Goal: Task Accomplishment & Management: Manage account settings

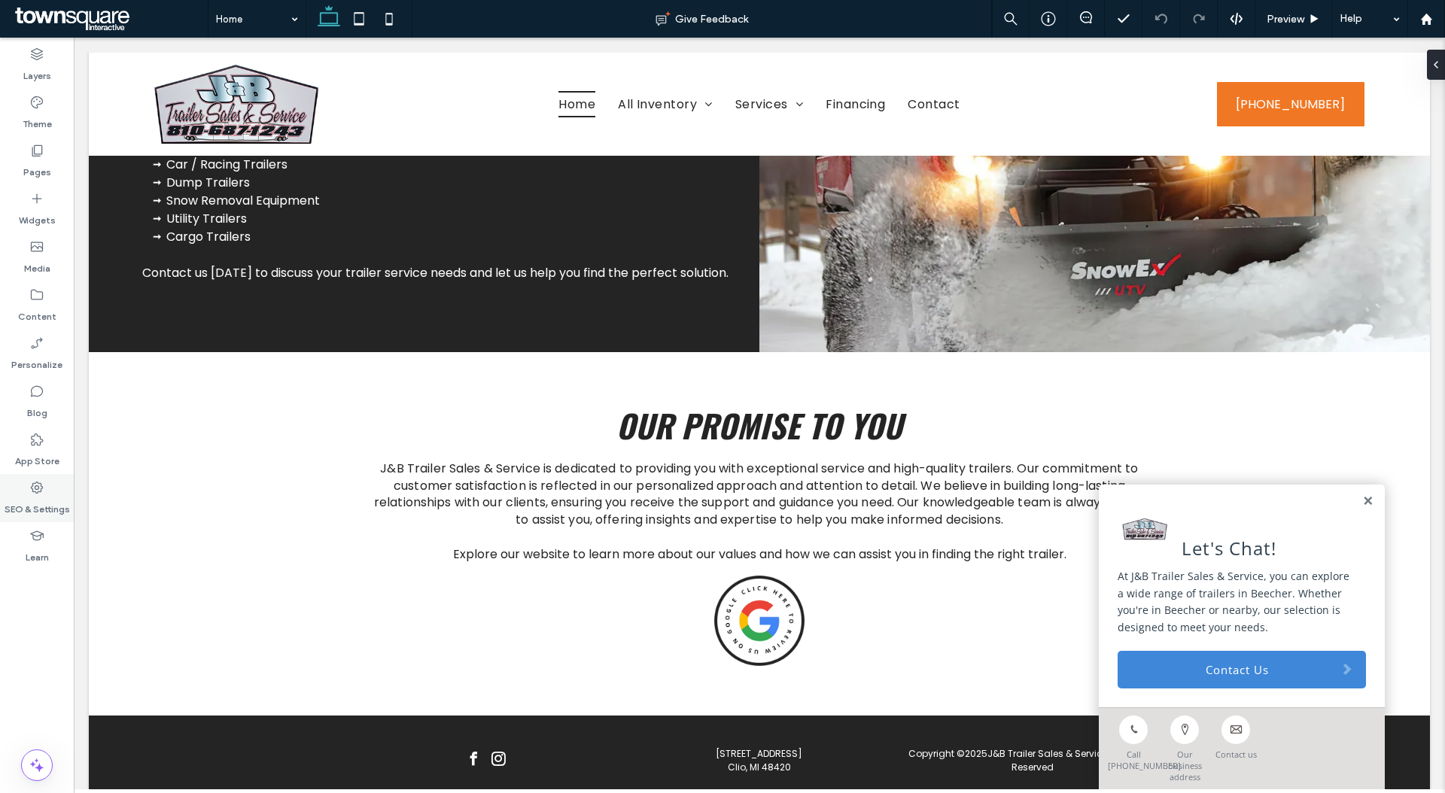
click at [47, 486] on div "SEO & Settings" at bounding box center [37, 498] width 74 height 48
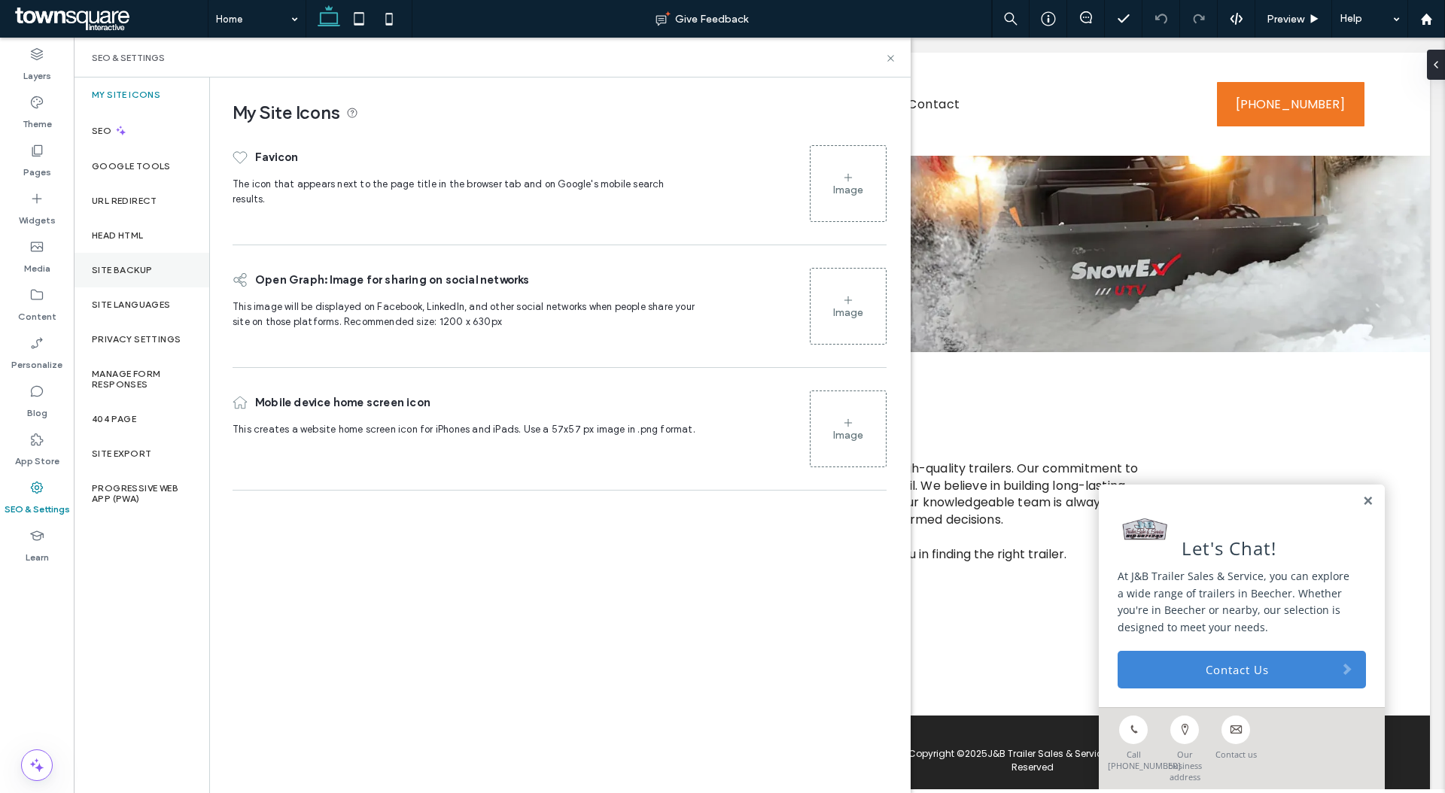
click at [121, 272] on label "Site Backup" at bounding box center [122, 270] width 60 height 11
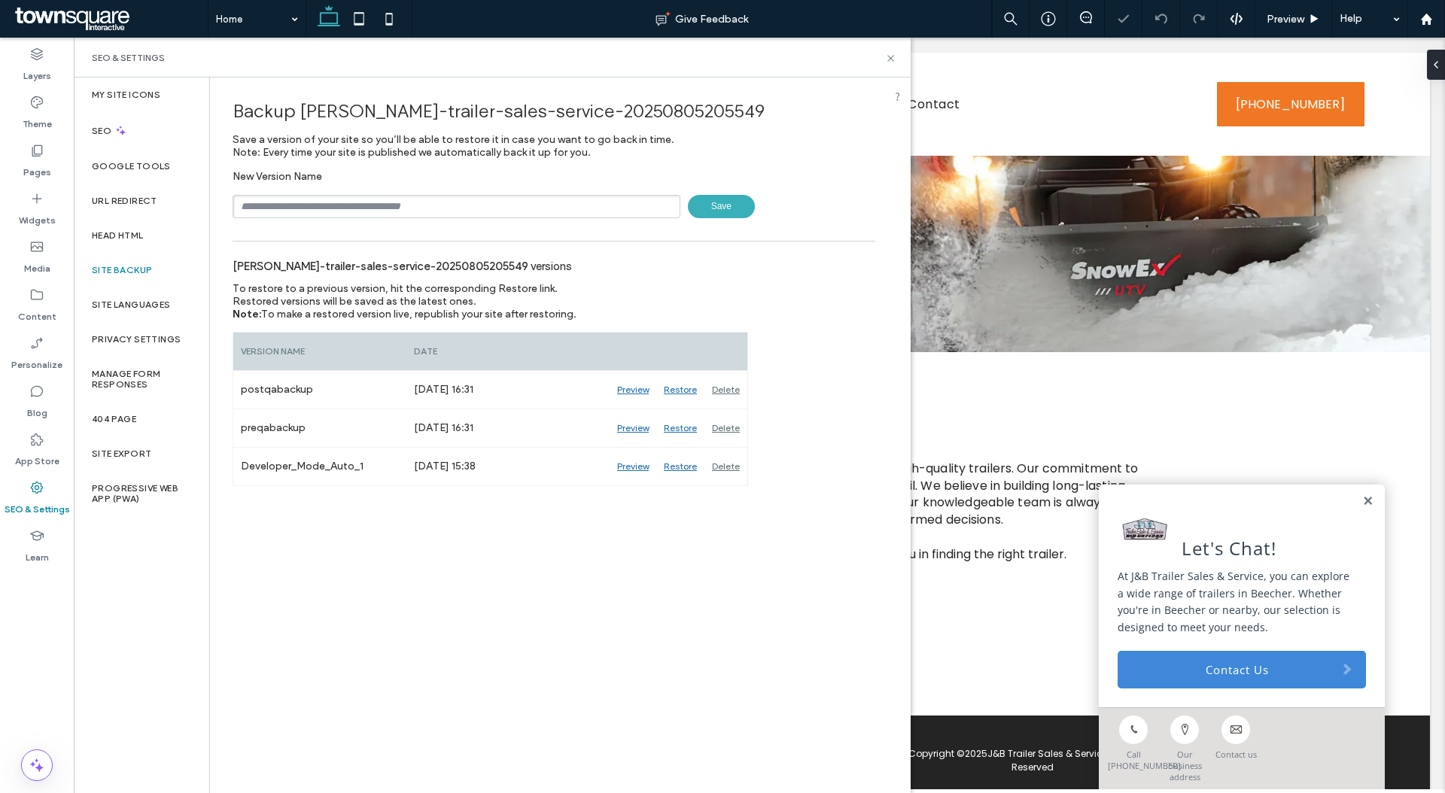
click at [479, 208] on input "text" at bounding box center [457, 206] width 448 height 23
type input "**********"
click at [736, 211] on span "Save" at bounding box center [721, 206] width 67 height 23
click at [896, 60] on icon at bounding box center [890, 58] width 11 height 11
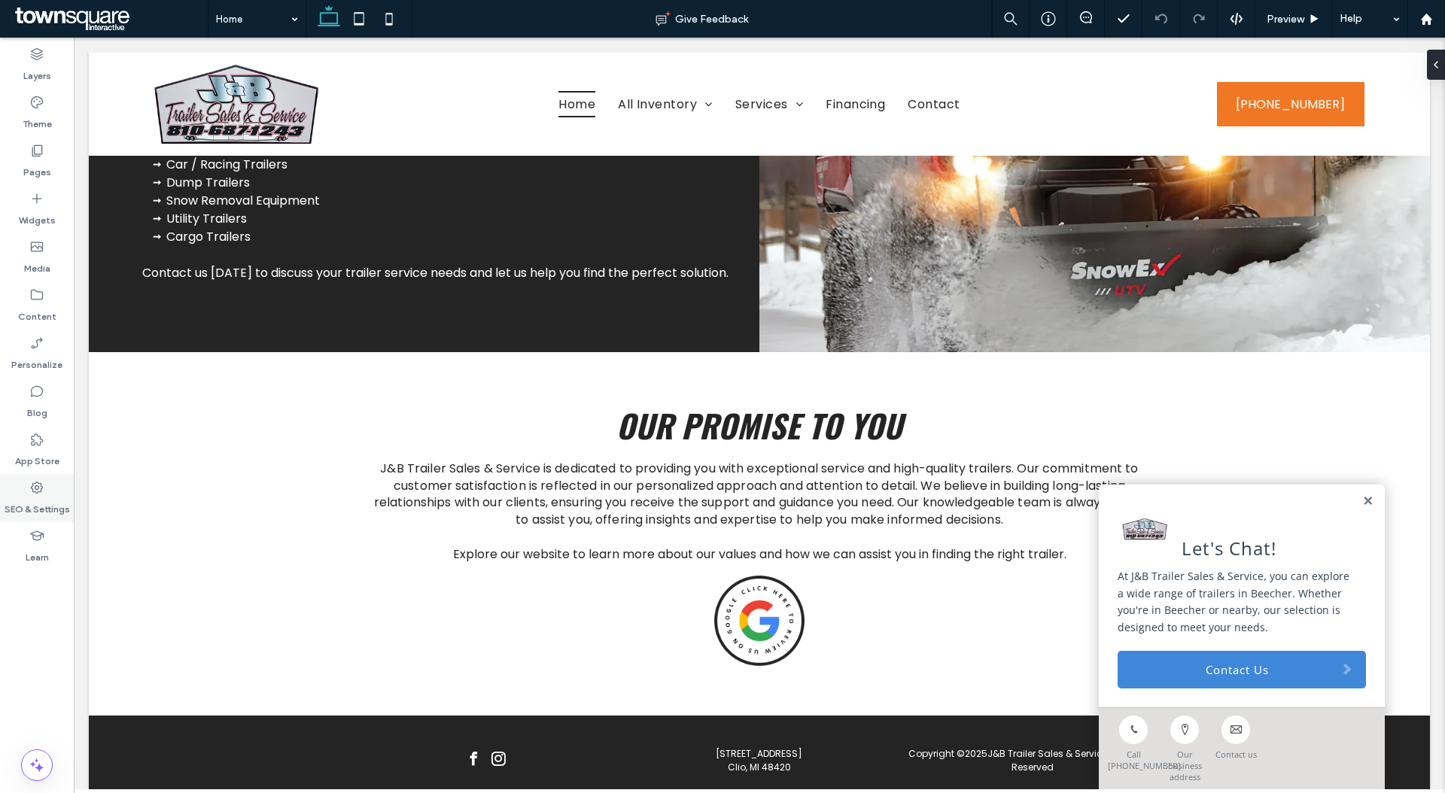
click at [54, 498] on label "SEO & Settings" at bounding box center [37, 505] width 65 height 21
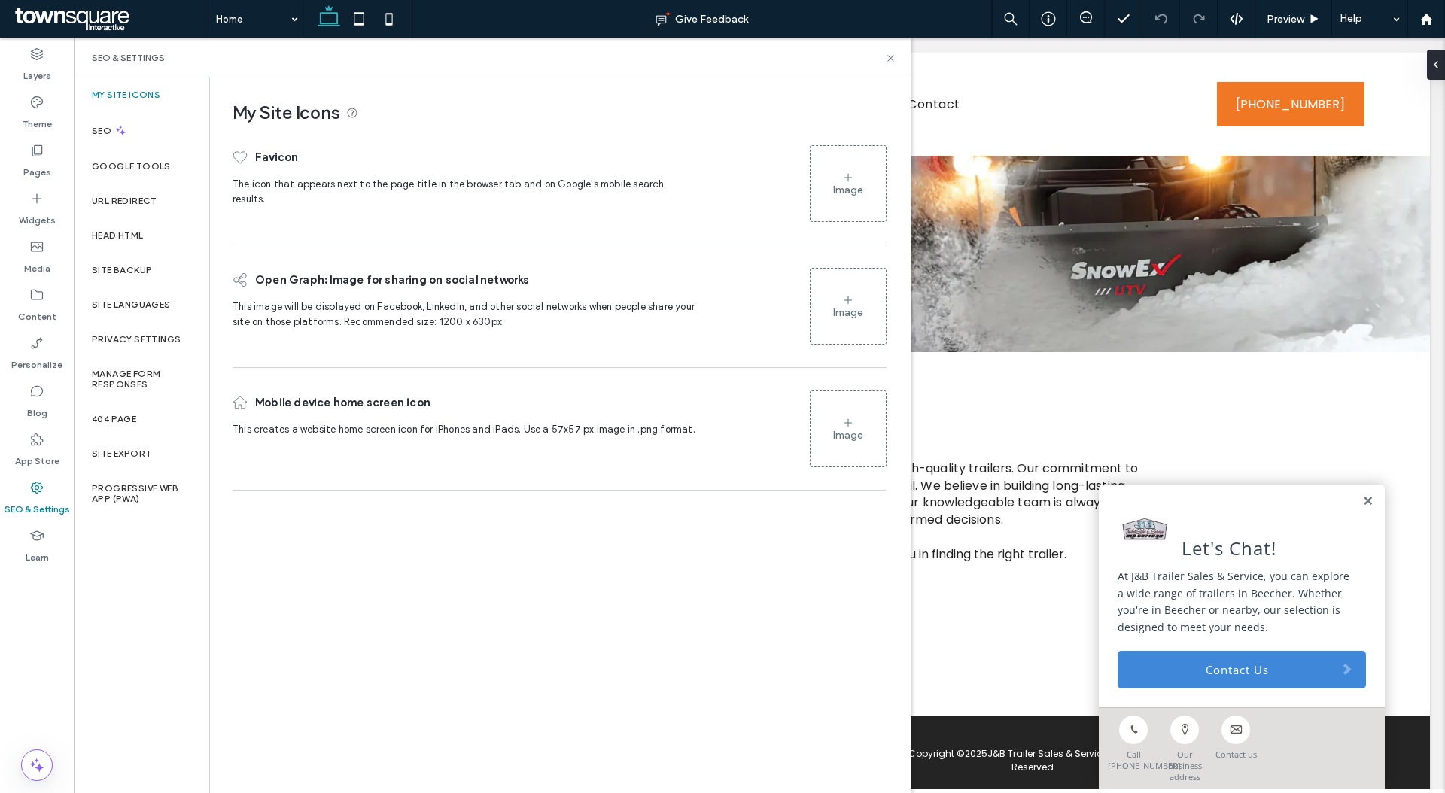
click at [873, 180] on div "Image" at bounding box center [848, 184] width 75 height 72
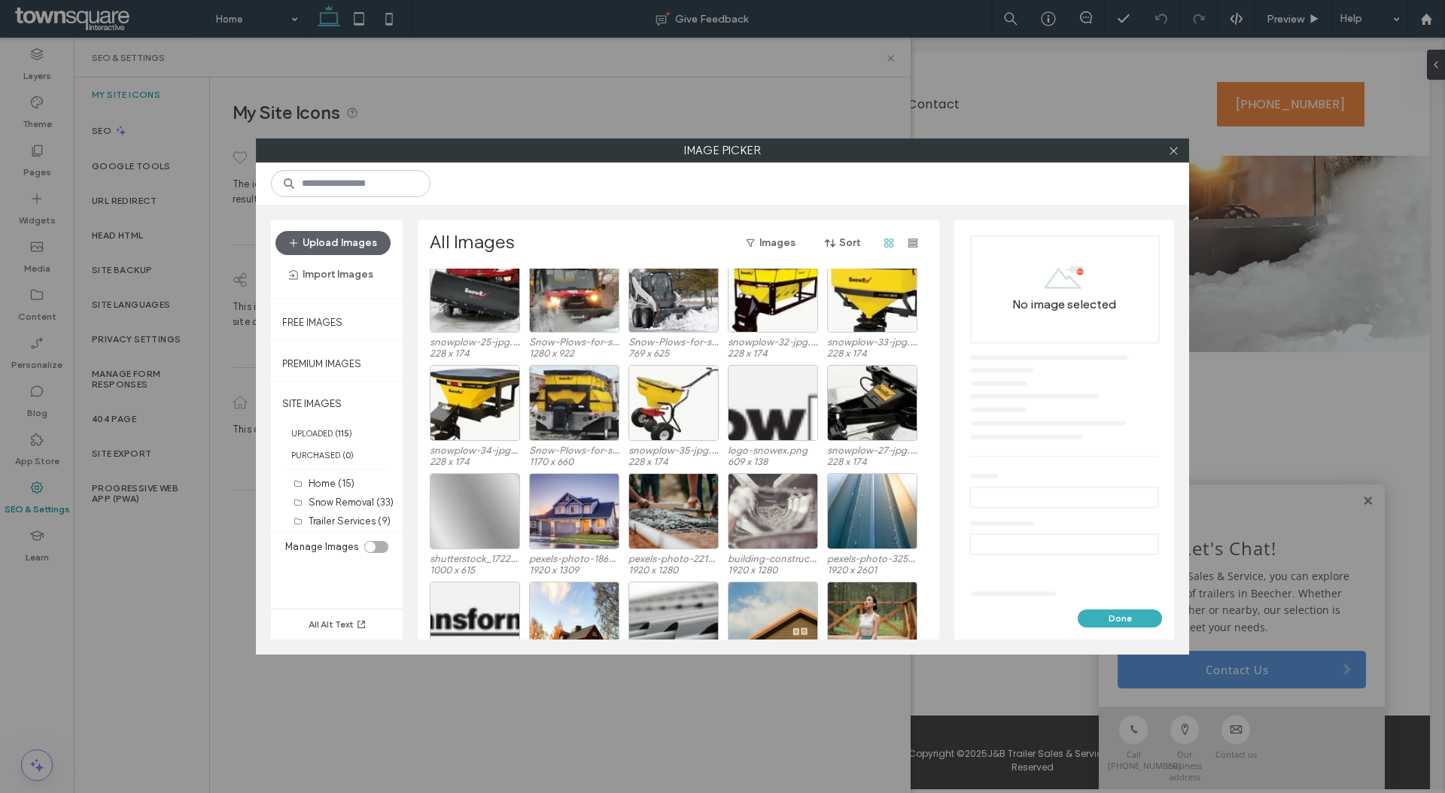
scroll to position [982, 0]
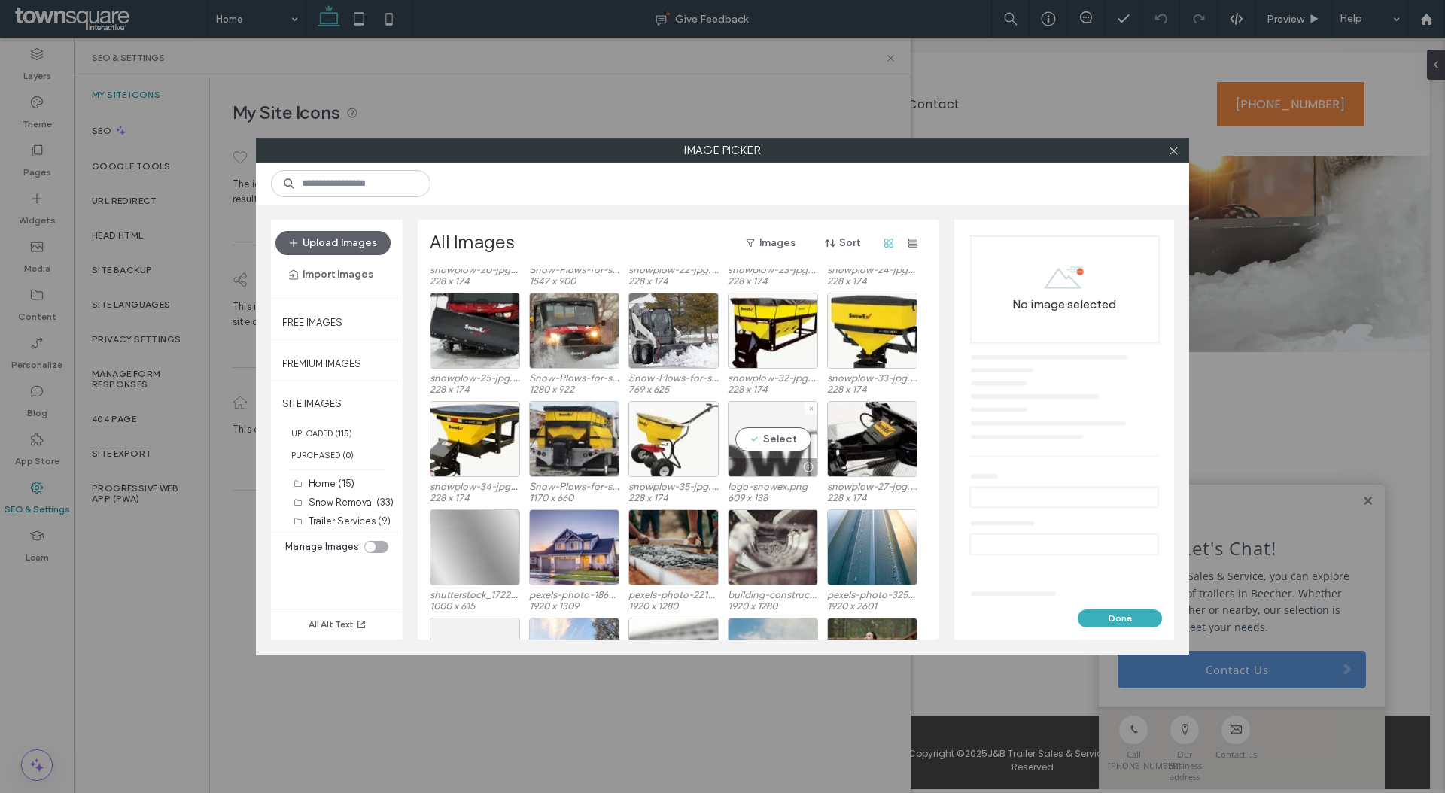
click at [778, 451] on div "Select" at bounding box center [773, 439] width 90 height 76
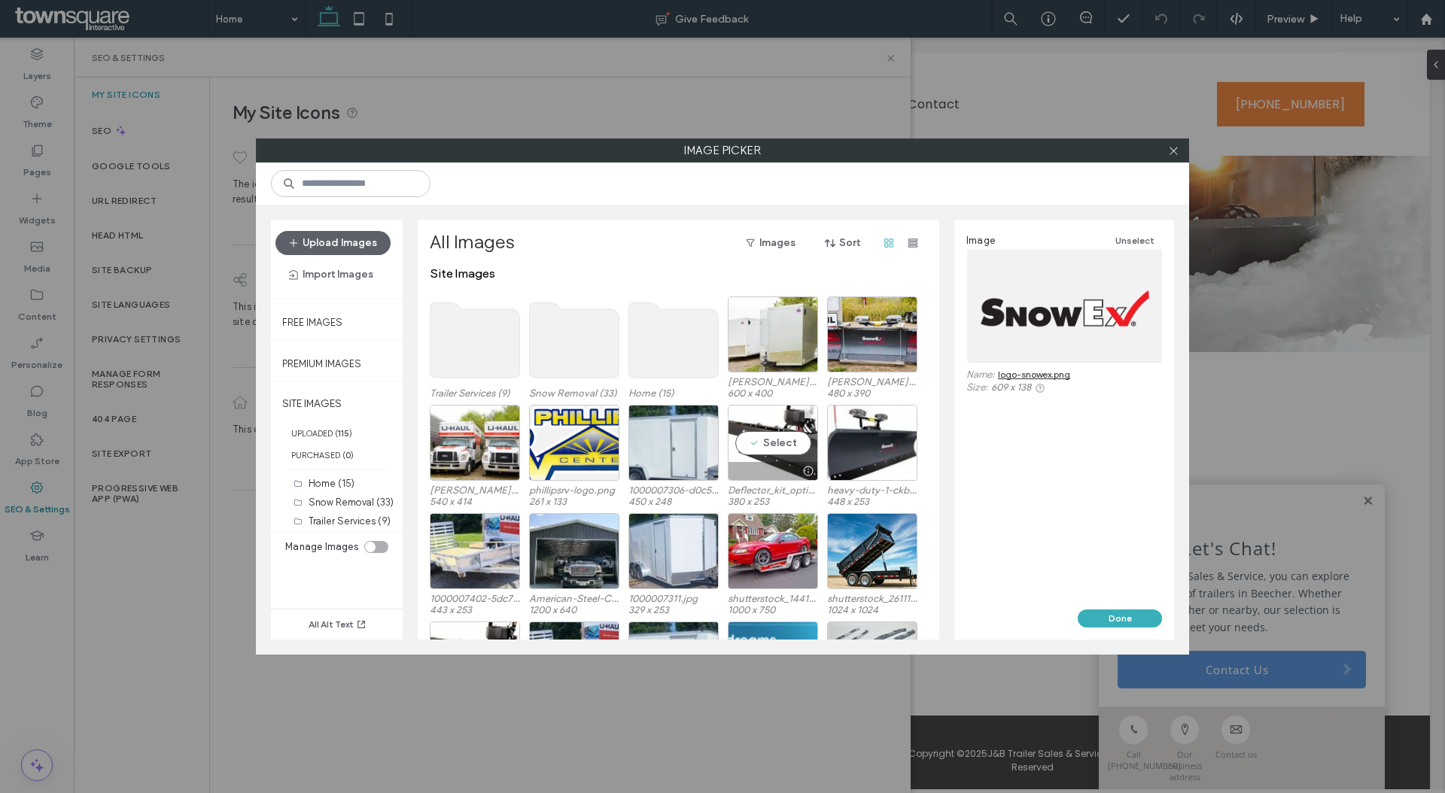
scroll to position [0, 0]
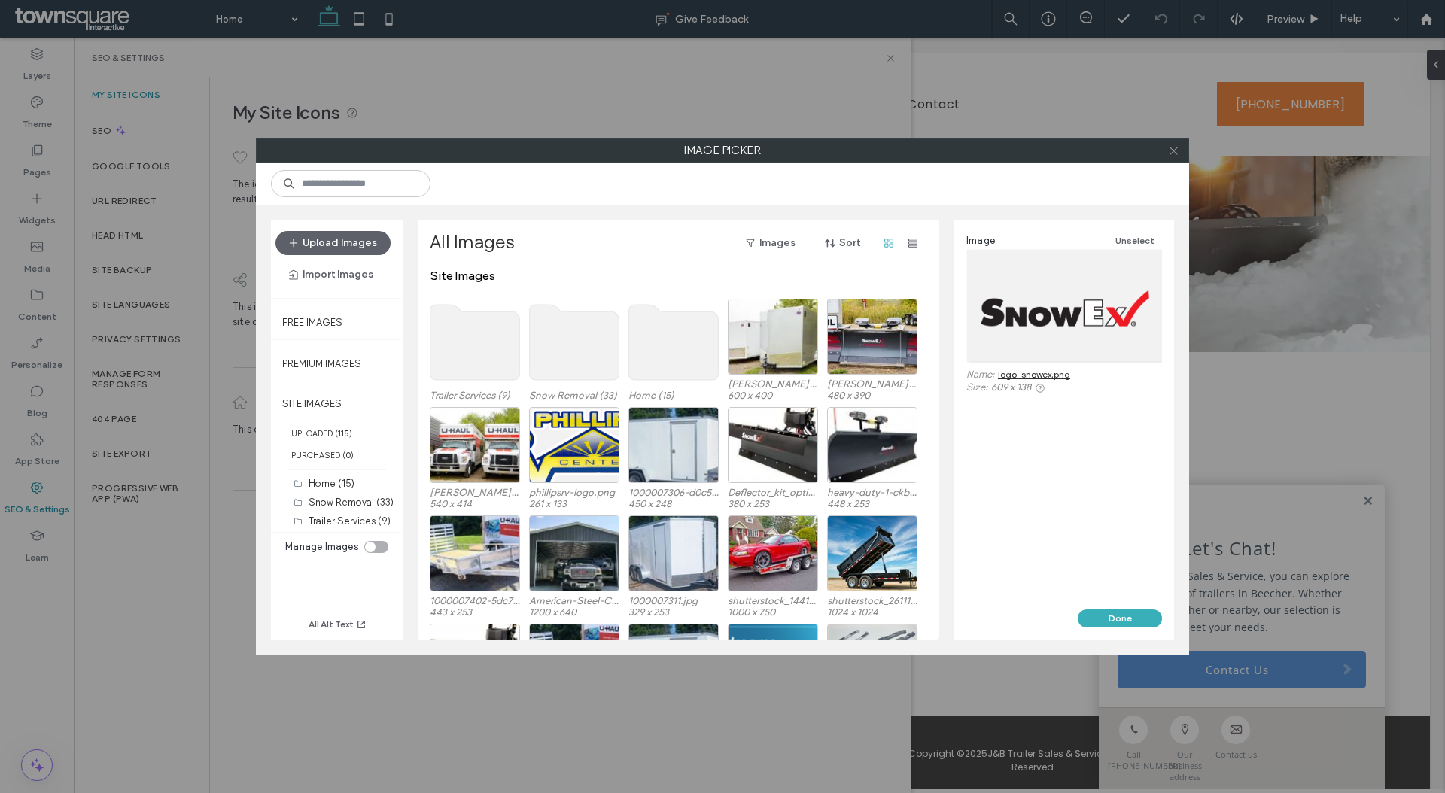
click at [1172, 157] on span at bounding box center [1173, 150] width 11 height 23
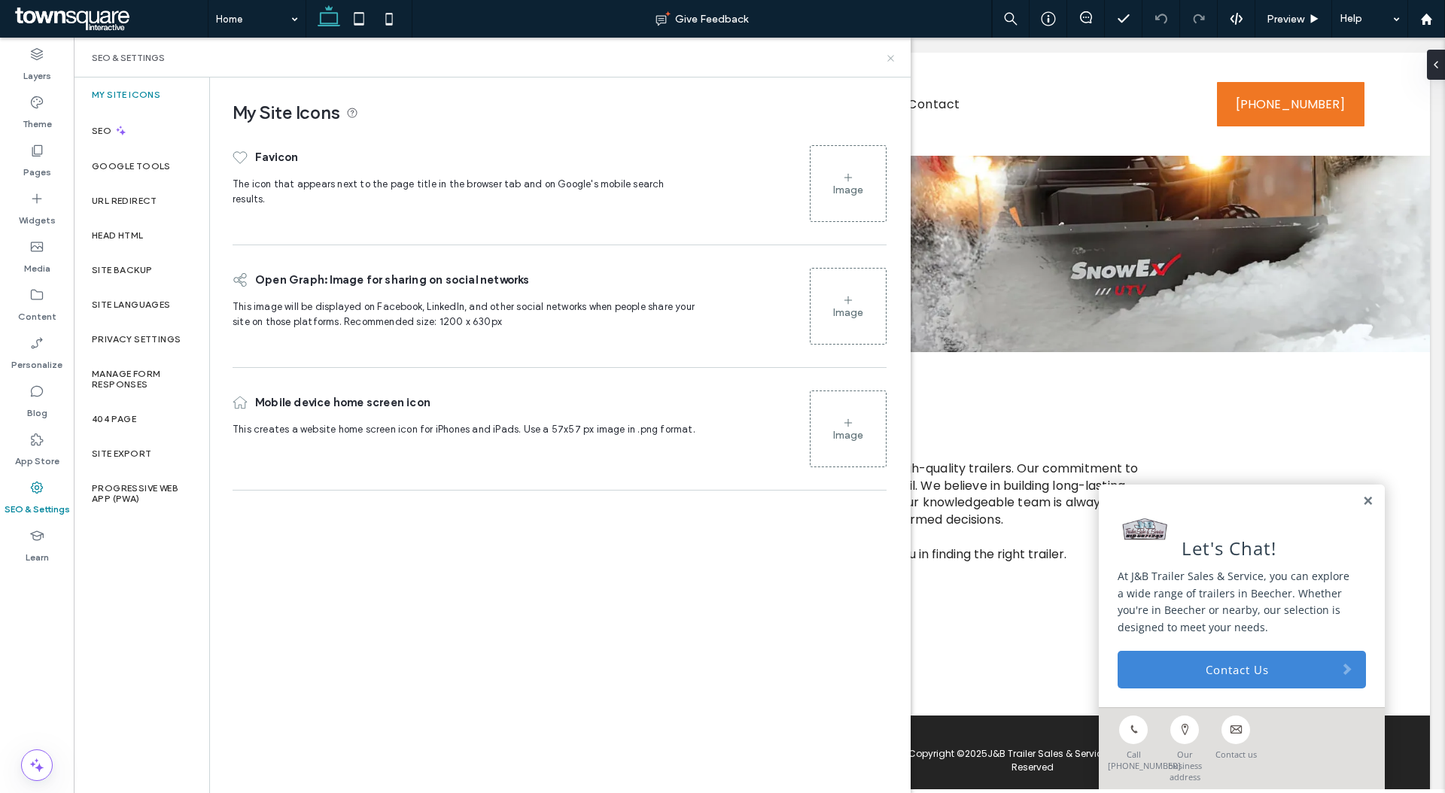
click at [890, 60] on icon at bounding box center [890, 58] width 11 height 11
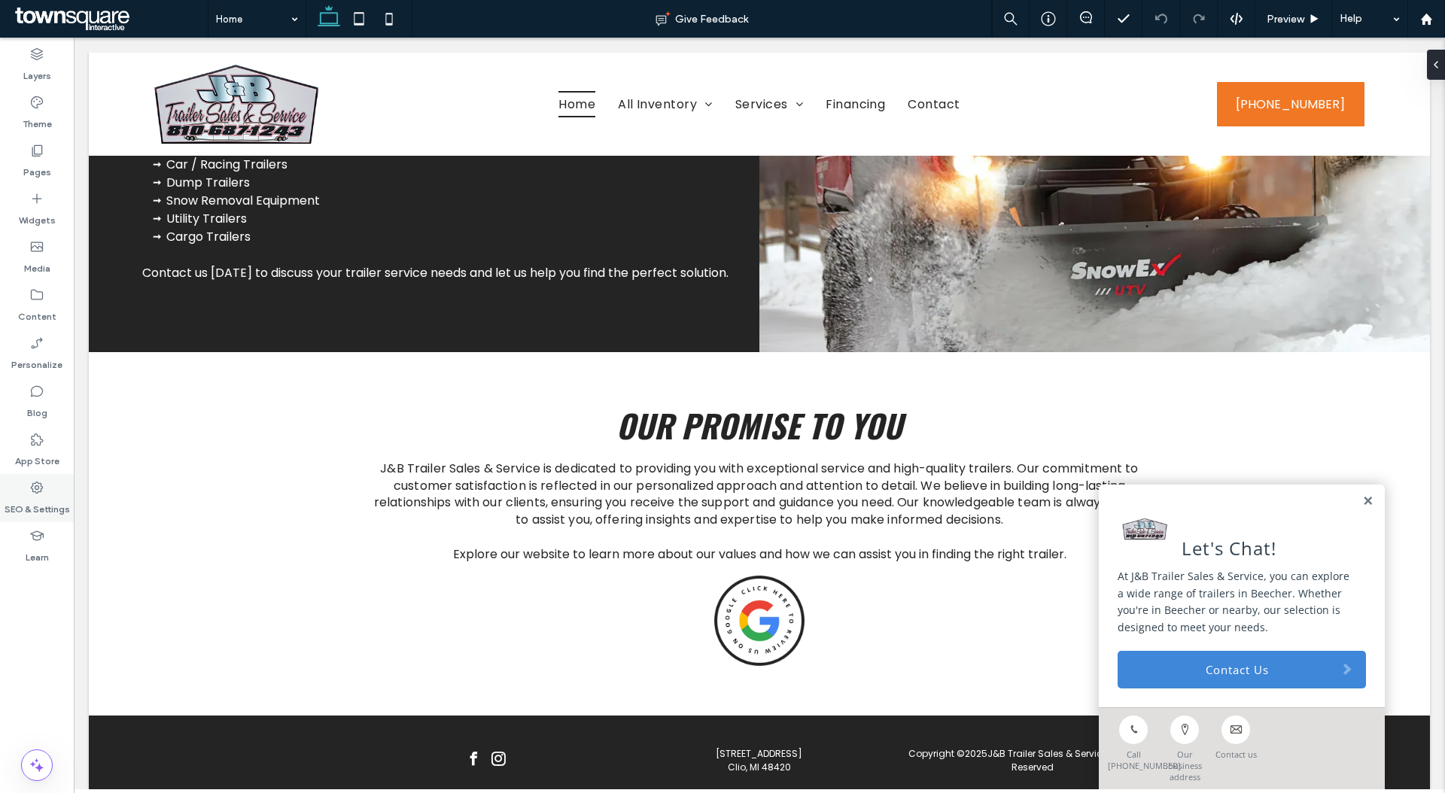
click at [40, 492] on icon at bounding box center [36, 487] width 15 height 15
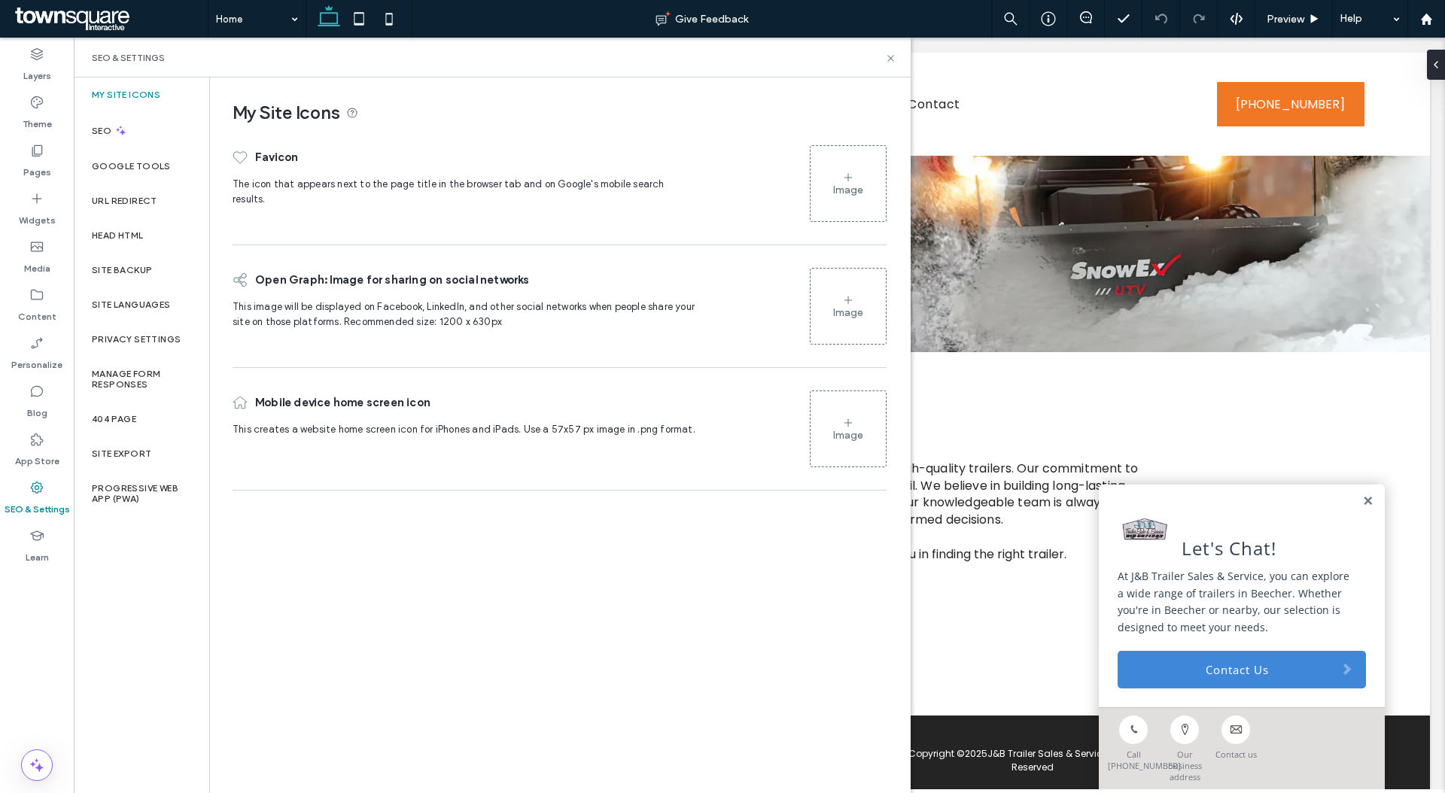
click at [876, 190] on div "Image" at bounding box center [848, 184] width 75 height 72
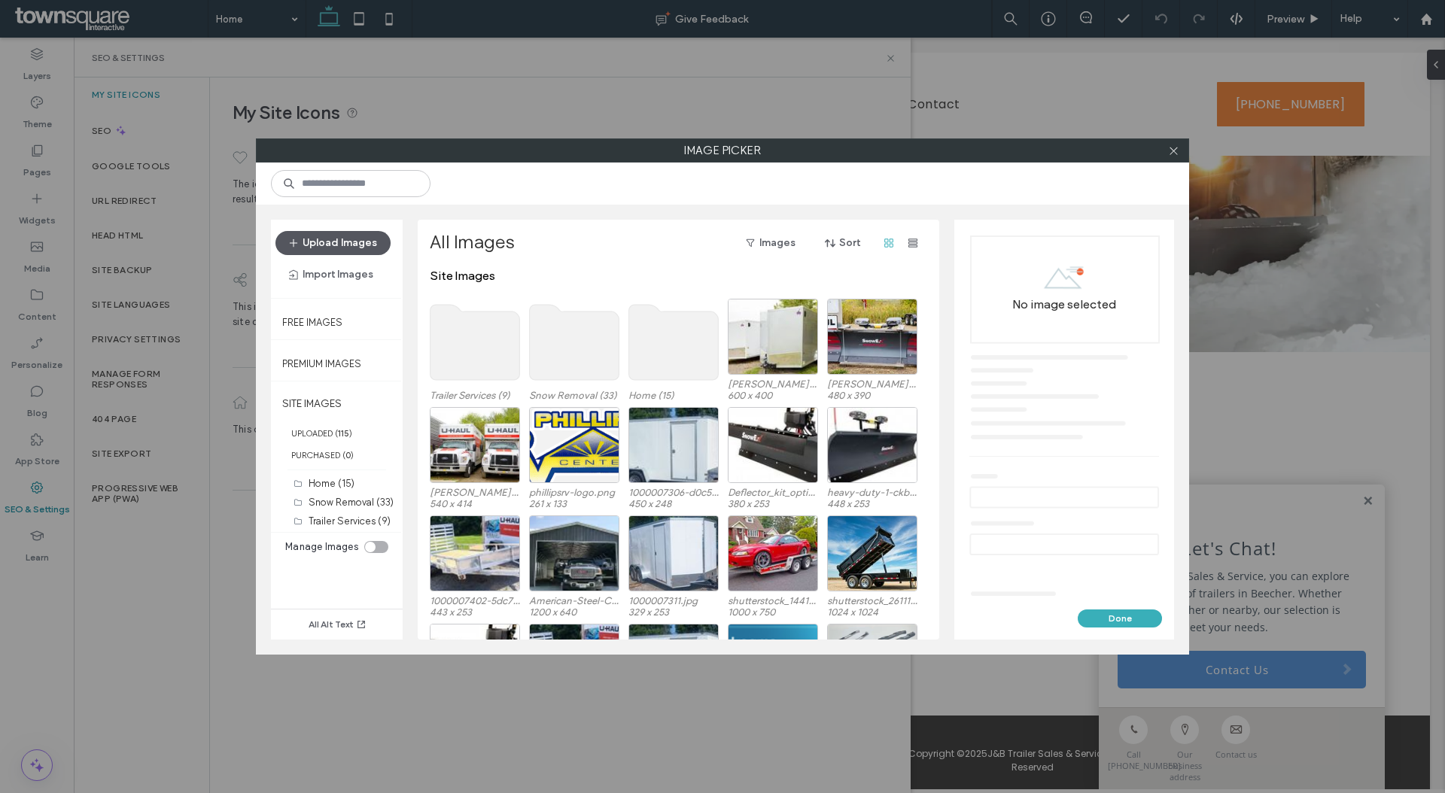
click at [365, 241] on button "Upload Images" at bounding box center [333, 243] width 115 height 24
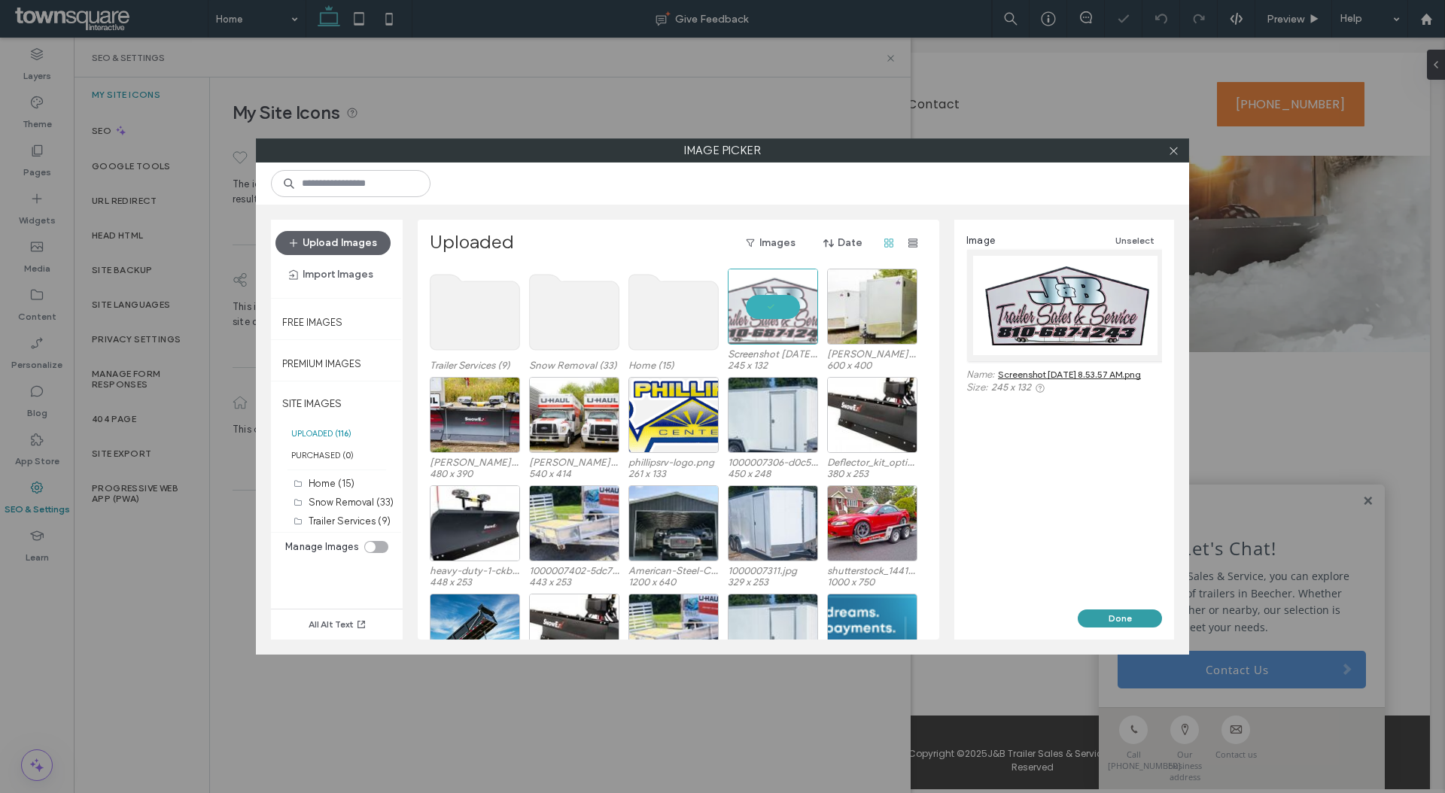
click at [1138, 621] on button "Done" at bounding box center [1120, 619] width 84 height 18
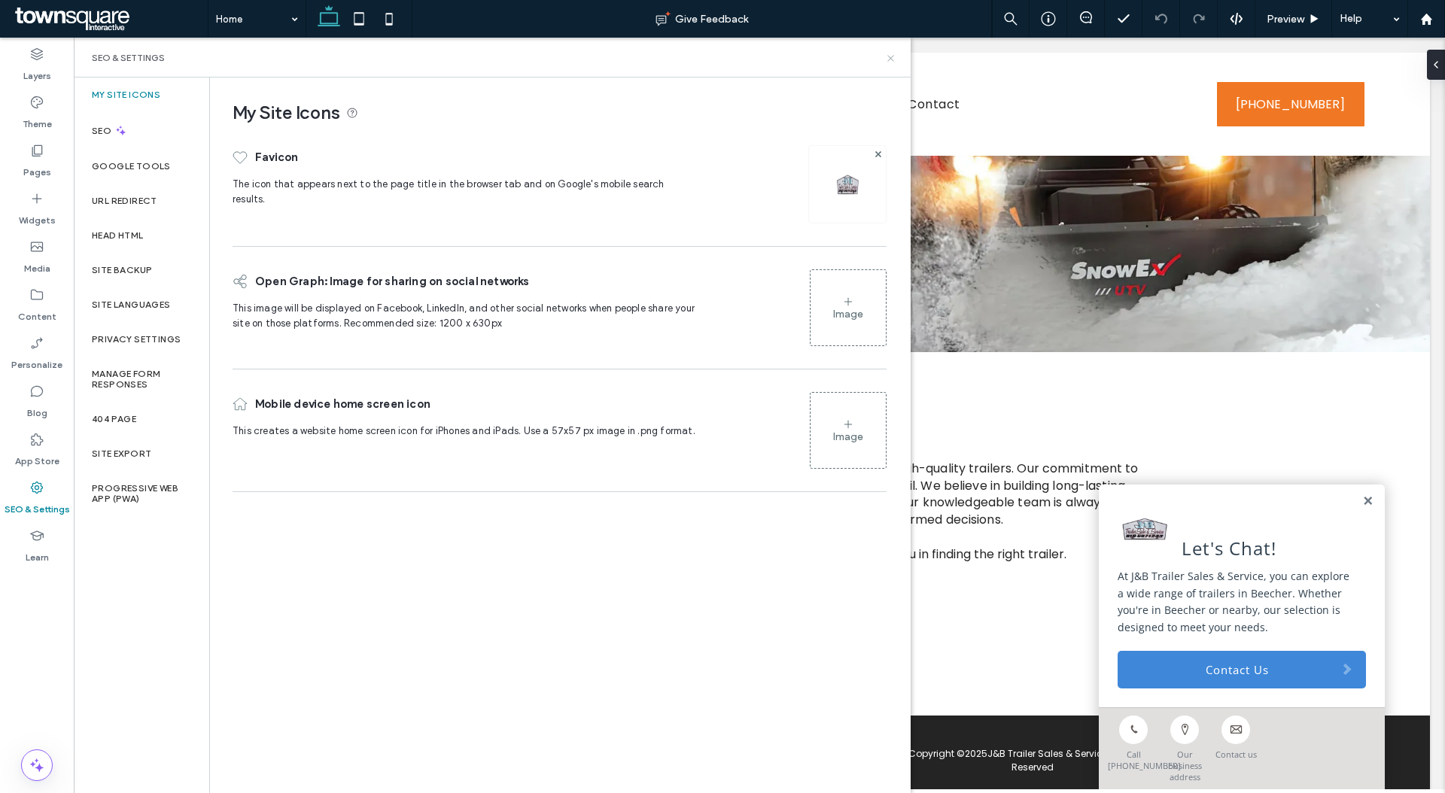
drag, startPoint x: 890, startPoint y: 62, endPoint x: 816, endPoint y: 23, distance: 83.2
click at [890, 62] on icon at bounding box center [890, 58] width 11 height 11
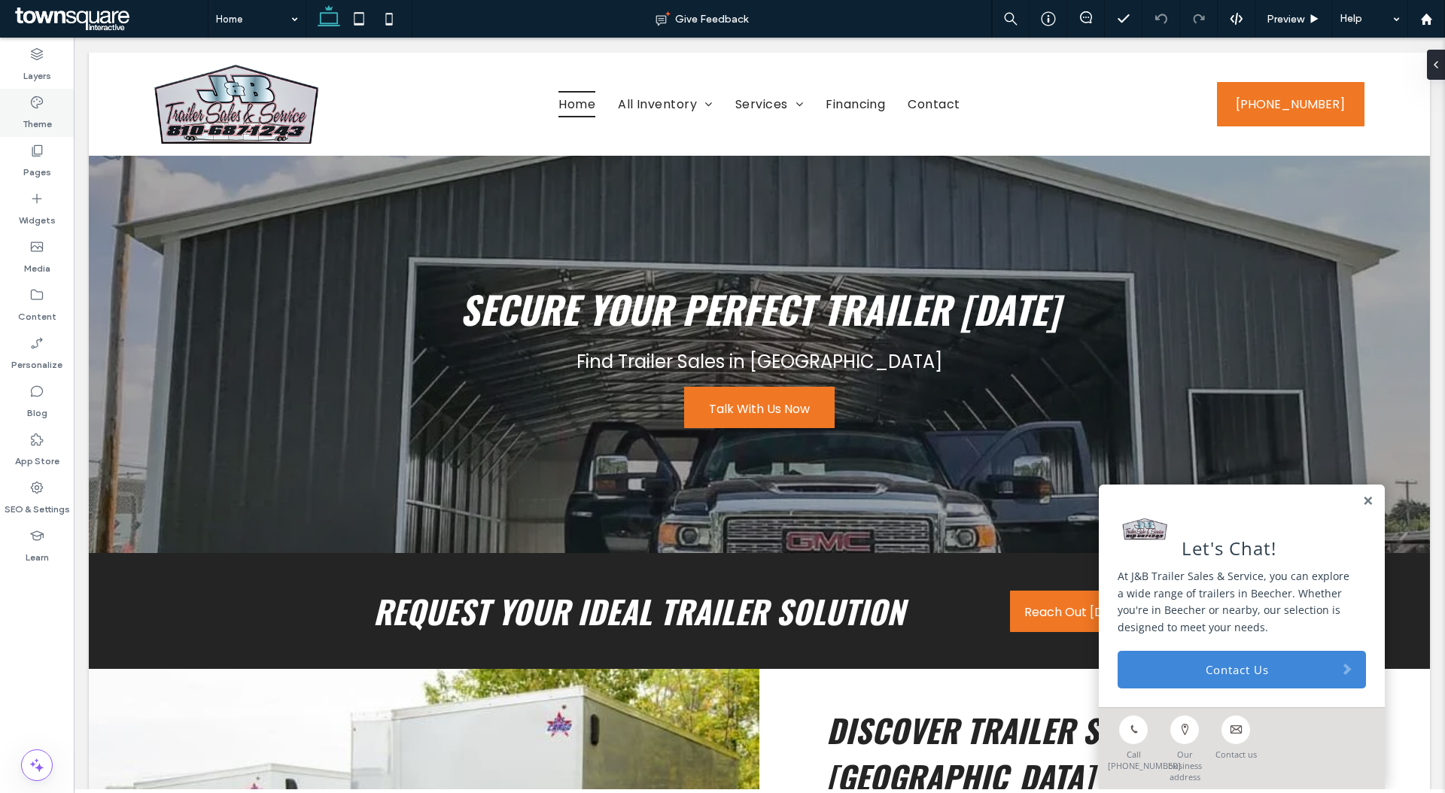
click at [40, 107] on icon at bounding box center [36, 102] width 15 height 15
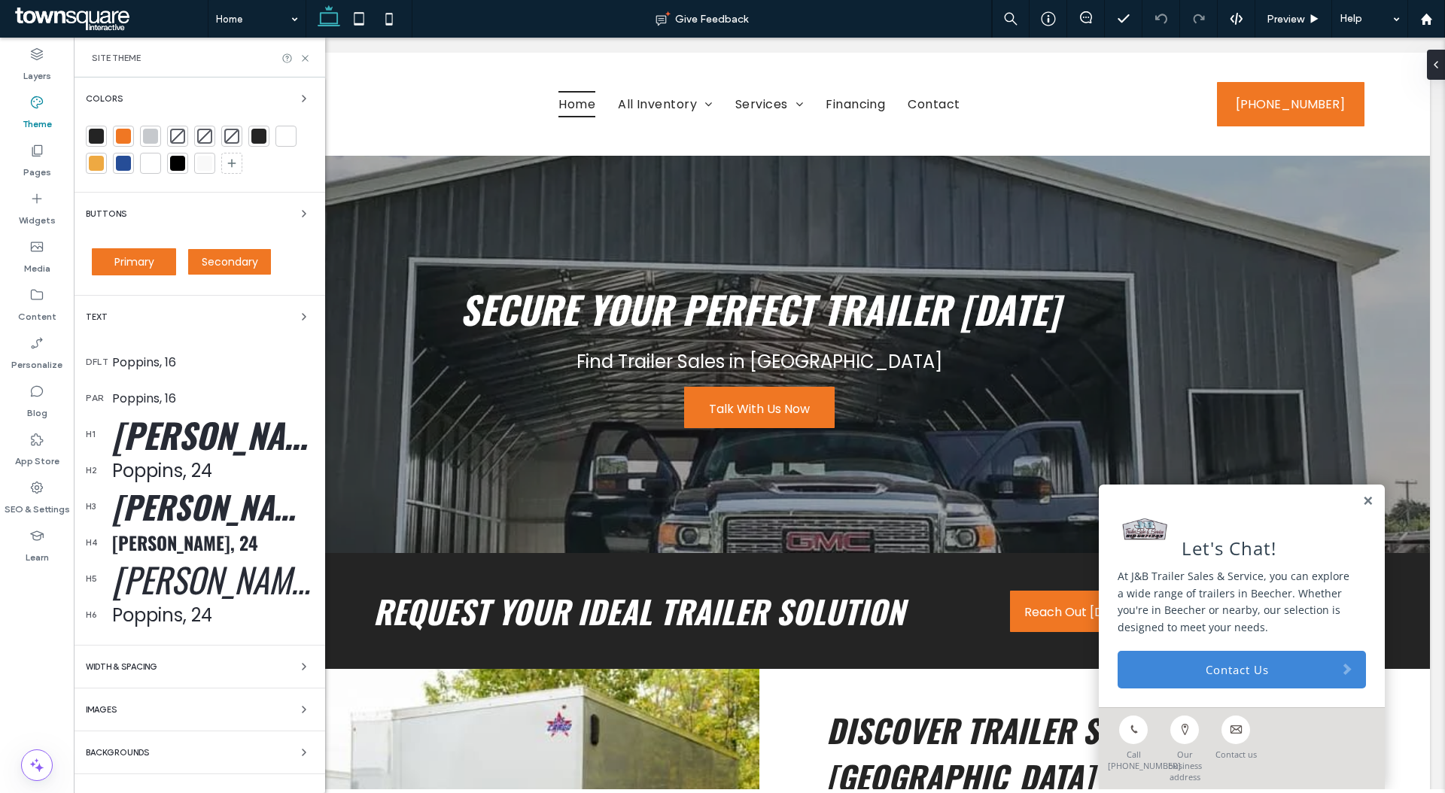
click at [124, 141] on div at bounding box center [123, 136] width 15 height 15
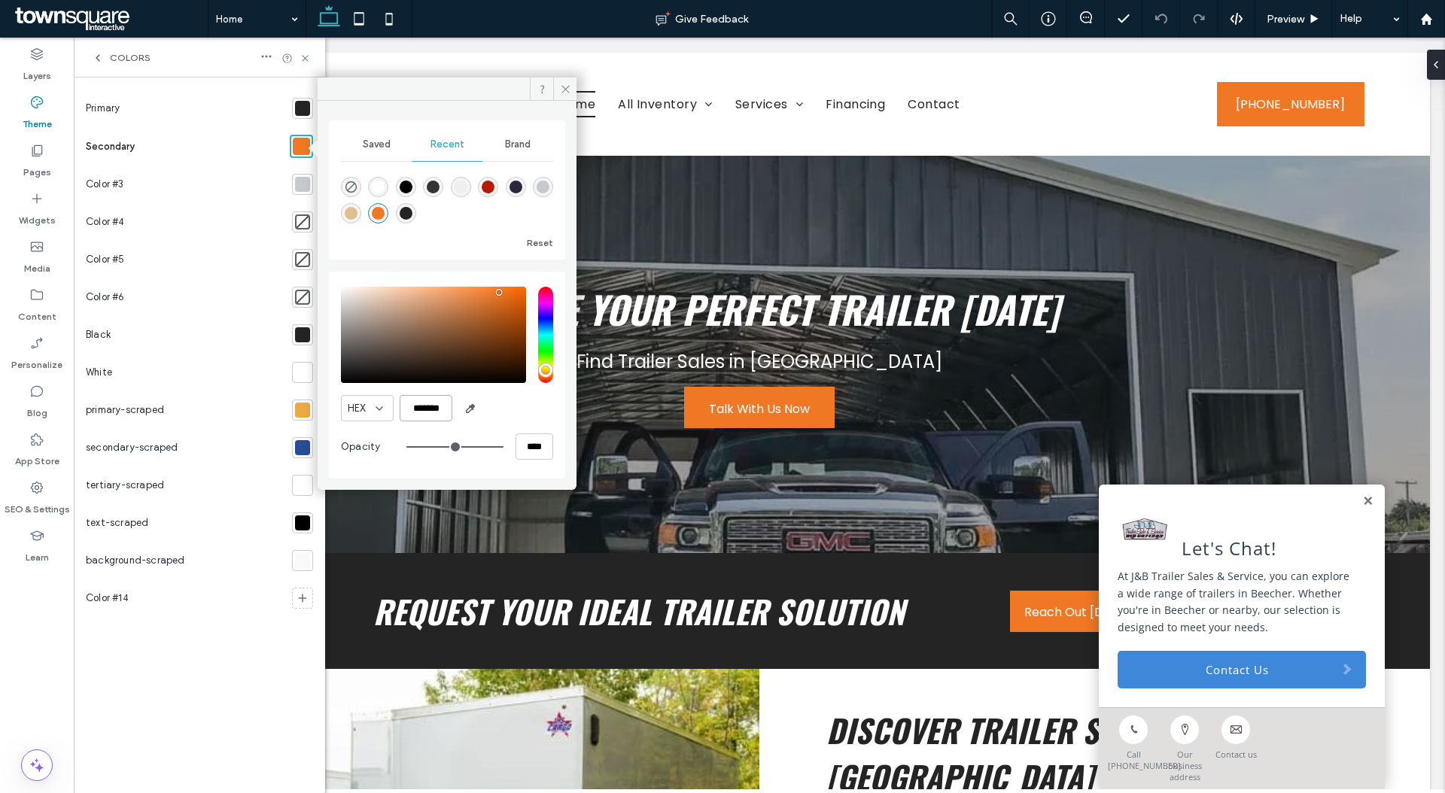
click at [440, 405] on input "*******" at bounding box center [426, 408] width 53 height 26
click at [101, 60] on icon at bounding box center [98, 58] width 12 height 12
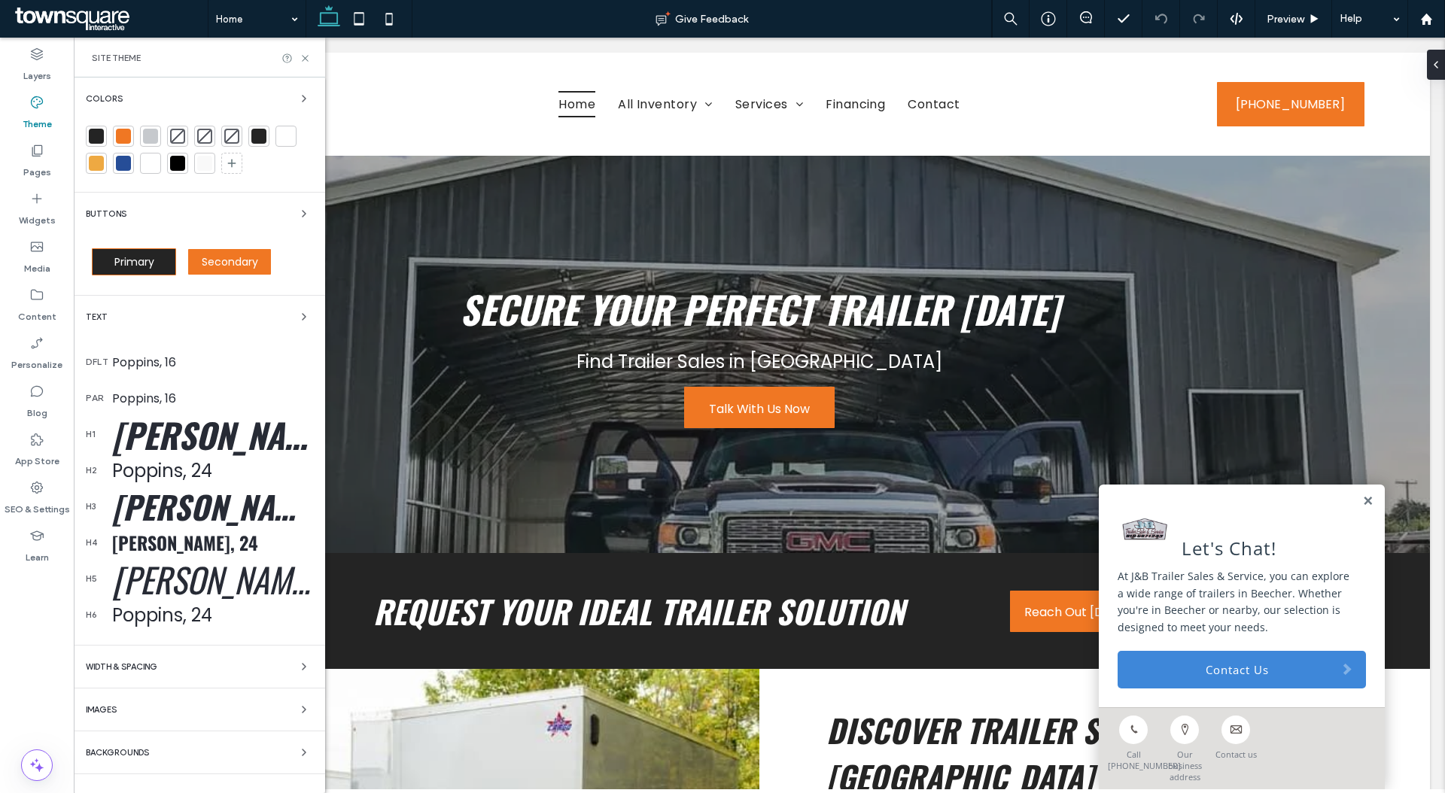
click at [130, 265] on span "Primary" at bounding box center [134, 261] width 40 height 15
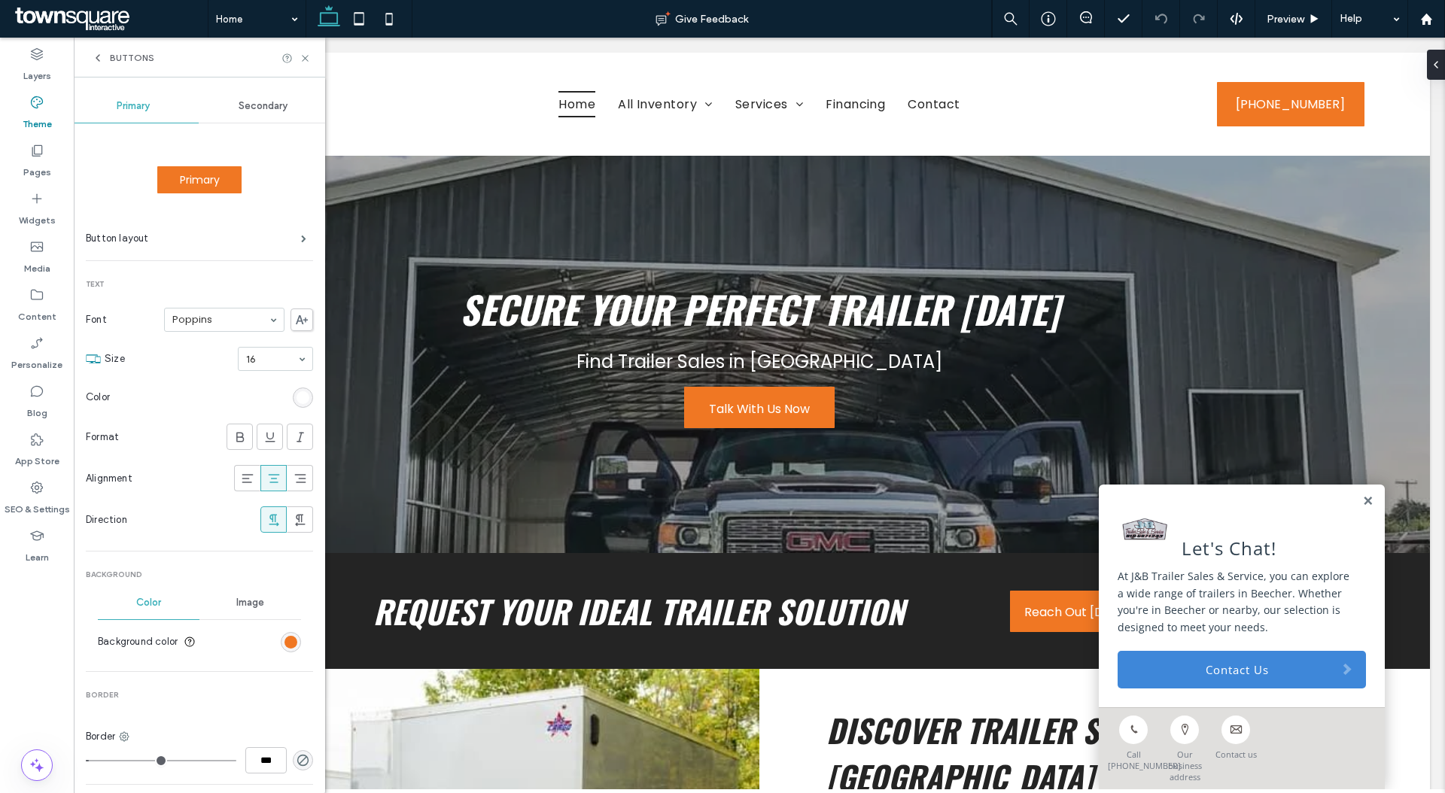
click at [286, 648] on div "rgb(240, 119, 35)" at bounding box center [291, 642] width 20 height 20
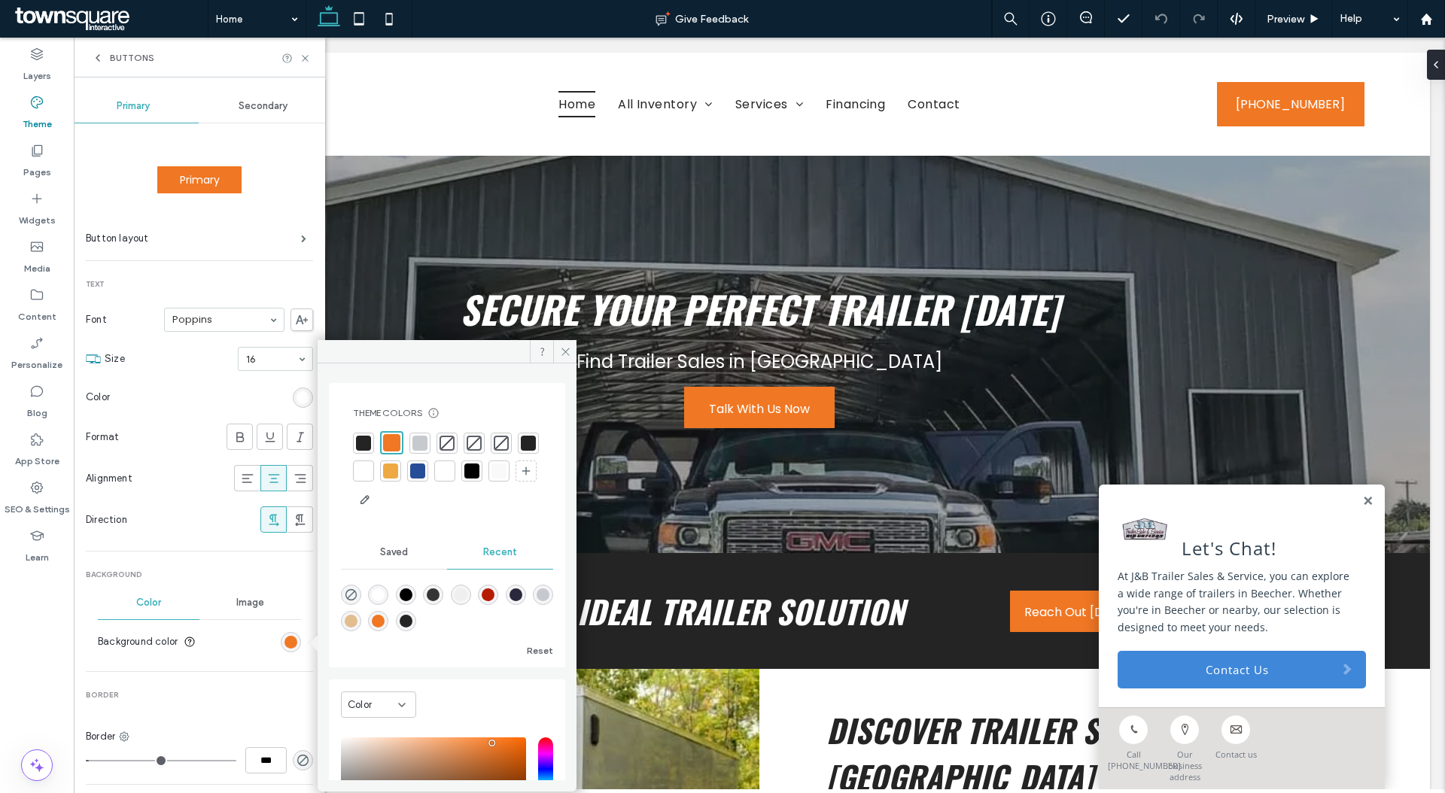
click at [297, 397] on div "rgb(255, 255, 255)" at bounding box center [303, 397] width 13 height 13
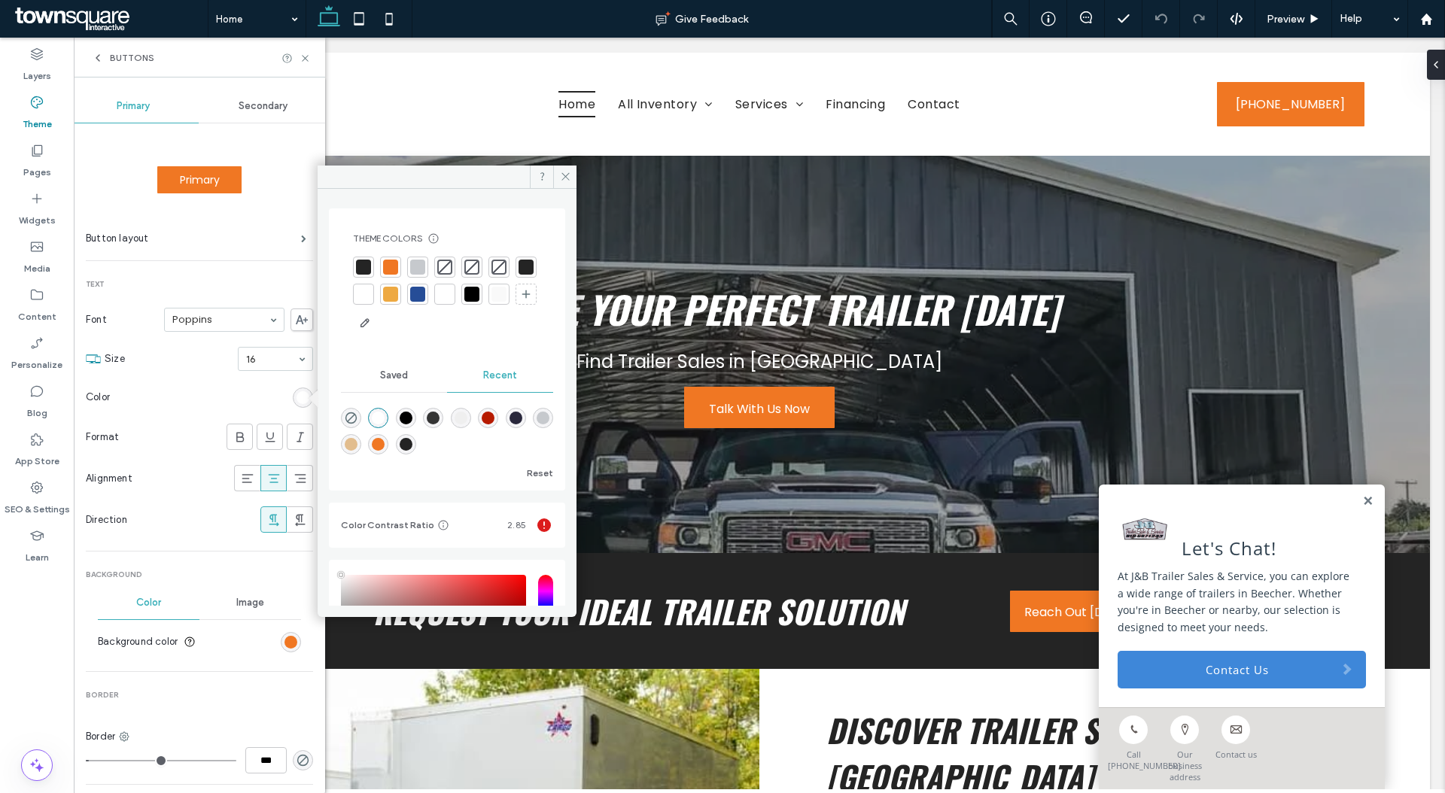
click at [363, 263] on div at bounding box center [363, 267] width 15 height 15
click at [371, 299] on div at bounding box center [363, 296] width 15 height 15
click at [281, 649] on div "rgb(240, 119, 35)" at bounding box center [291, 642] width 20 height 20
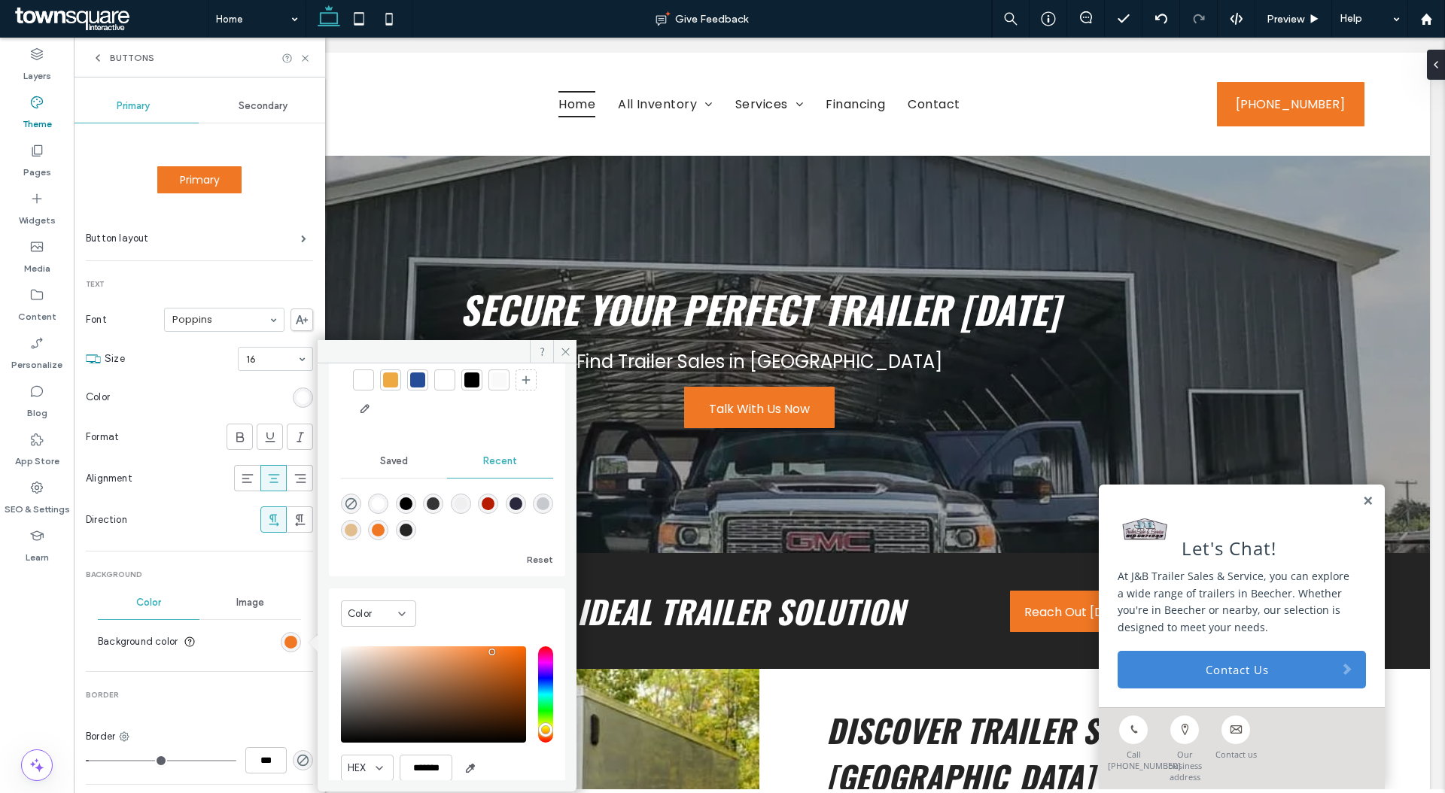
scroll to position [139, 0]
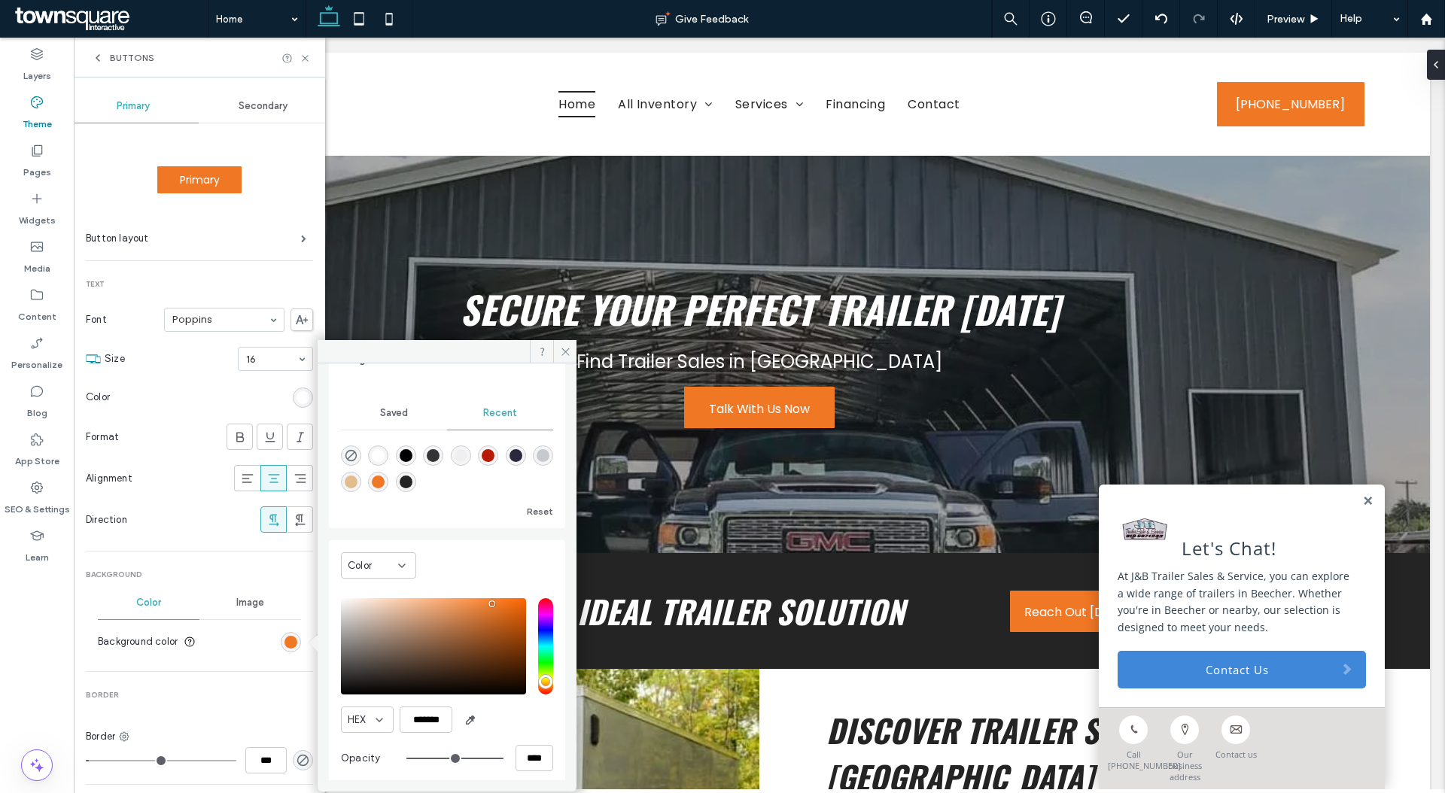
click at [480, 618] on div "saturation and value" at bounding box center [433, 646] width 185 height 96
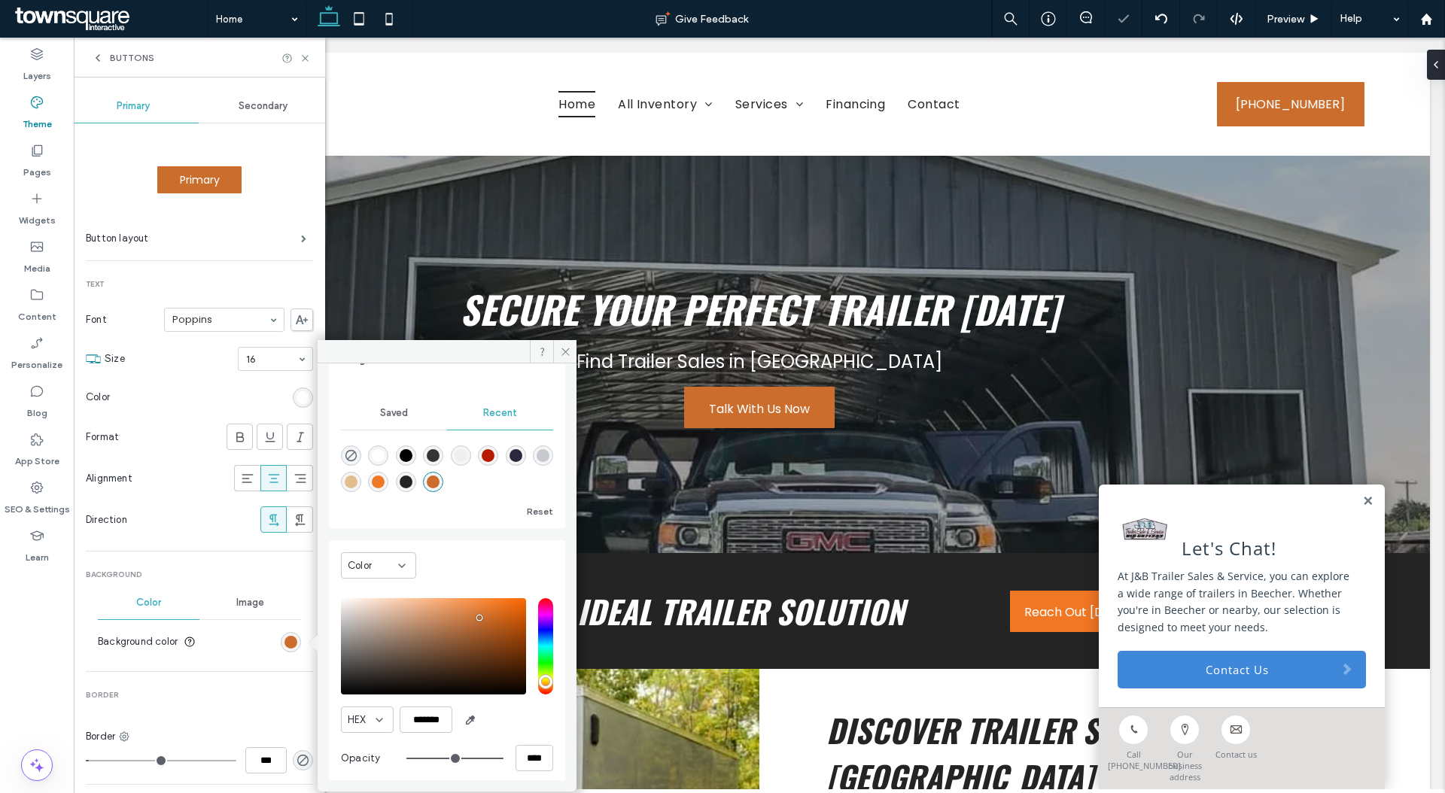
click at [489, 619] on div "saturation and value" at bounding box center [433, 646] width 185 height 96
type input "*******"
click at [297, 399] on div "rgb(255, 255, 255)" at bounding box center [303, 397] width 13 height 13
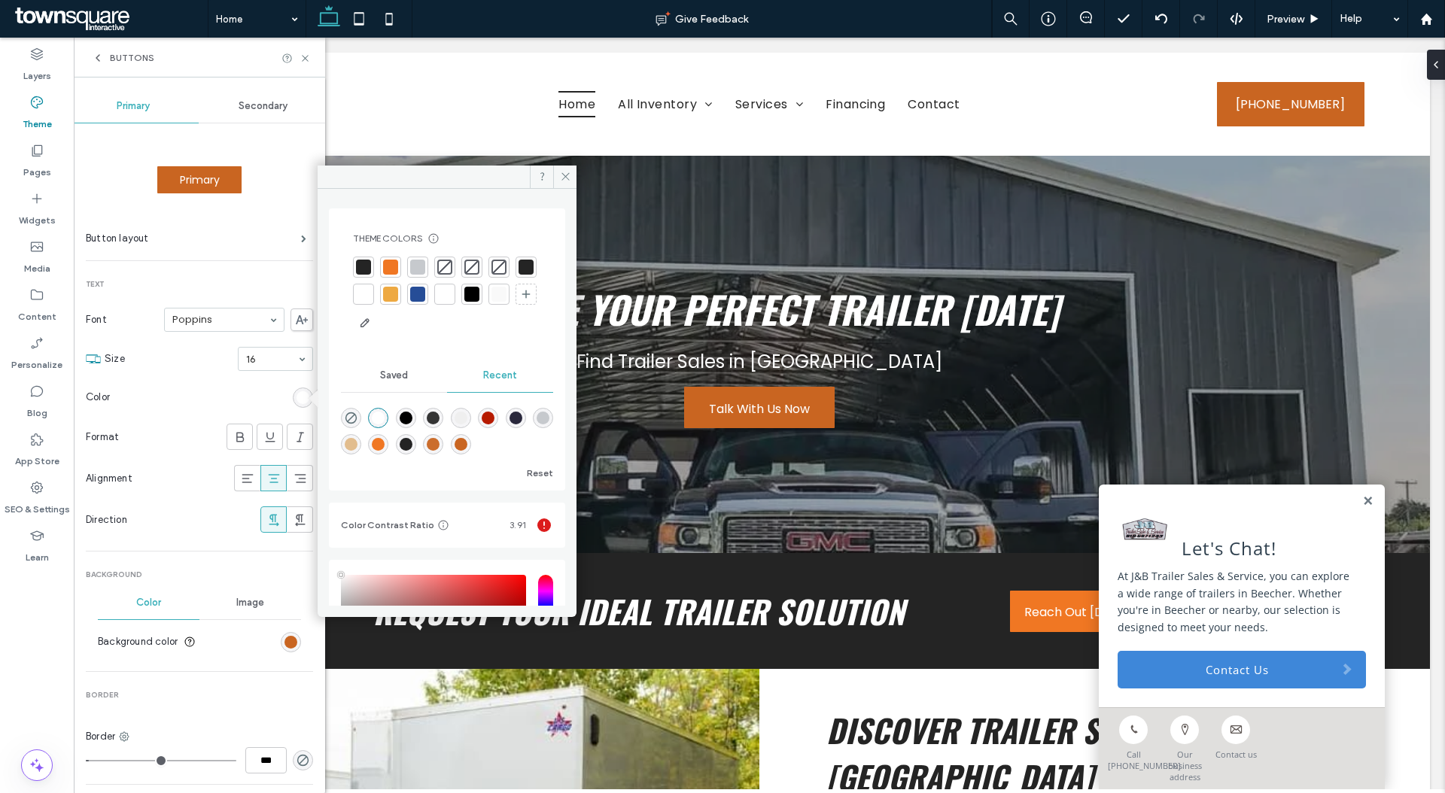
click at [365, 257] on div at bounding box center [363, 267] width 21 height 21
click at [394, 265] on div at bounding box center [392, 267] width 15 height 15
click at [371, 296] on div at bounding box center [363, 296] width 15 height 15
click at [562, 172] on icon at bounding box center [565, 176] width 11 height 11
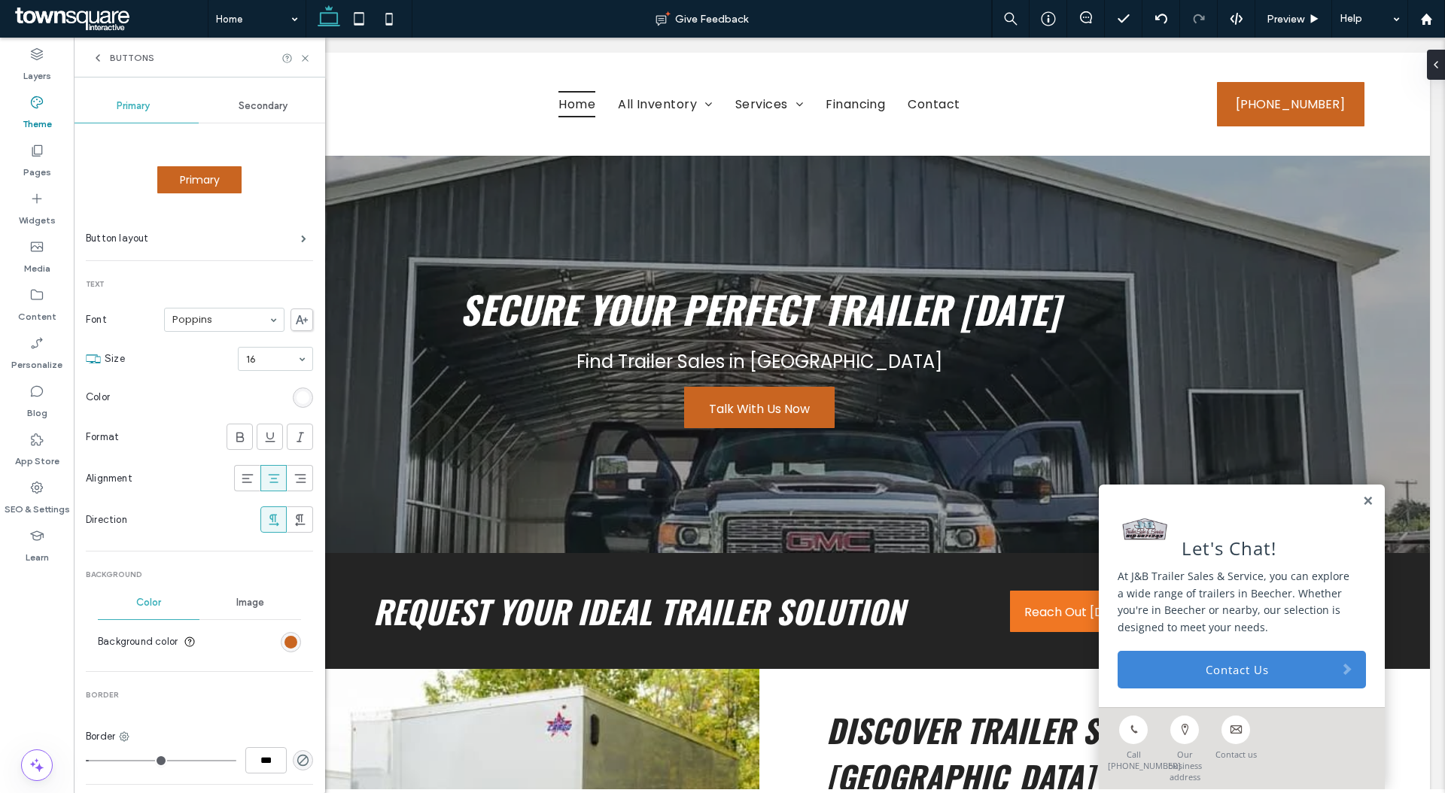
click at [289, 657] on section "Background color" at bounding box center [199, 642] width 203 height 38
click at [281, 650] on div "rgb(201, 101, 33)" at bounding box center [291, 642] width 20 height 20
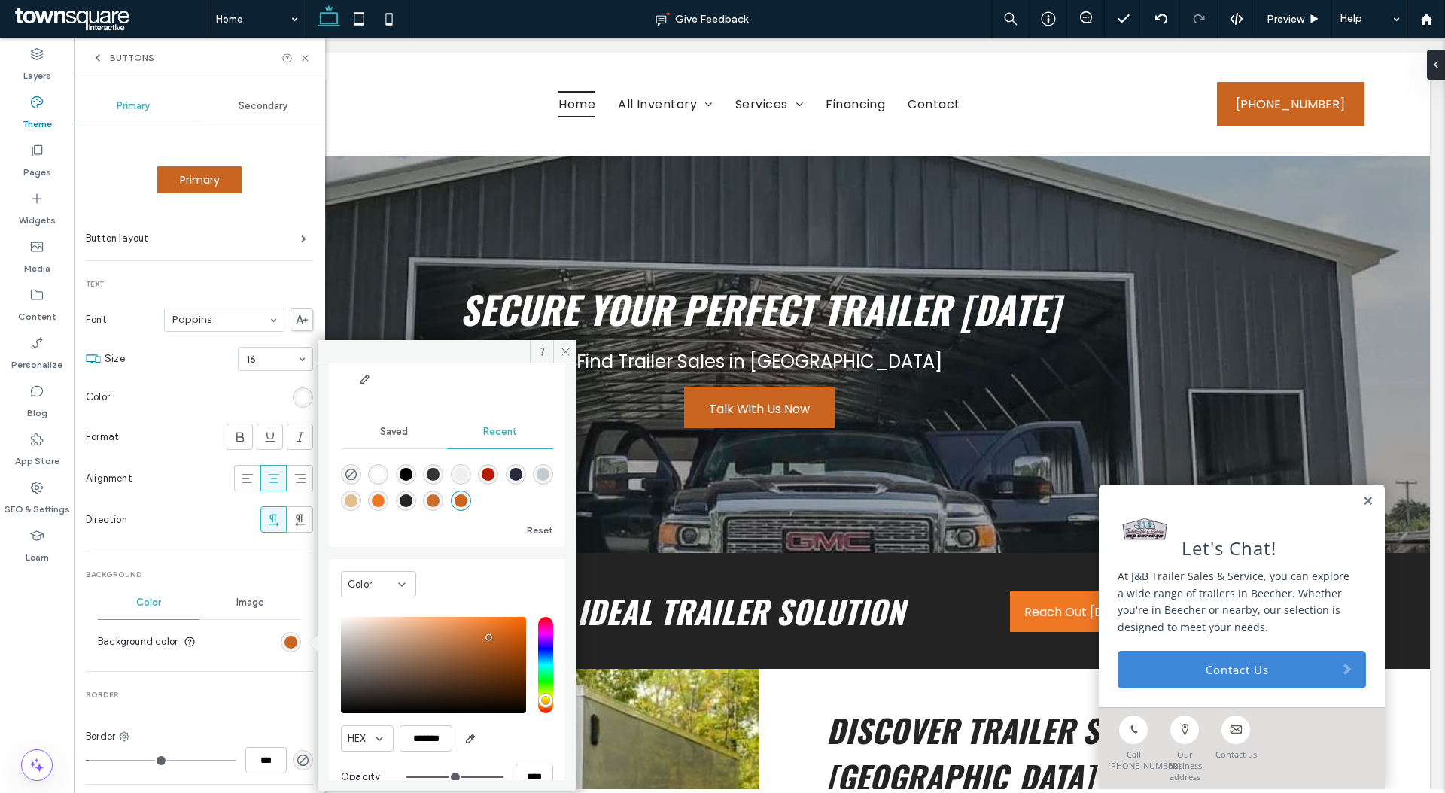
scroll to position [121, 0]
click at [488, 647] on div "saturation and value" at bounding box center [433, 662] width 185 height 96
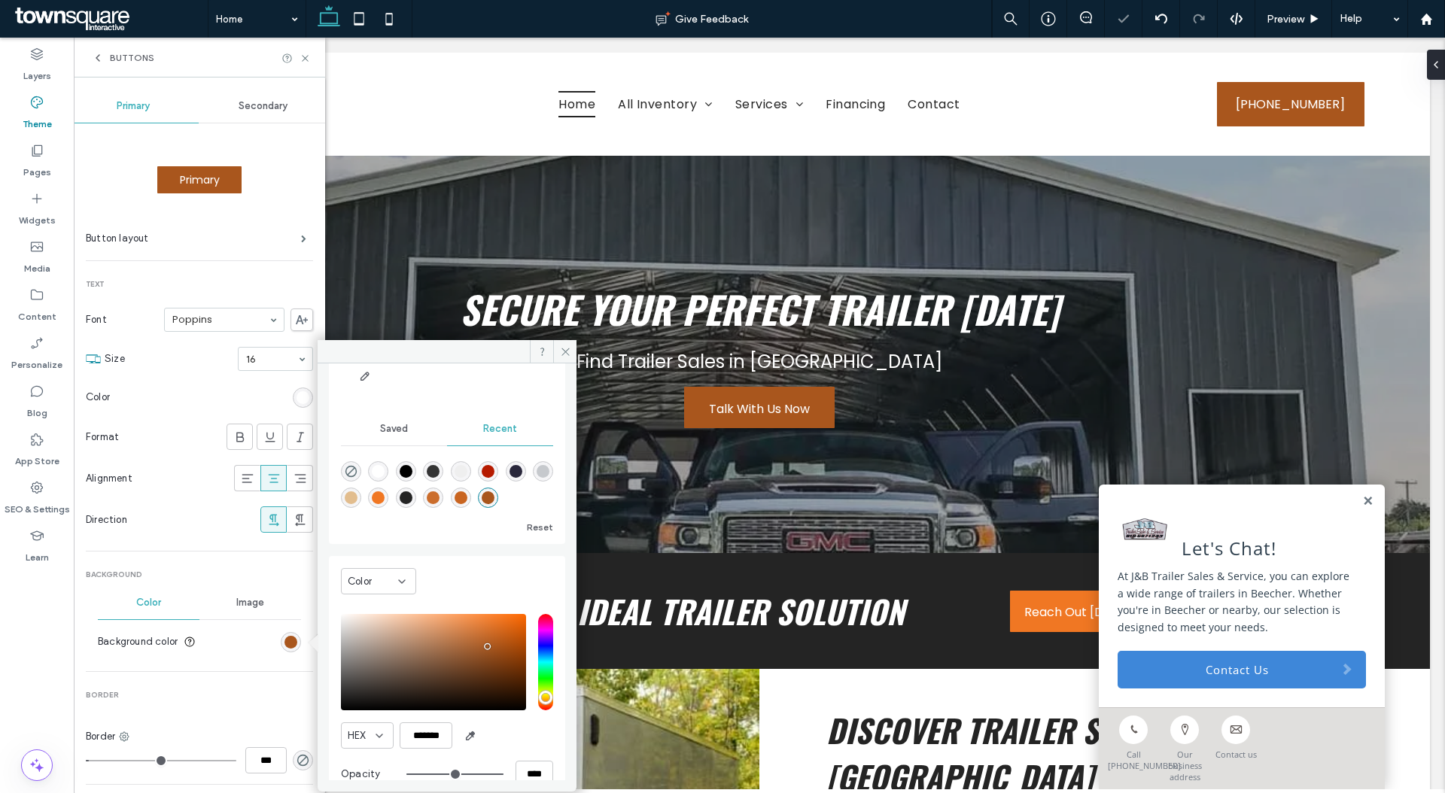
click at [501, 647] on div "saturation and value" at bounding box center [433, 662] width 185 height 96
click at [487, 639] on div "saturation and value" at bounding box center [433, 662] width 185 height 96
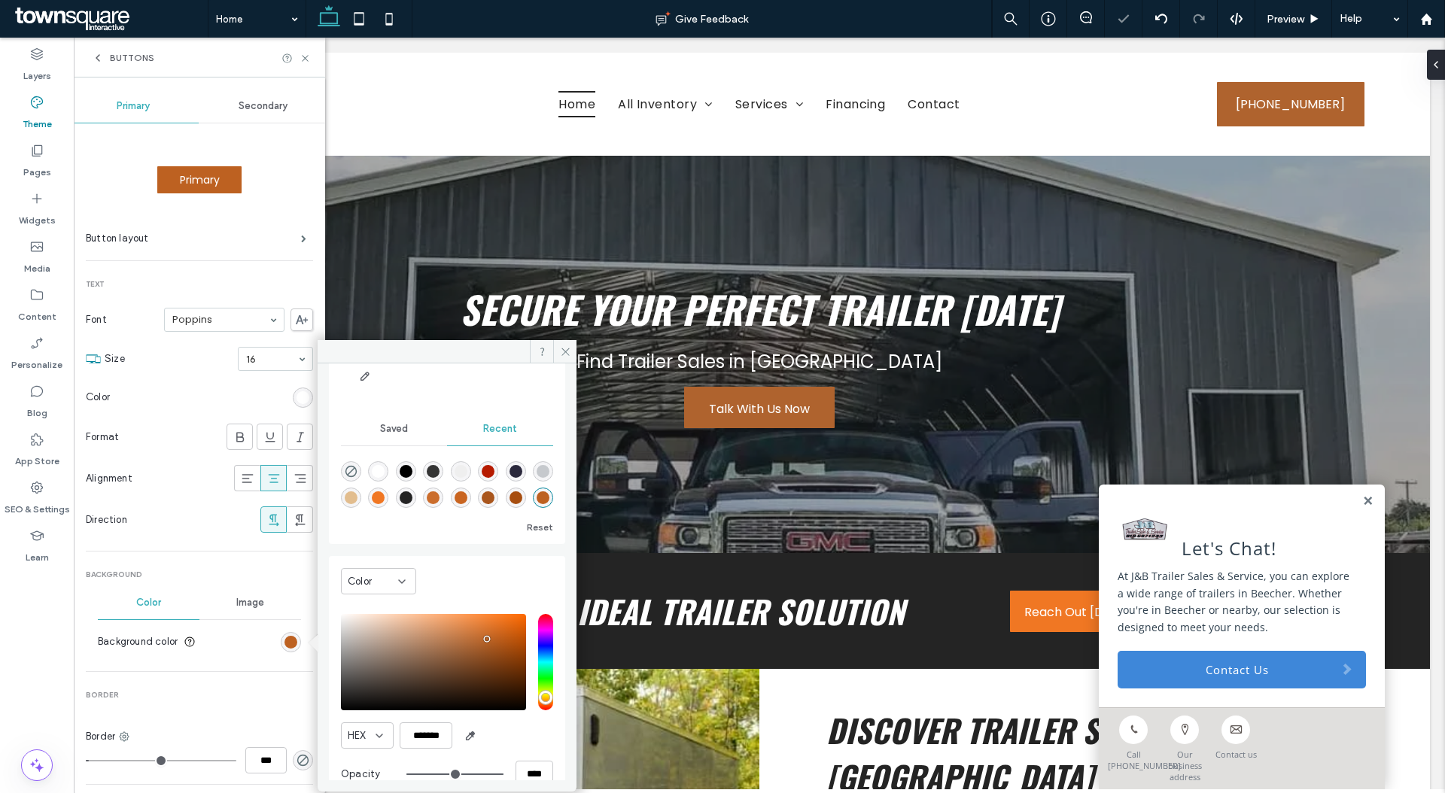
click at [472, 644] on div "saturation and value" at bounding box center [433, 662] width 185 height 96
click at [455, 653] on div "saturation and value" at bounding box center [433, 662] width 185 height 96
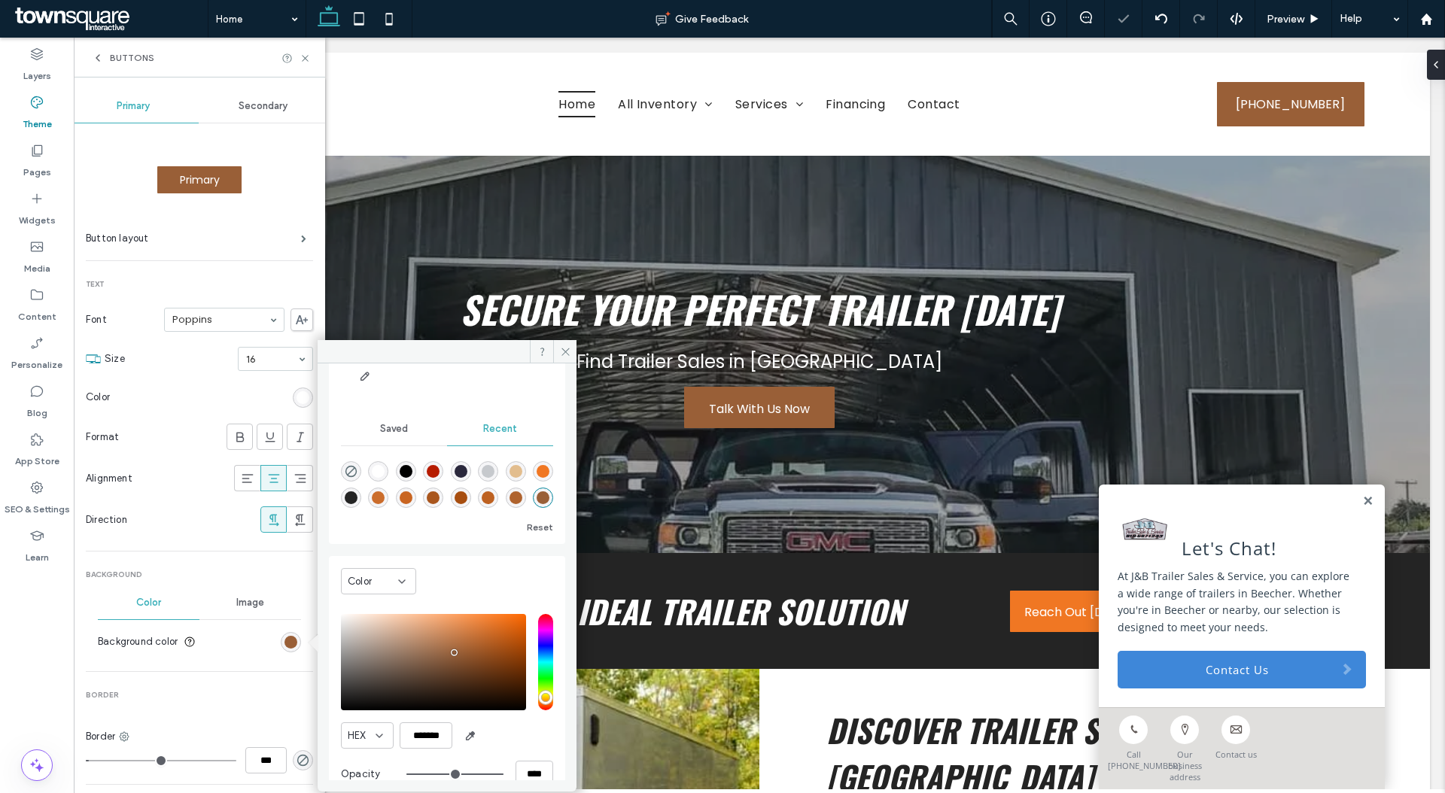
click at [439, 638] on div "saturation and value" at bounding box center [433, 662] width 185 height 96
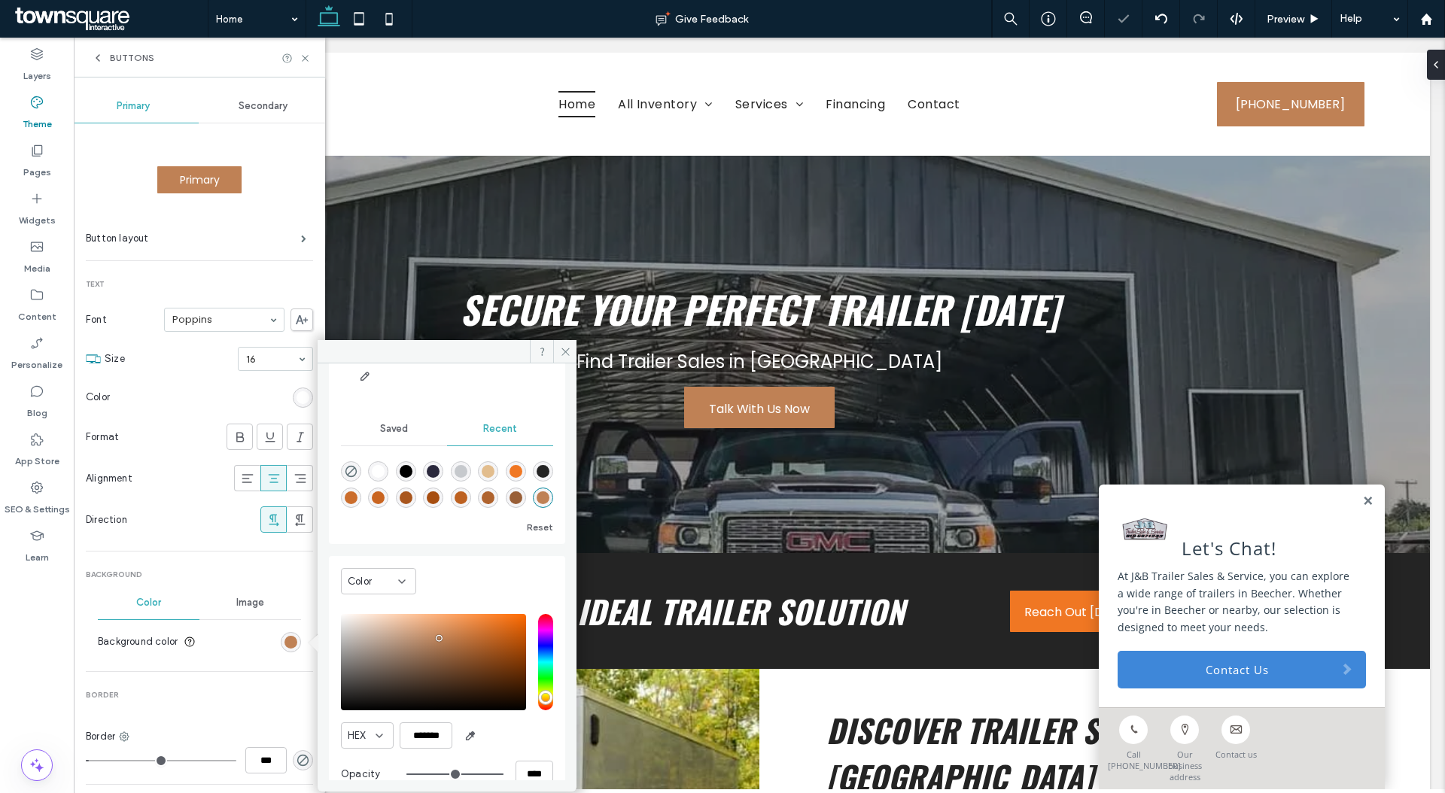
click at [457, 644] on div "saturation and value" at bounding box center [433, 662] width 185 height 96
type input "*******"
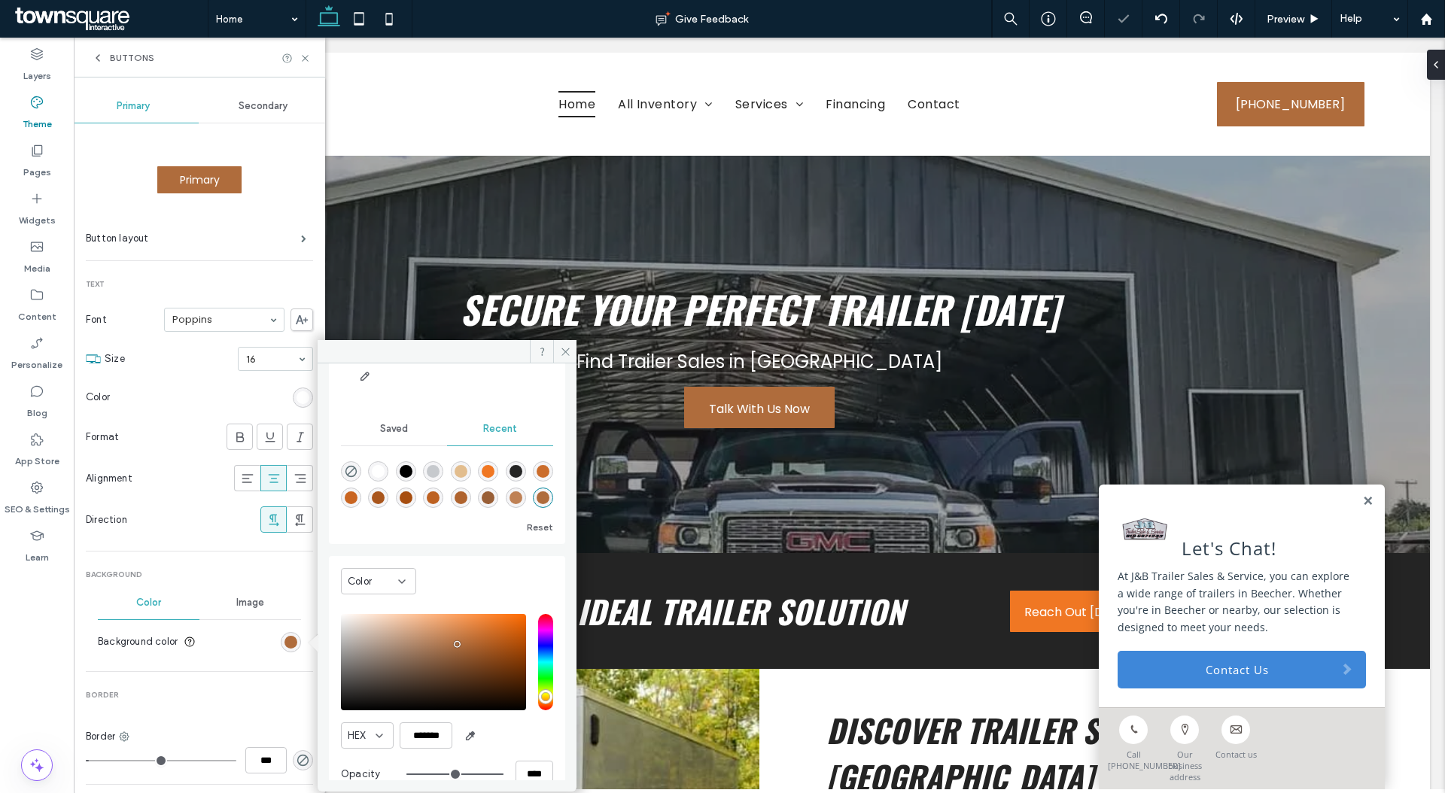
click at [285, 391] on section "Color" at bounding box center [199, 398] width 227 height 38
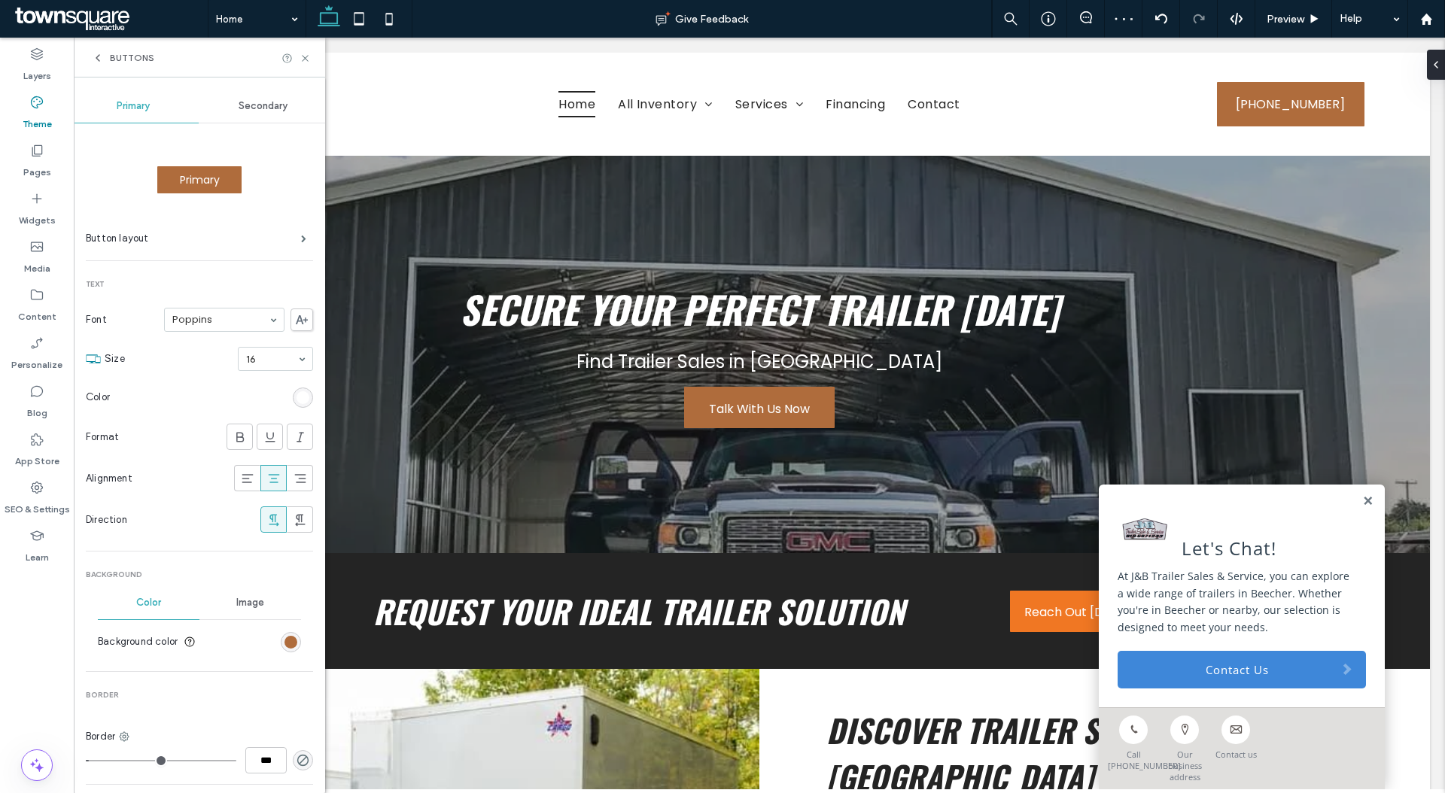
click at [297, 394] on div "rgb(255, 255, 255)" at bounding box center [303, 397] width 13 height 13
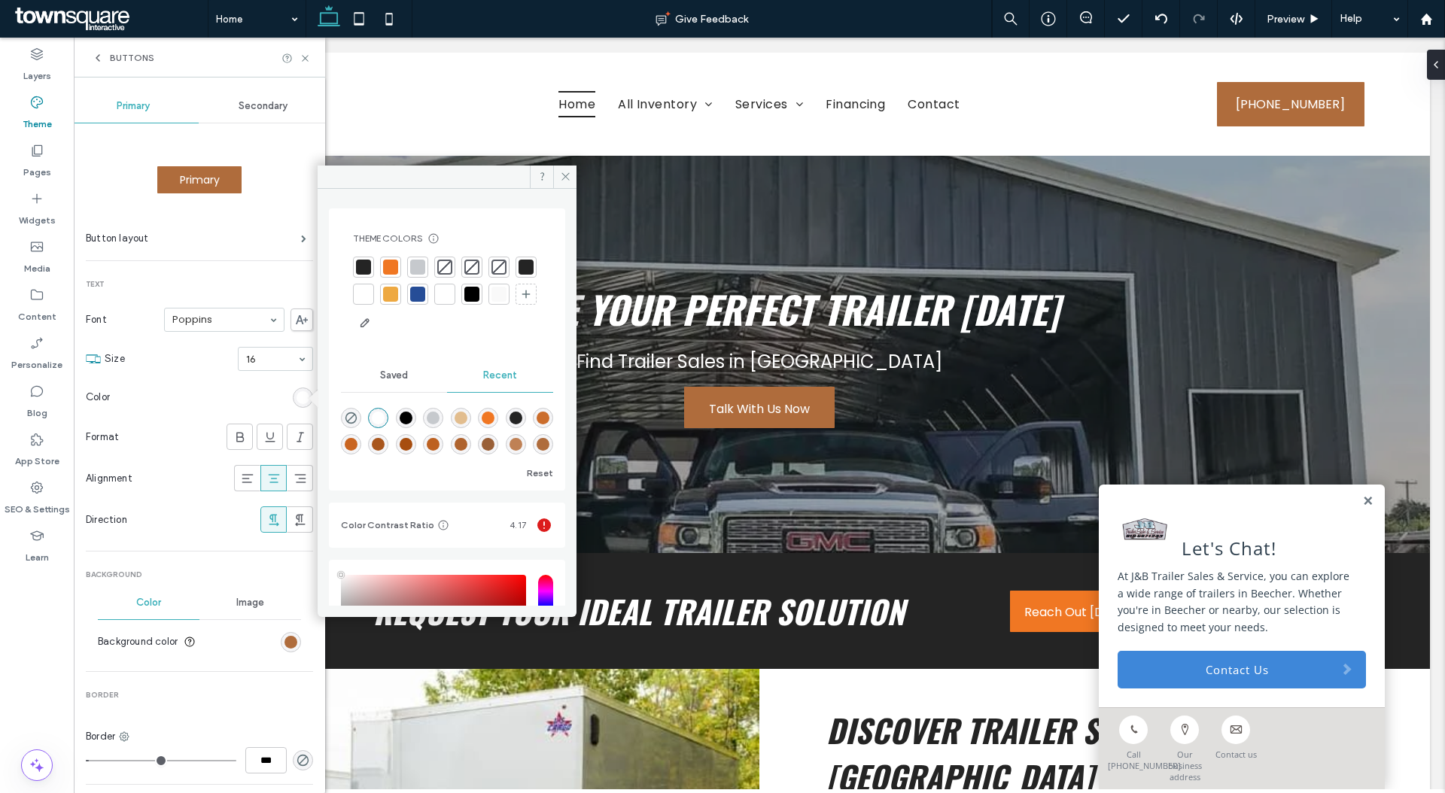
scroll to position [161, 0]
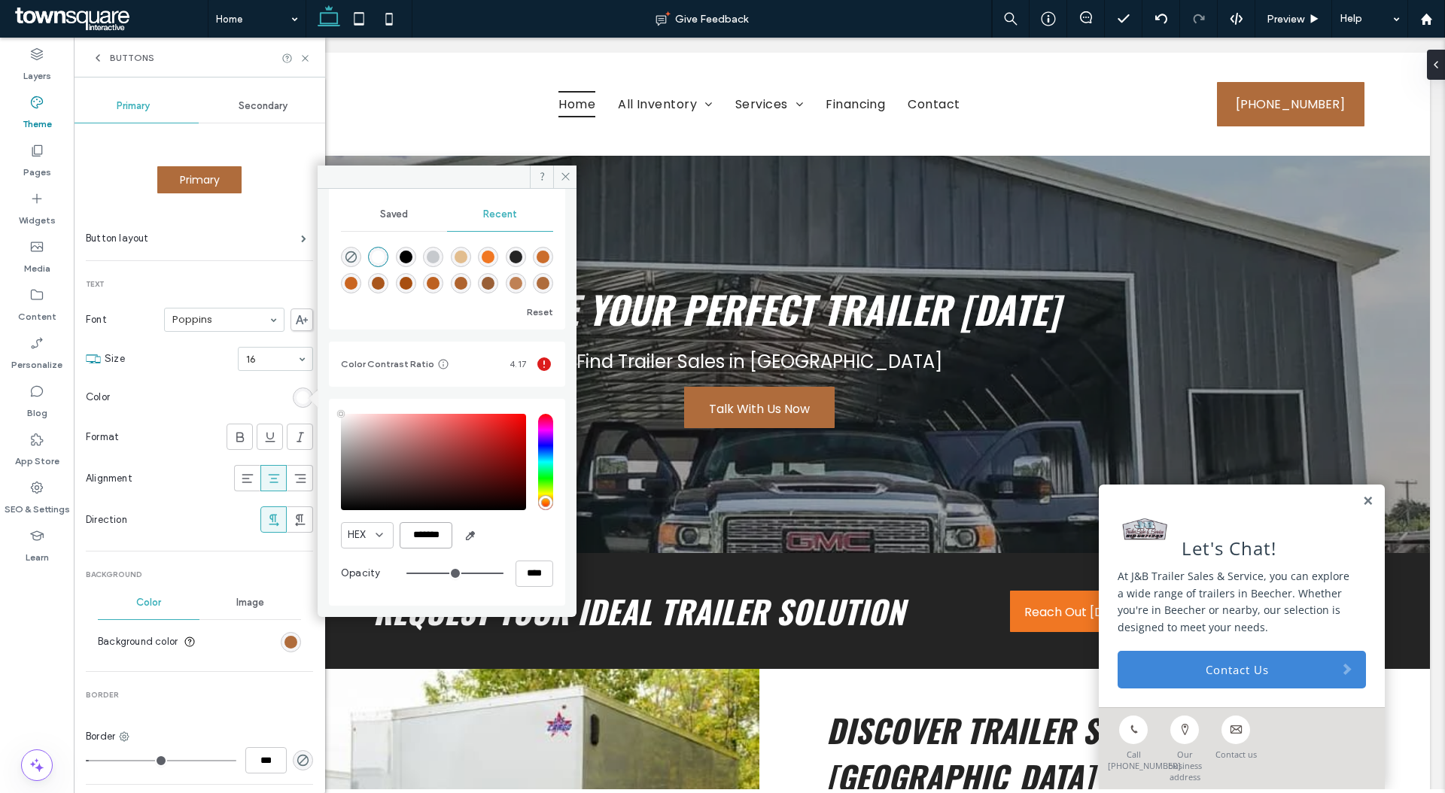
click at [437, 534] on input "*******" at bounding box center [426, 535] width 53 height 26
click at [285, 643] on div "rgb(175, 108, 60)" at bounding box center [291, 642] width 13 height 13
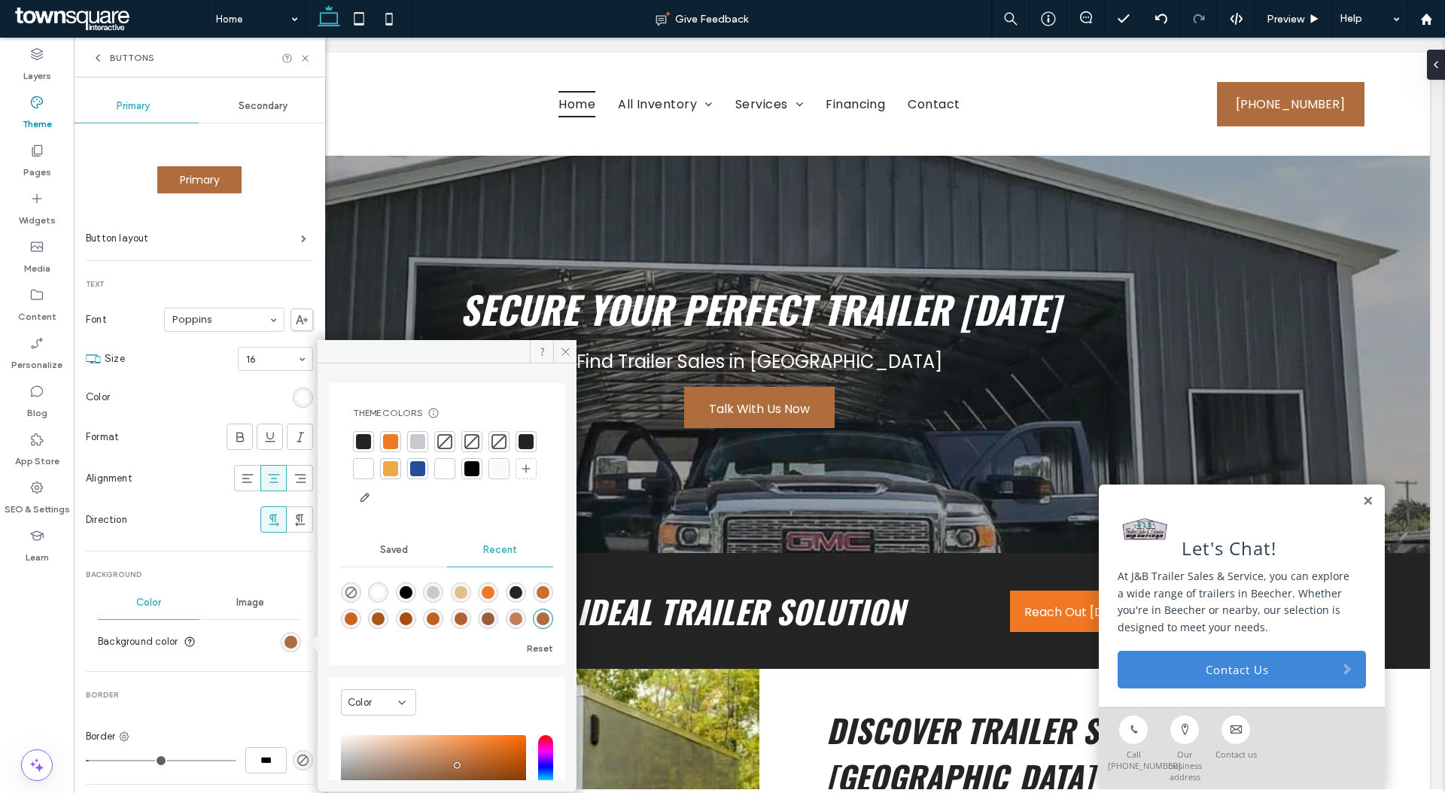
scroll to position [147, 0]
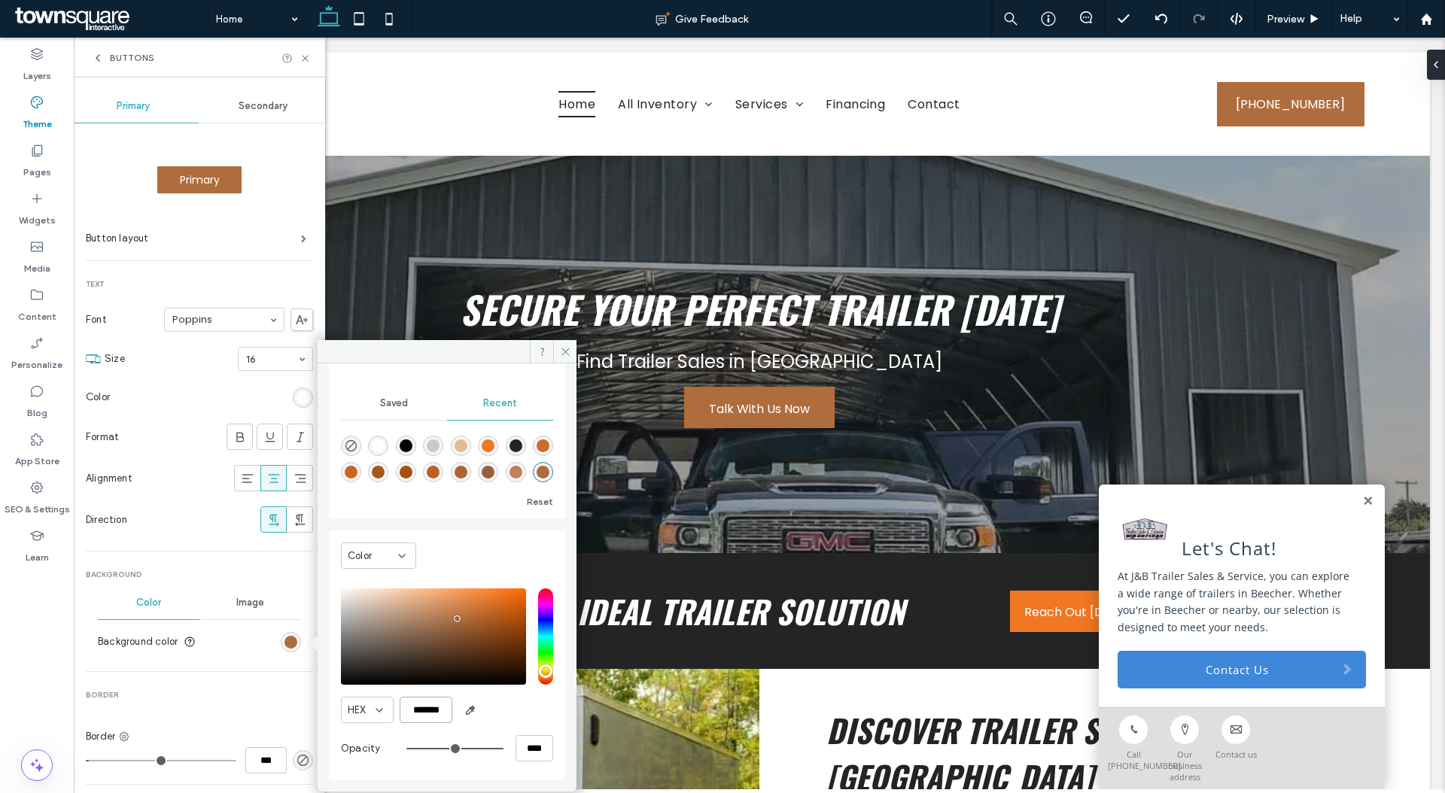
click at [440, 712] on input "*******" at bounding box center [426, 710] width 53 height 26
paste input "color picker textbox"
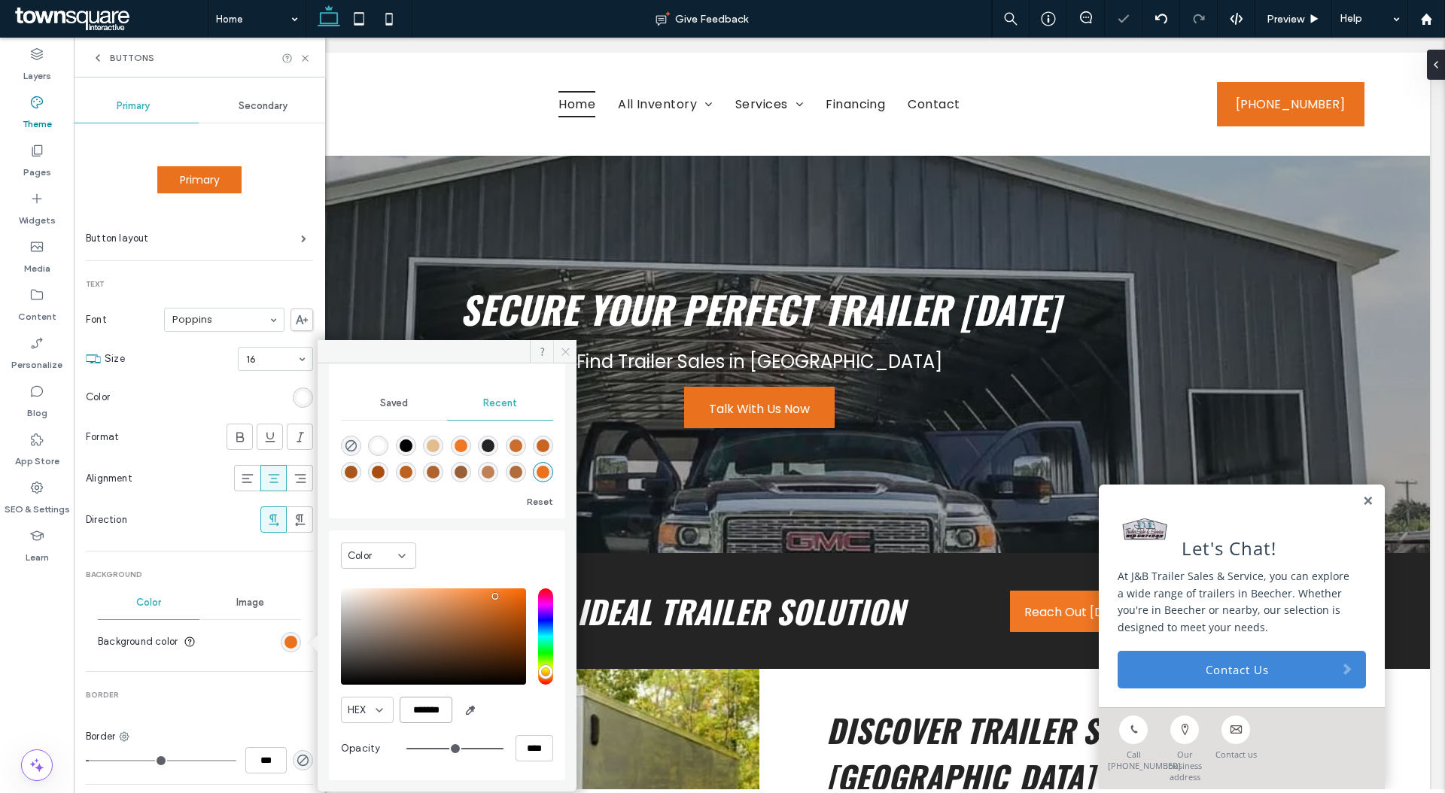
type input "*******"
click at [565, 352] on use at bounding box center [566, 352] width 8 height 8
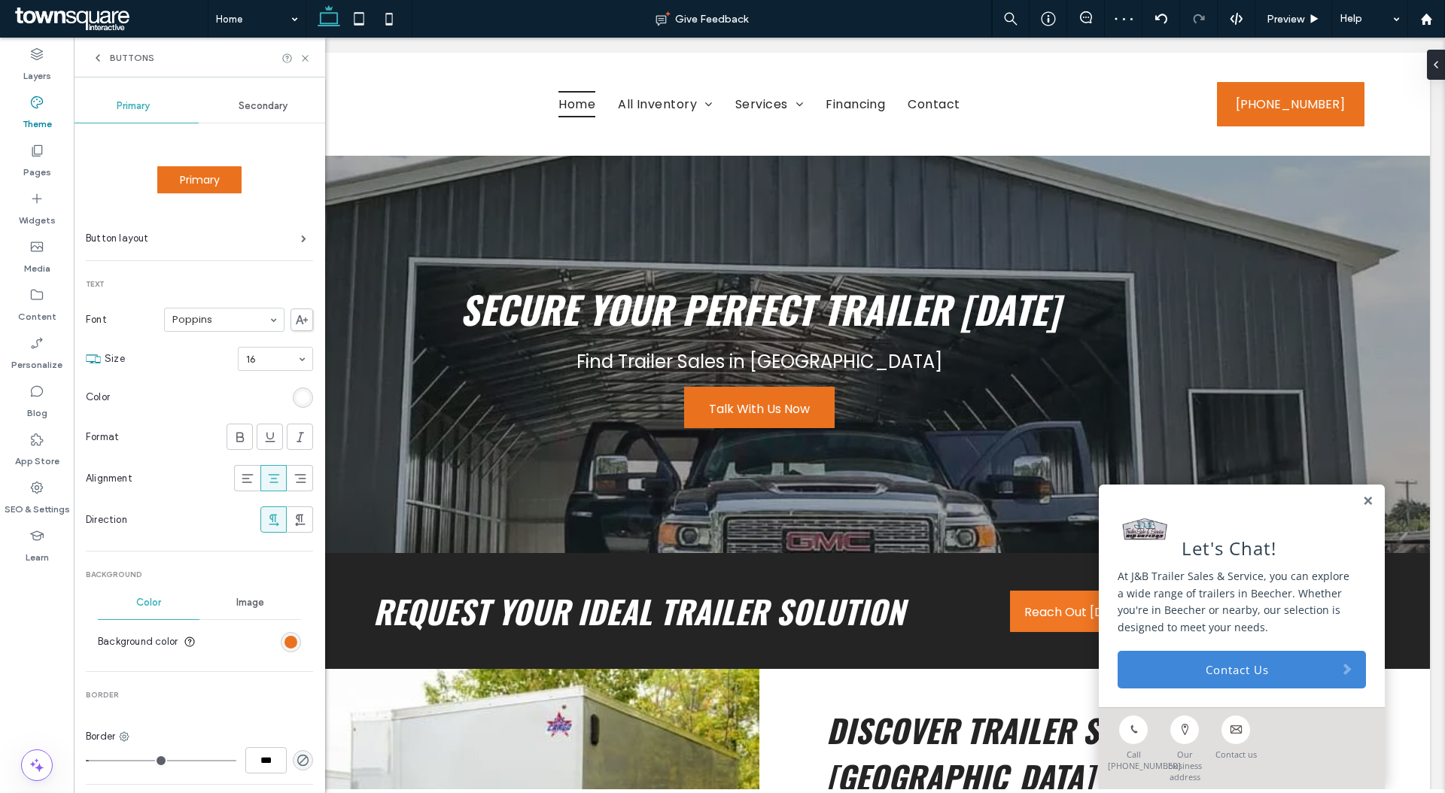
click at [297, 394] on div "rgb(255, 255, 255)" at bounding box center [303, 397] width 13 height 13
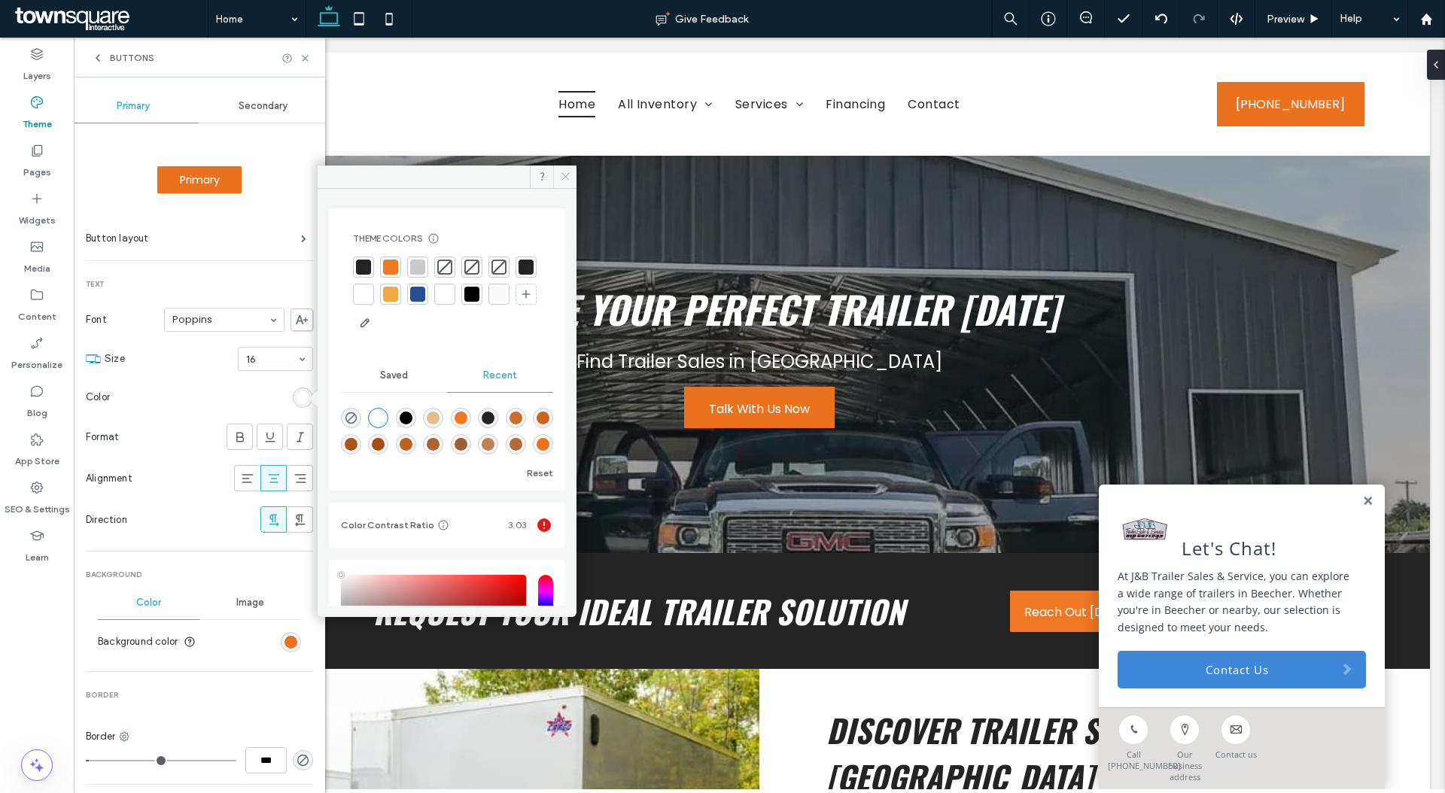
click at [563, 177] on icon at bounding box center [565, 176] width 11 height 11
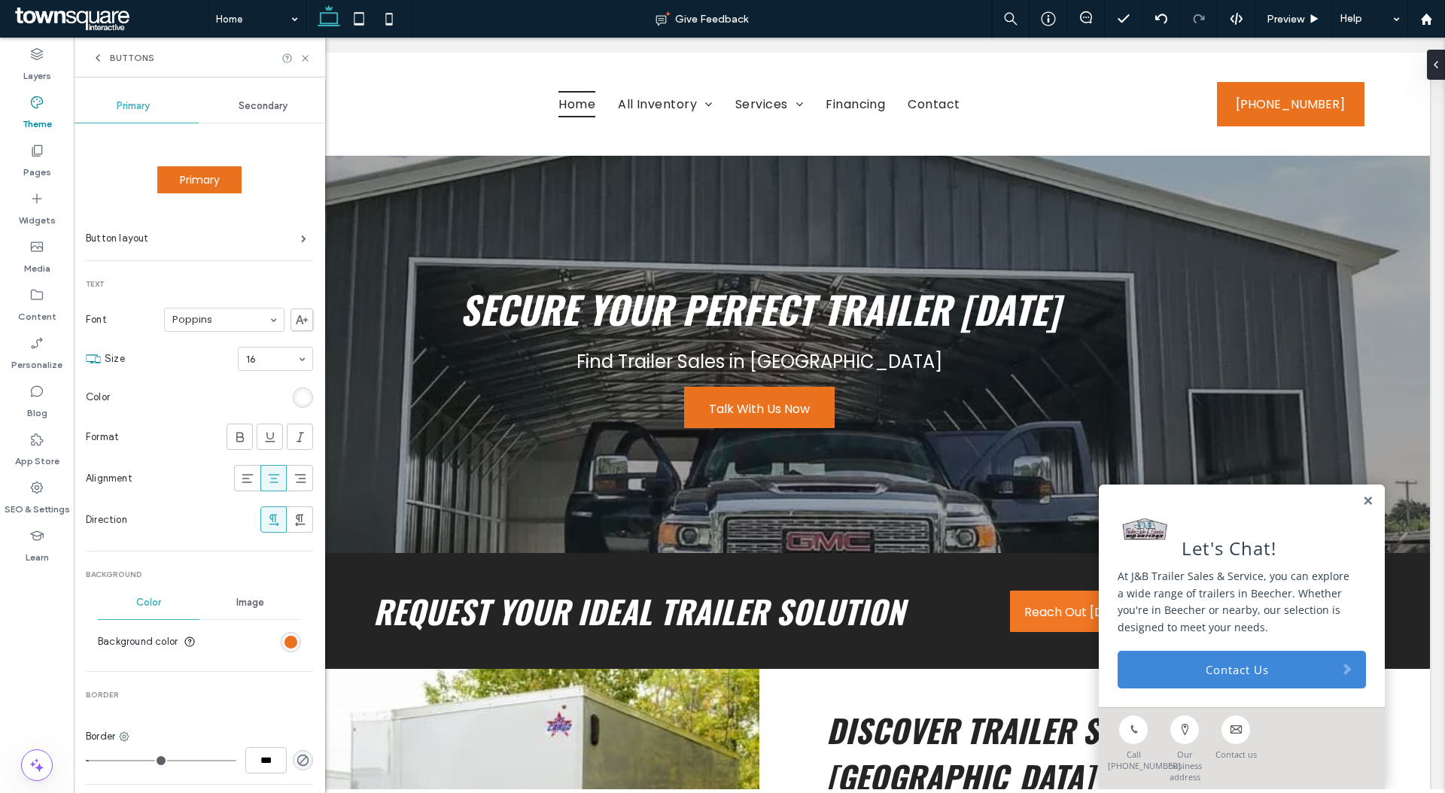
click at [288, 650] on div "rgb(234, 114, 30)" at bounding box center [291, 642] width 20 height 20
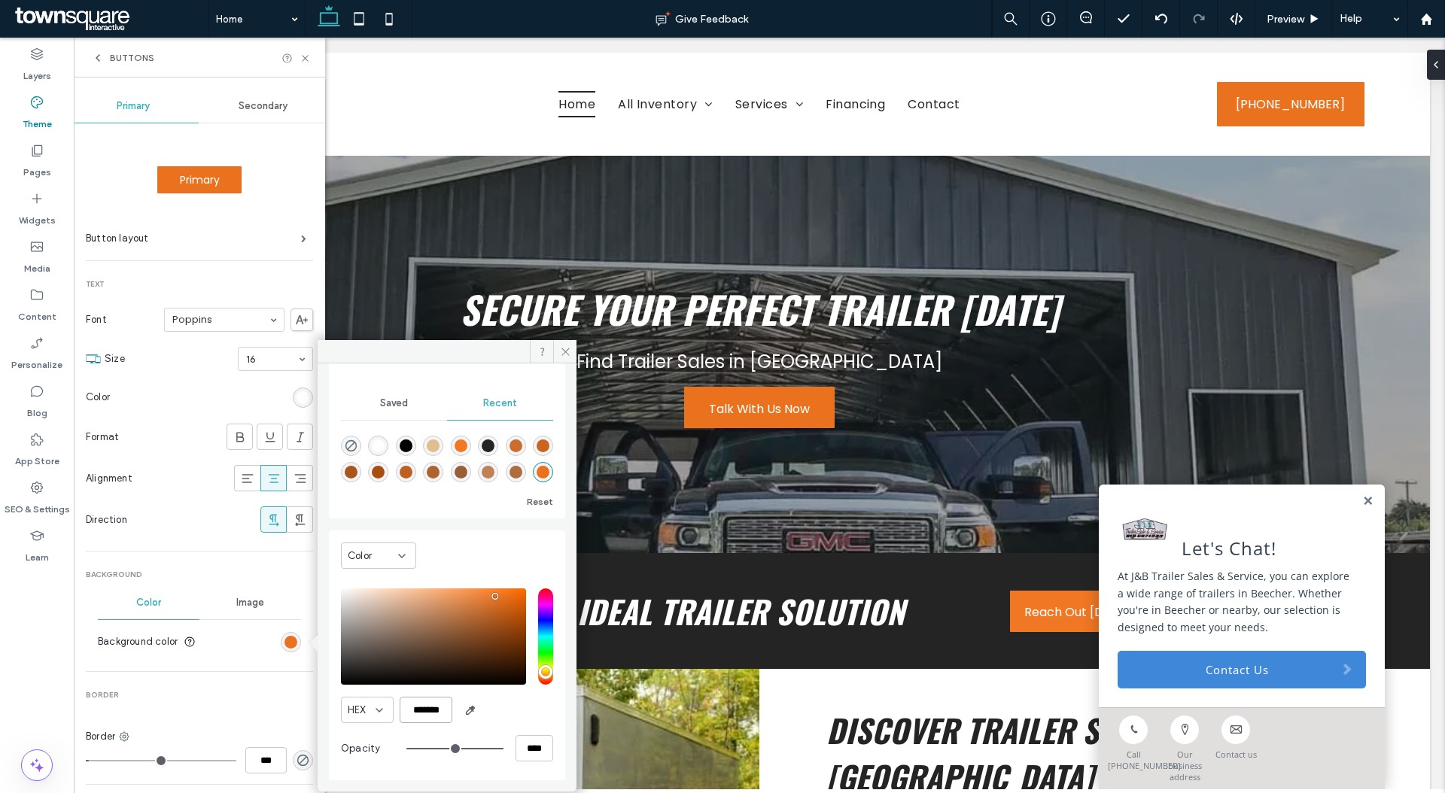
click at [428, 717] on input "*******" at bounding box center [426, 710] width 53 height 26
paste input "color picker textbox"
type input "*******"
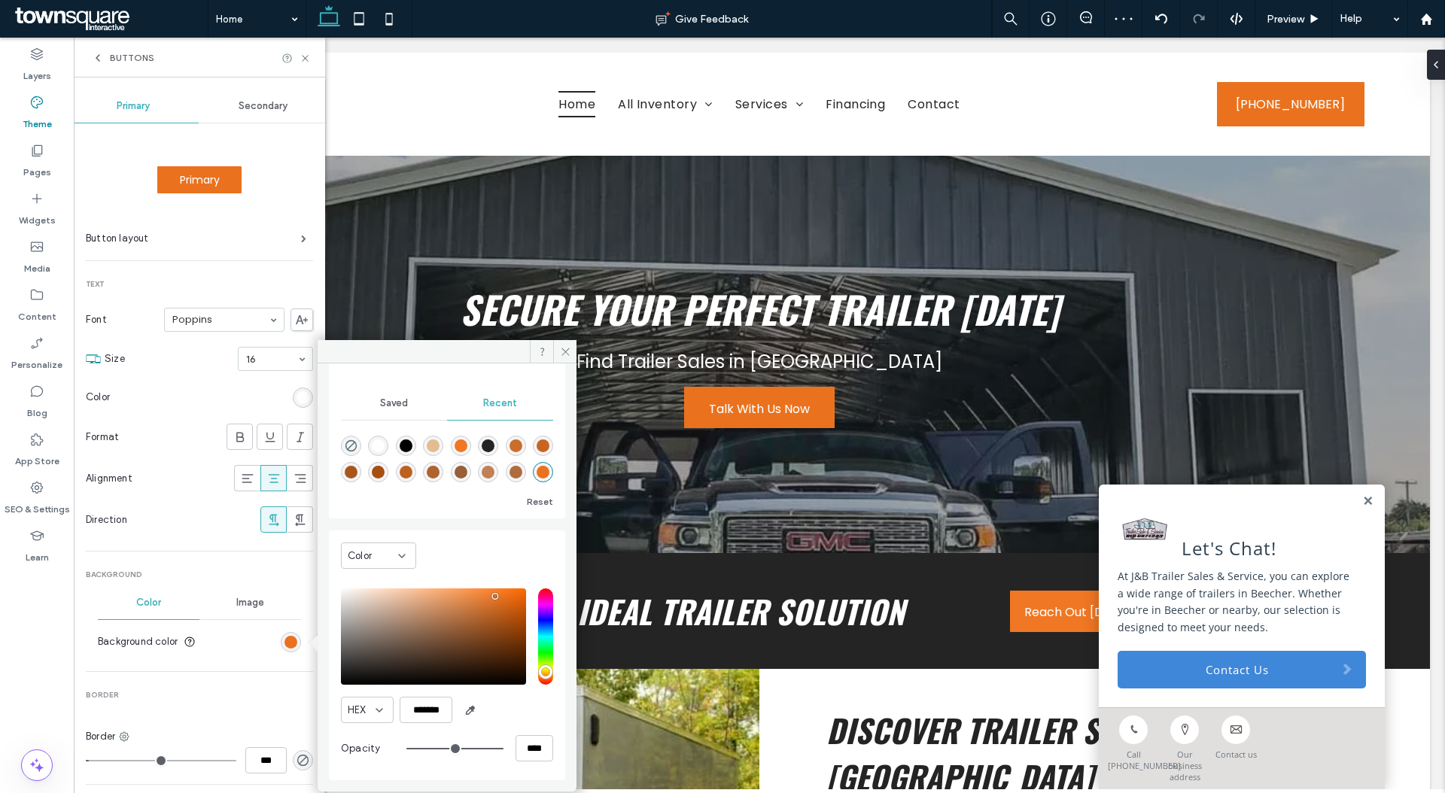
click at [297, 393] on div "rgb(255, 255, 255)" at bounding box center [303, 397] width 13 height 13
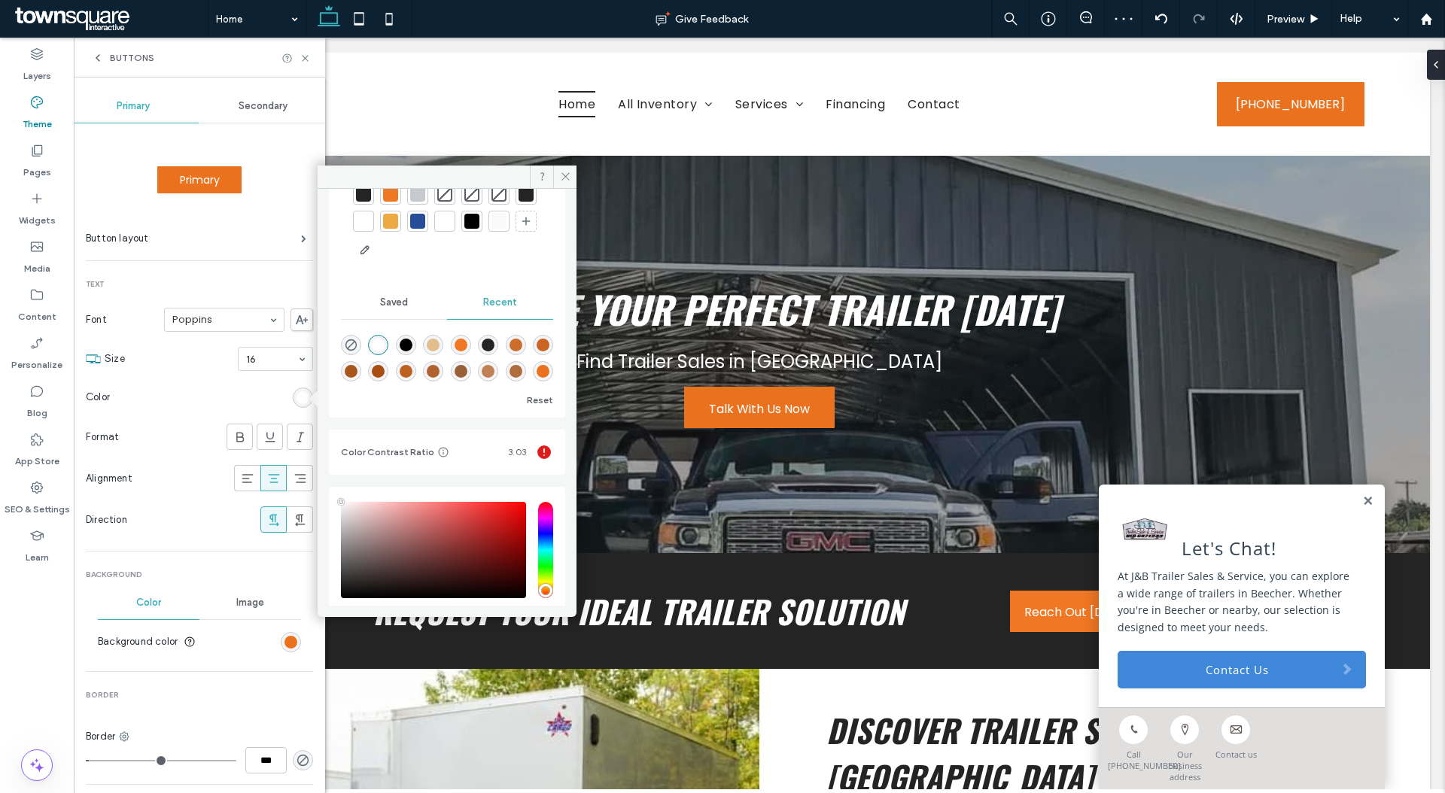
scroll to position [161, 0]
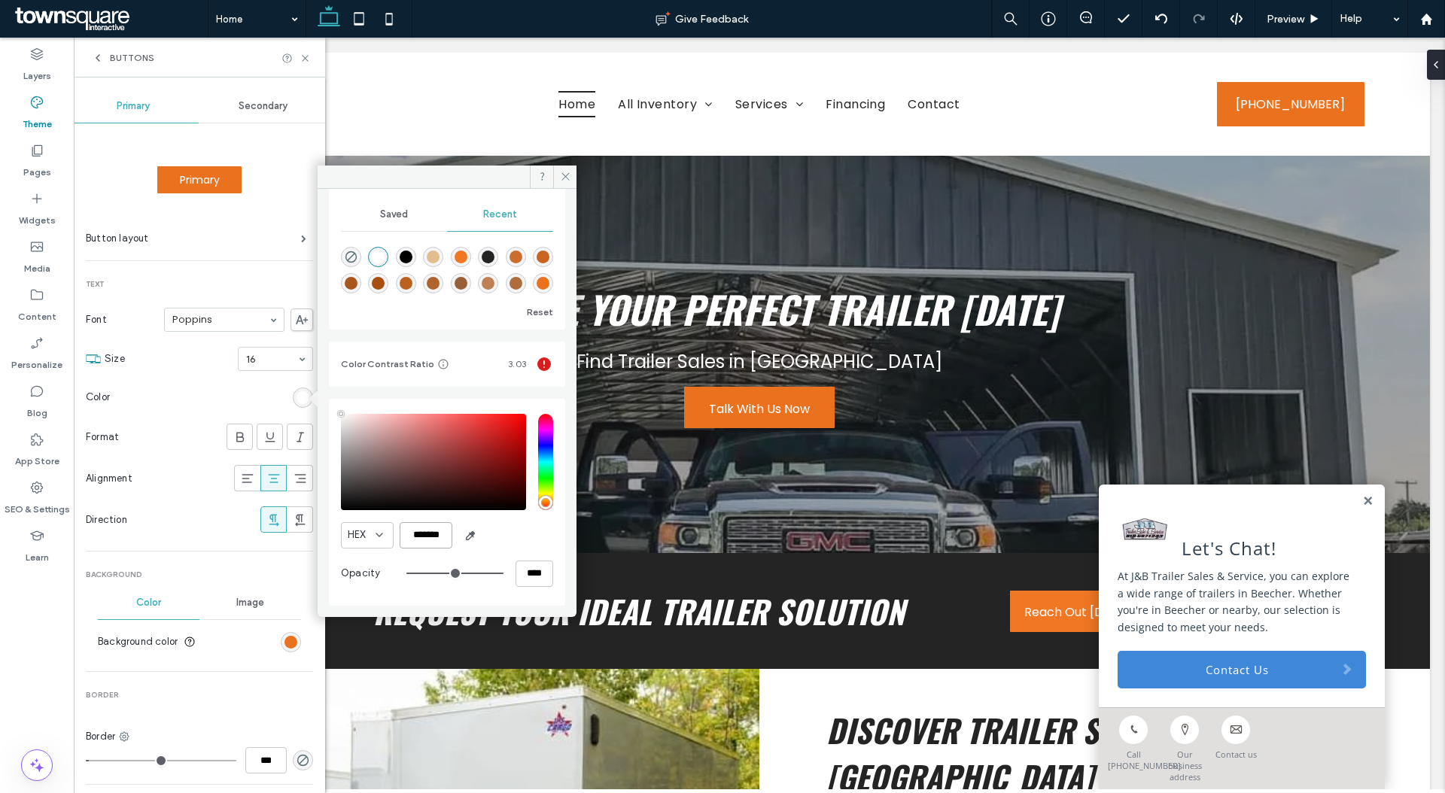
click at [445, 540] on input "*******" at bounding box center [426, 535] width 53 height 26
type input "*******"
click at [567, 164] on div "Secure Your Perfect Trailer [DATE] Find Trailer Sales in [GEOGRAPHIC_DATA] Talk…" at bounding box center [759, 354] width 903 height 397
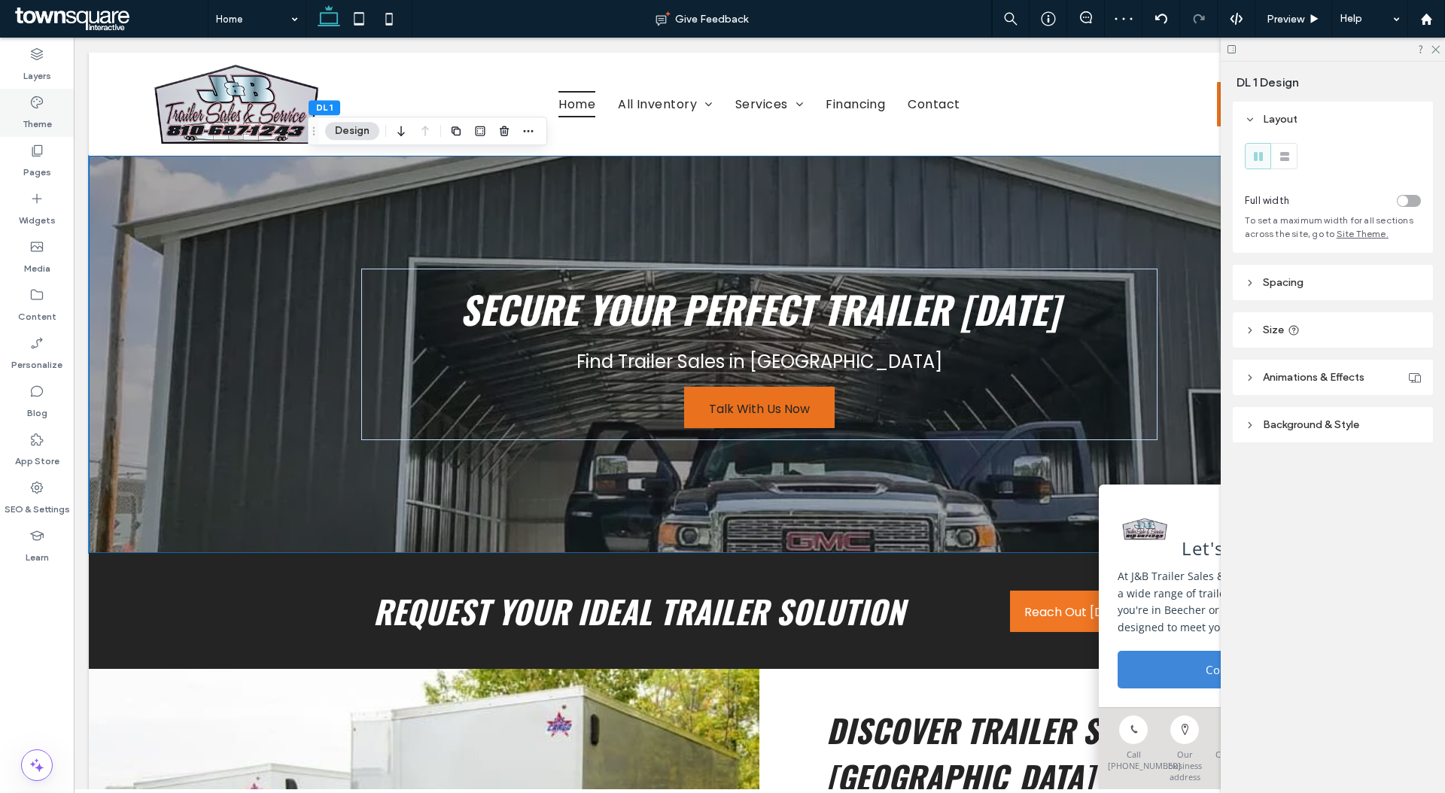
click at [40, 111] on label "Theme" at bounding box center [37, 120] width 29 height 21
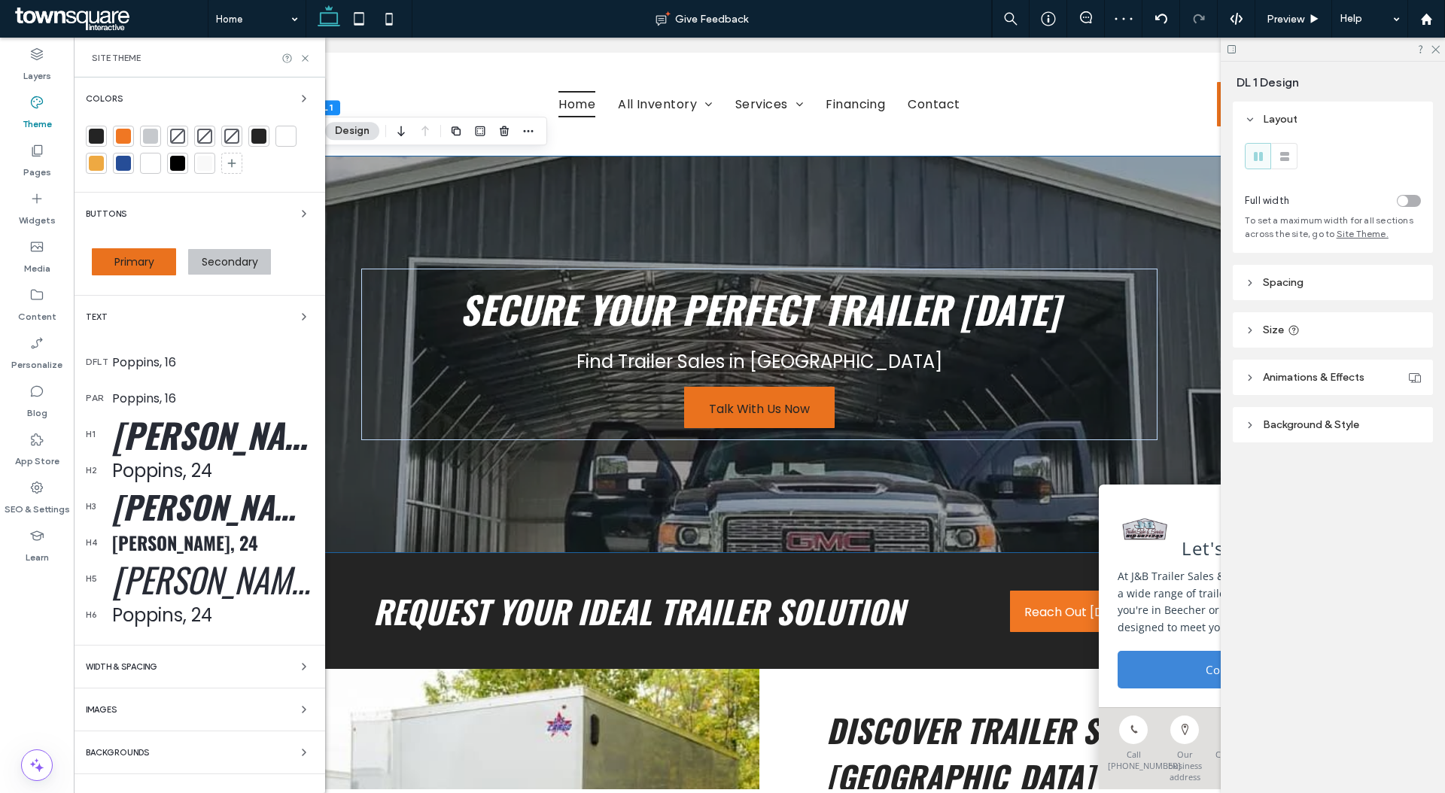
click at [220, 266] on span "Secondary" at bounding box center [230, 261] width 56 height 15
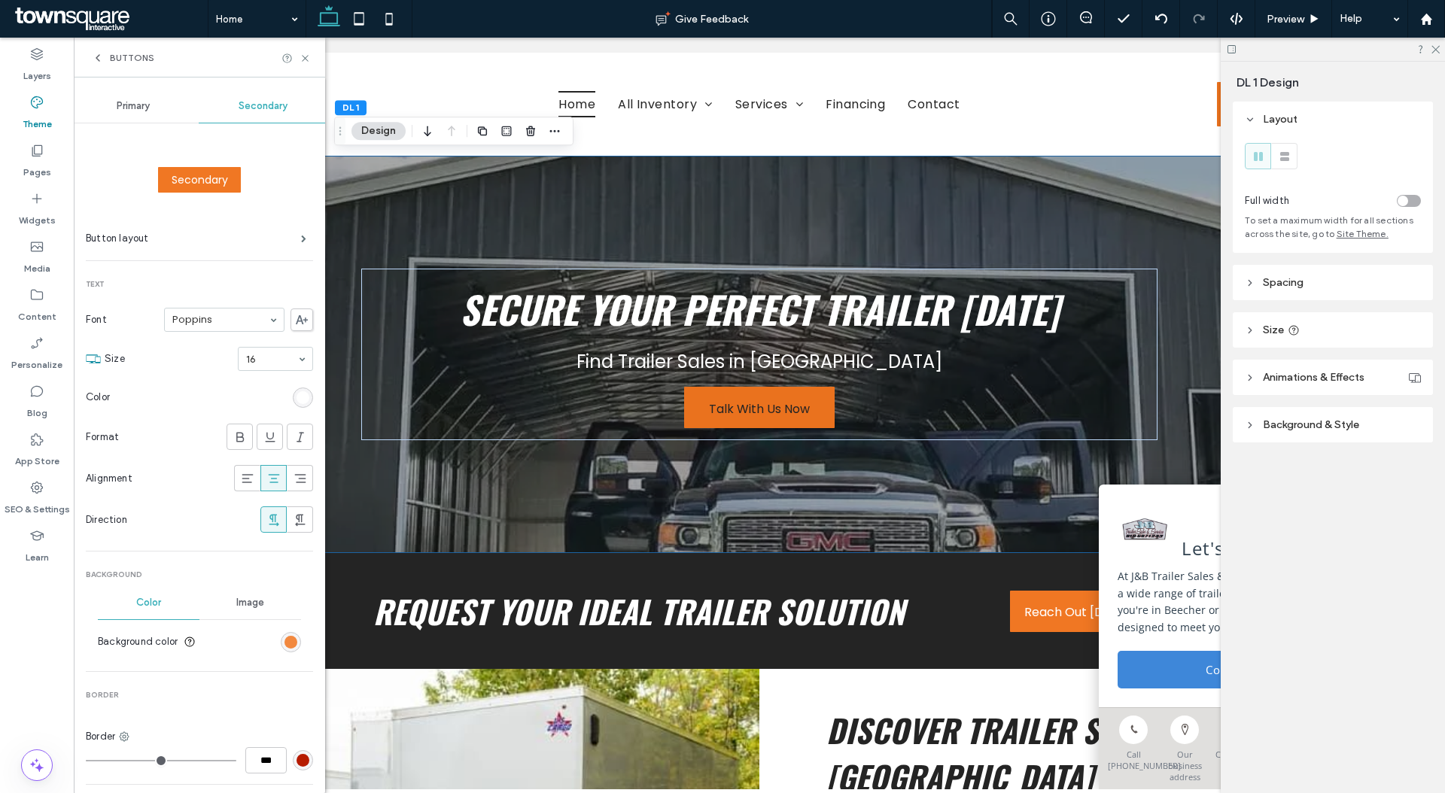
click at [285, 639] on div "rgb(240, 119, 35)" at bounding box center [291, 642] width 13 height 13
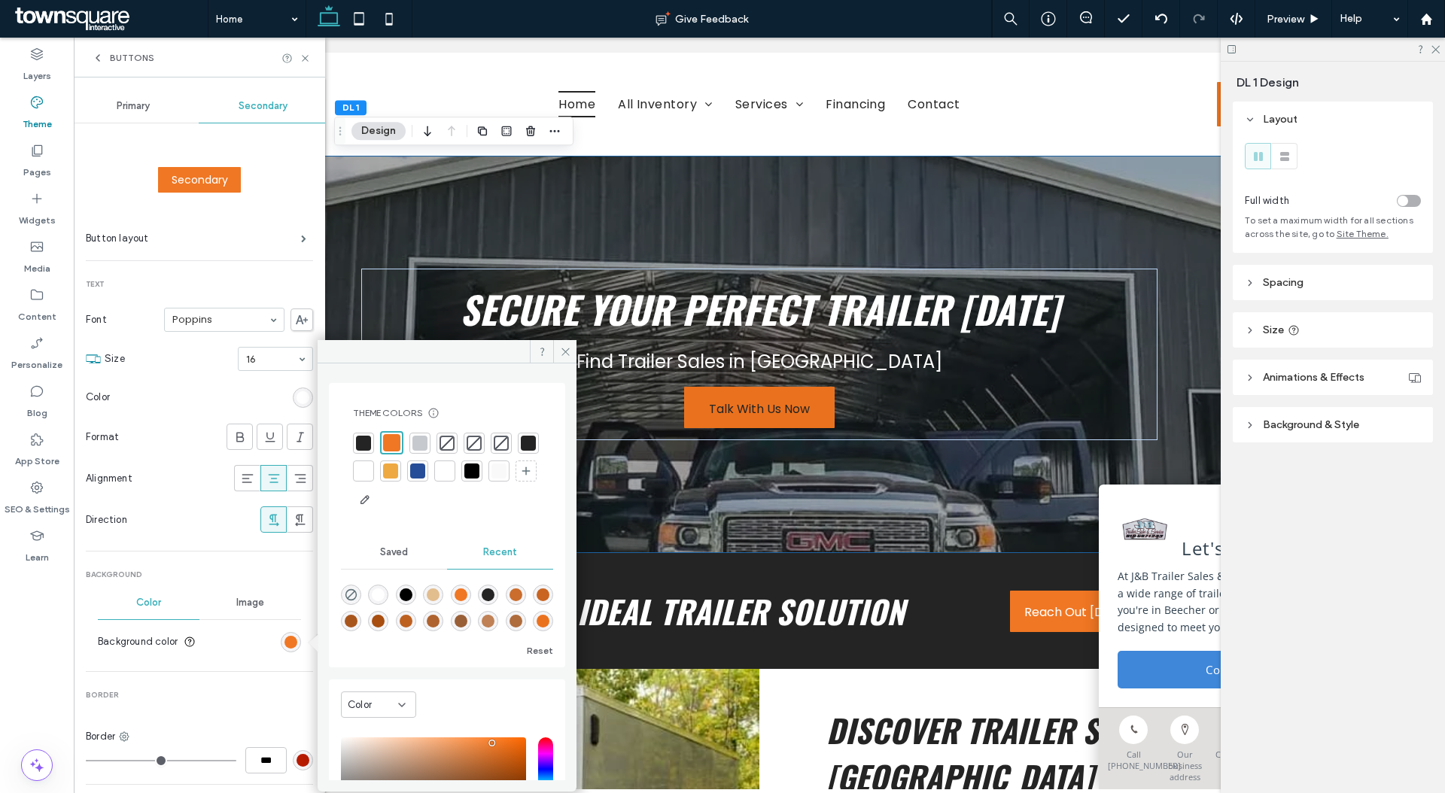
click at [360, 450] on div at bounding box center [363, 443] width 21 height 21
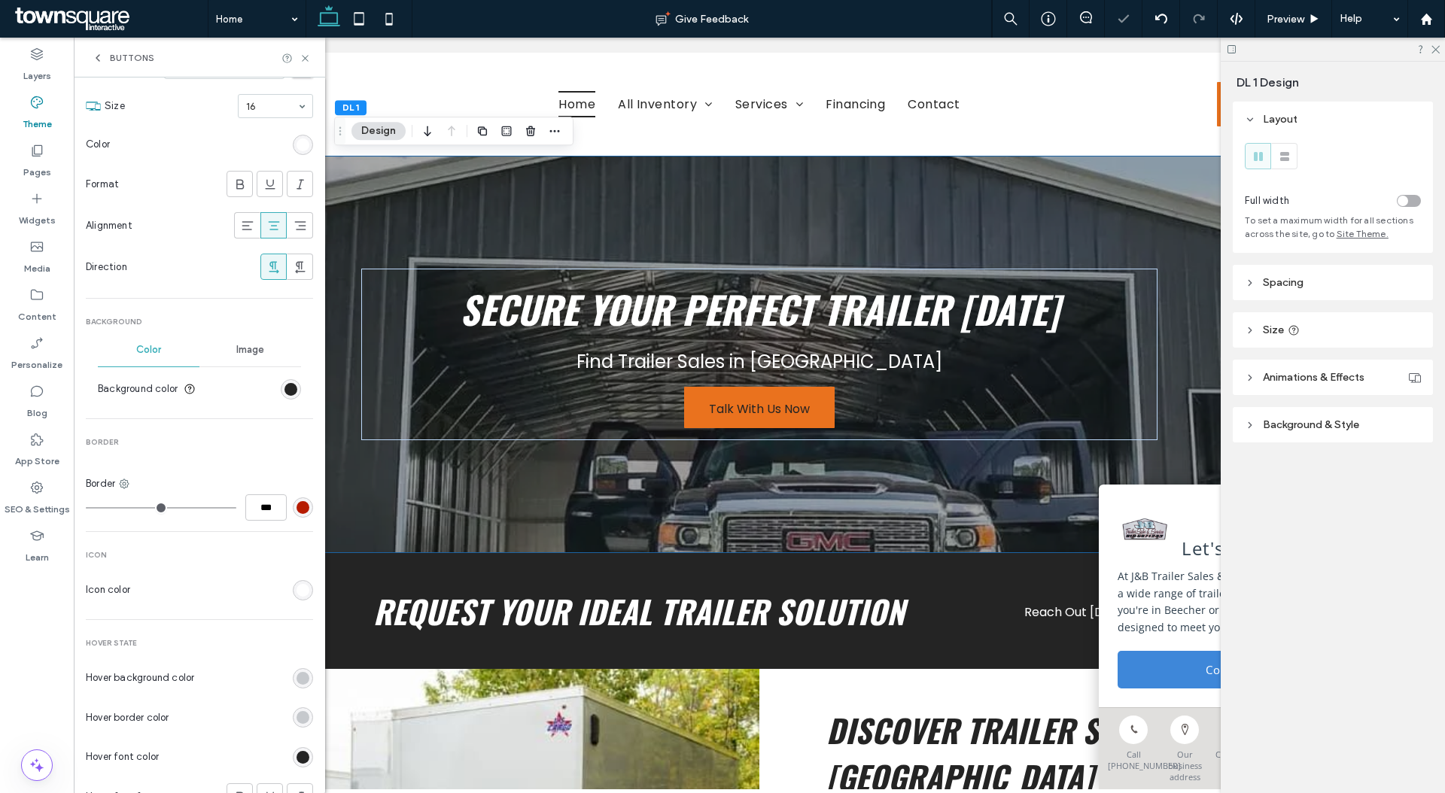
scroll to position [264, 0]
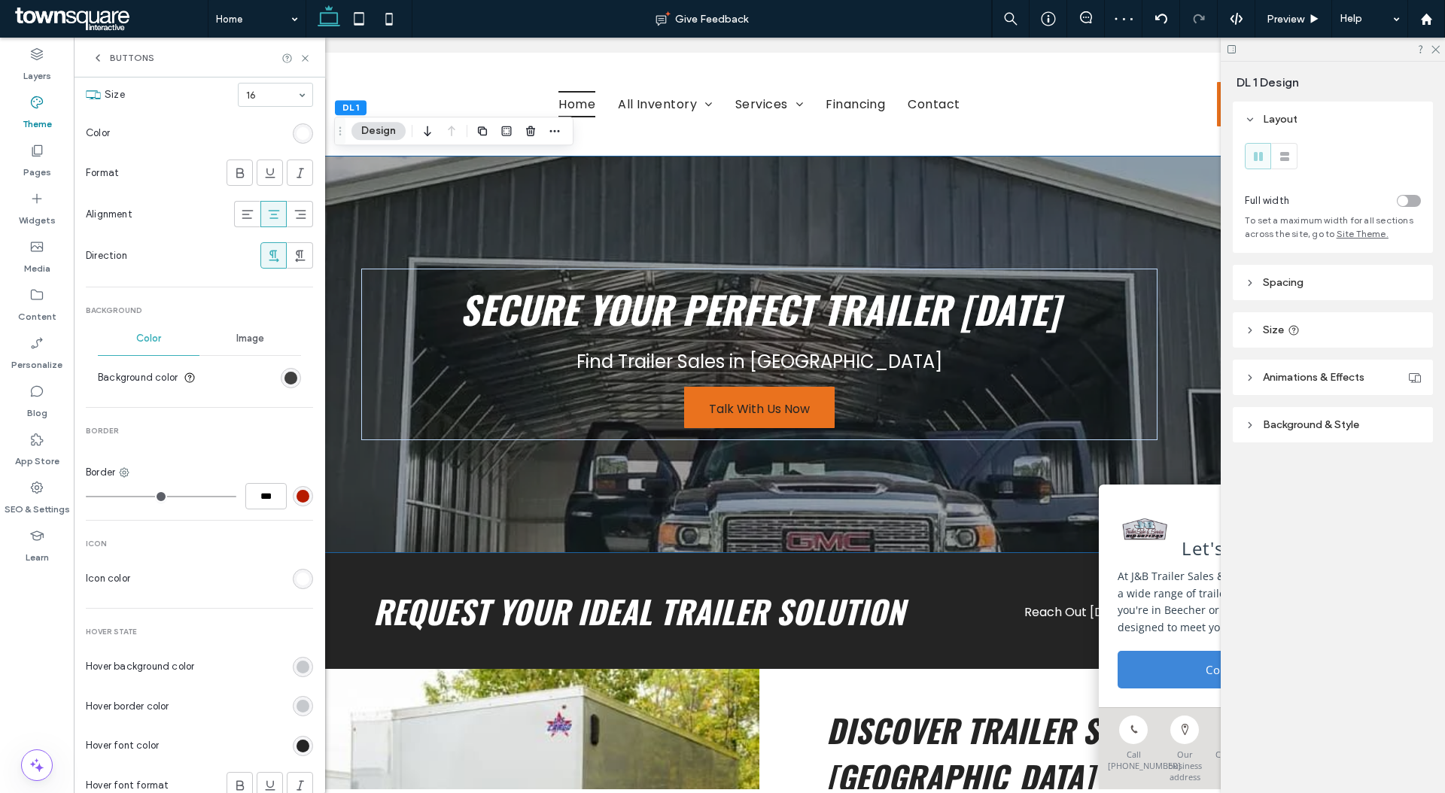
click at [285, 375] on div "rgb(36, 36, 36)" at bounding box center [291, 378] width 13 height 13
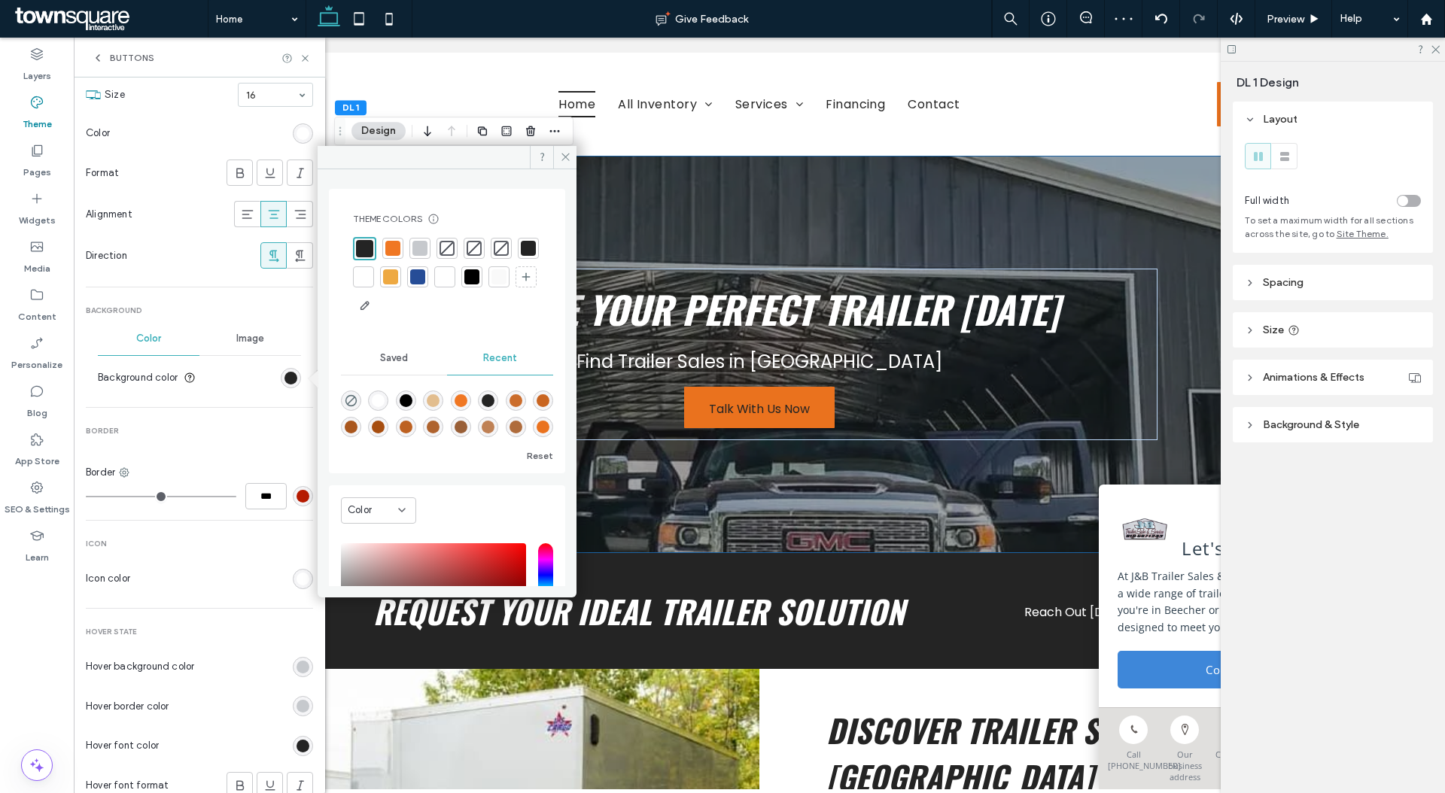
click at [495, 425] on div "rgba(191, 129, 85, 1)" at bounding box center [488, 427] width 13 height 13
type input "*******"
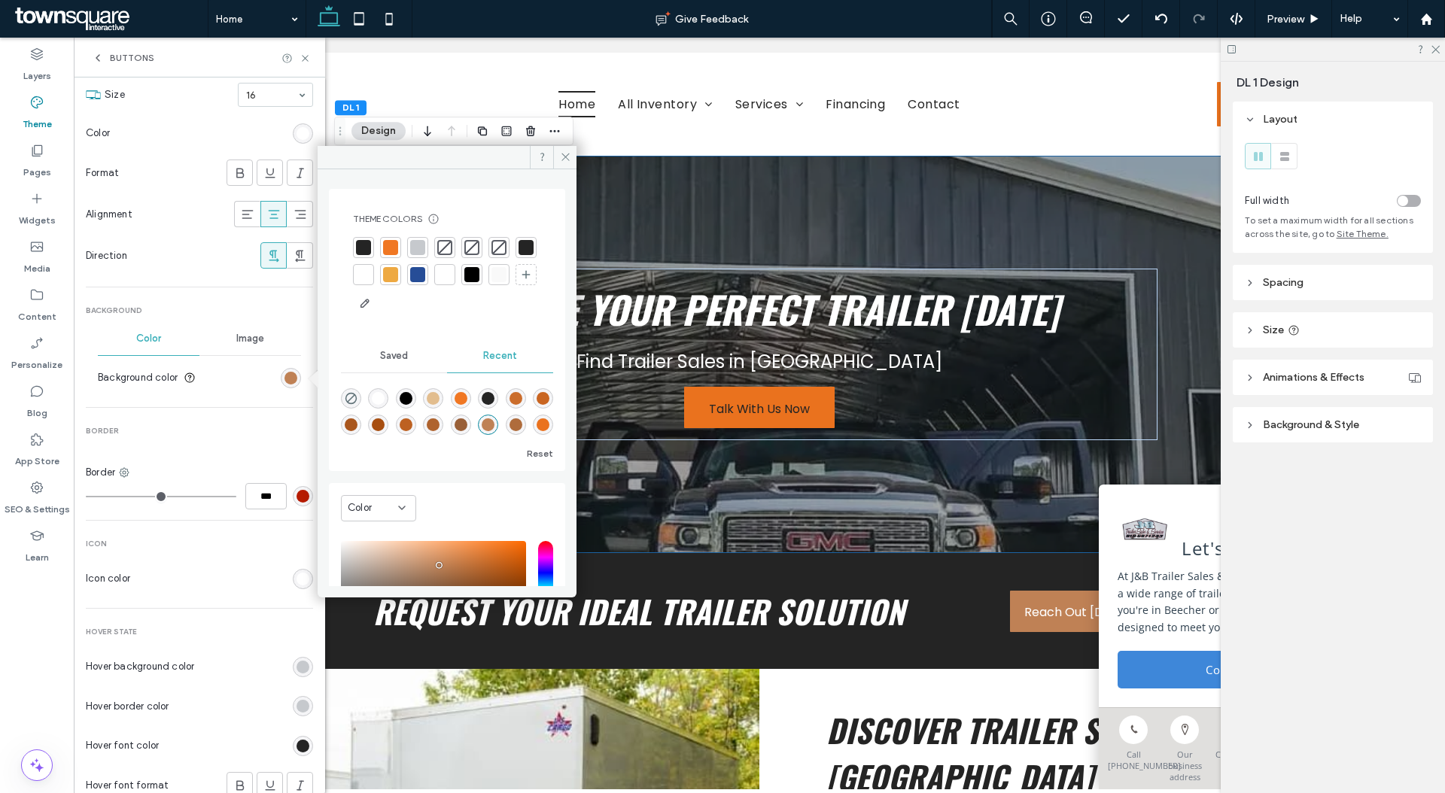
click at [394, 252] on div at bounding box center [390, 247] width 15 height 15
click at [393, 249] on div at bounding box center [391, 248] width 17 height 17
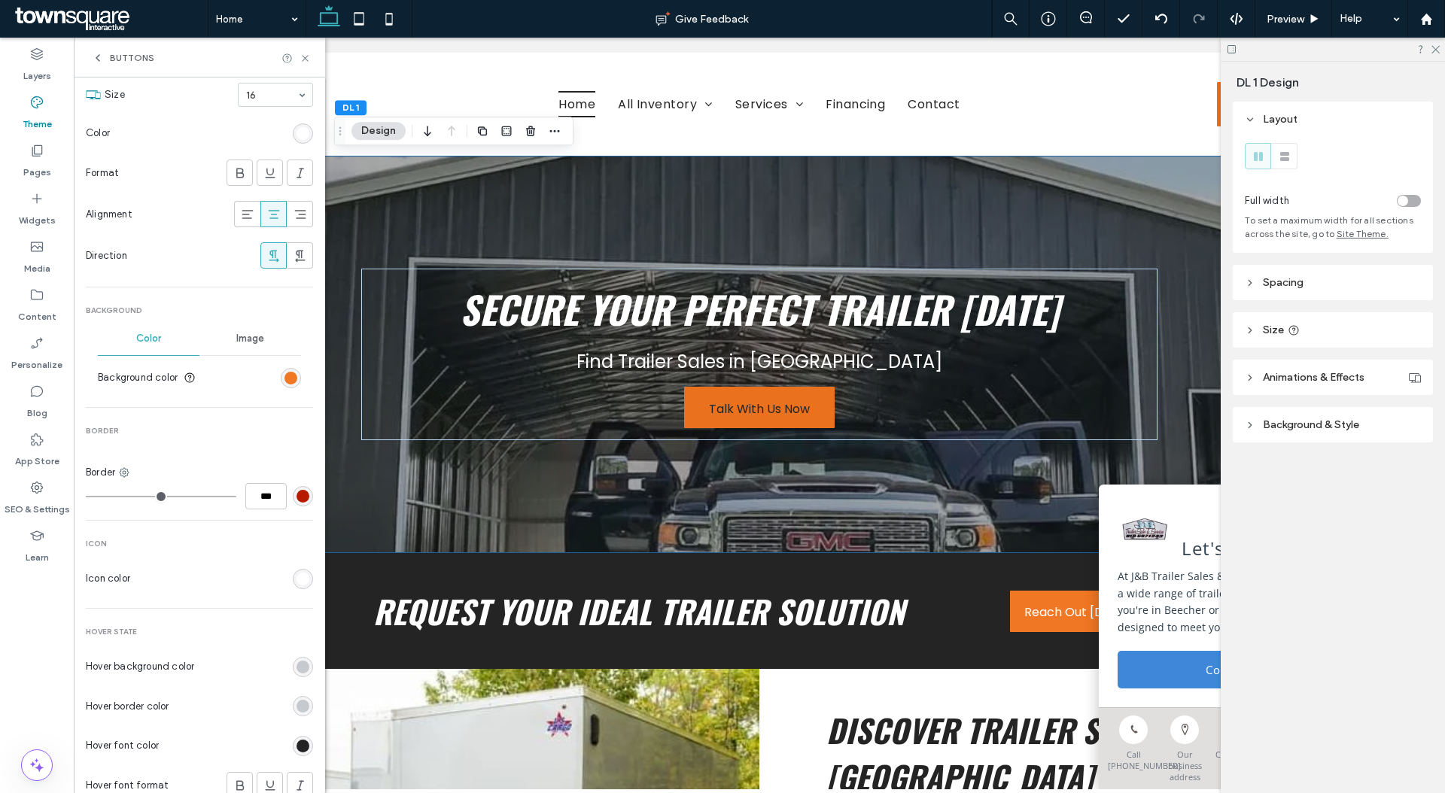
scroll to position [193, 0]
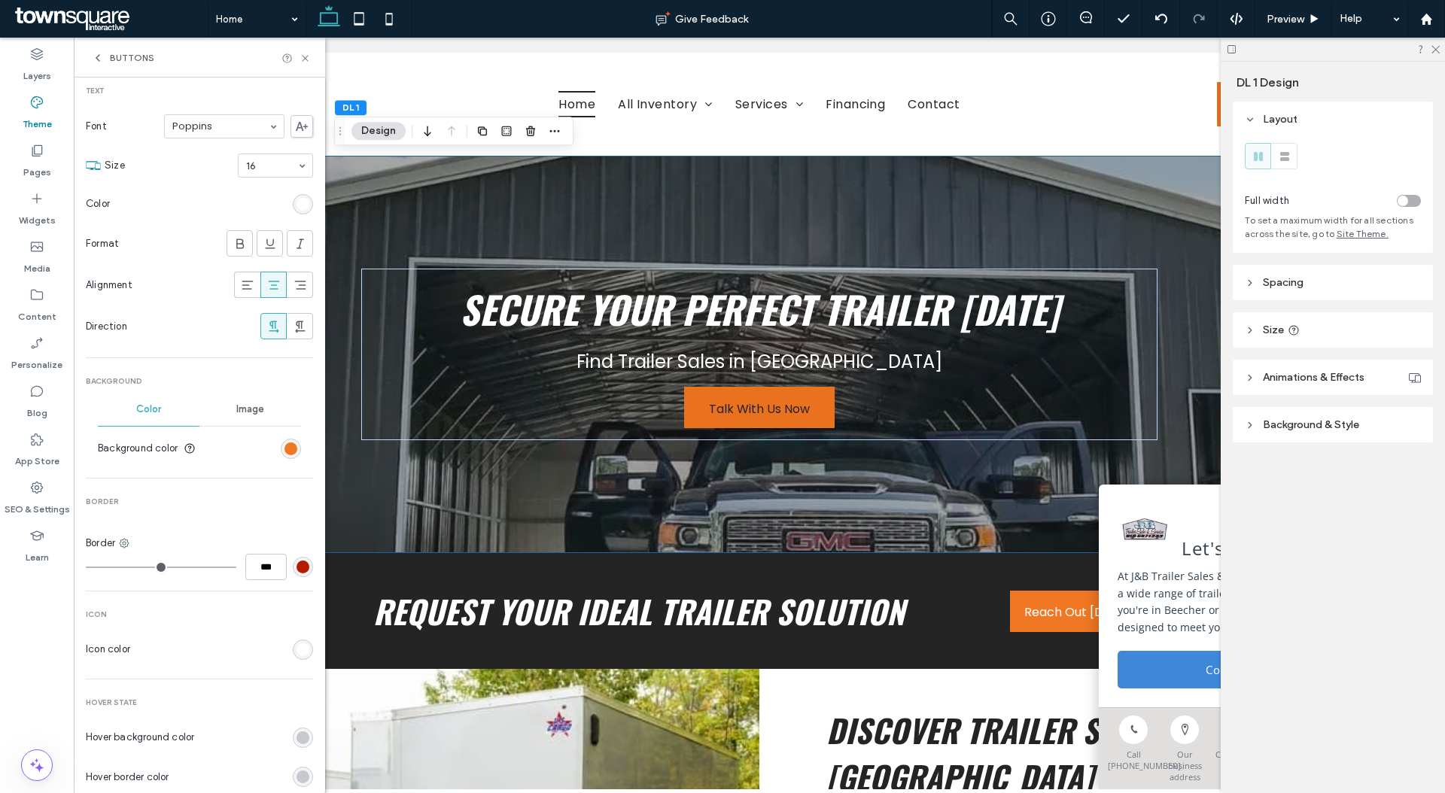
click at [300, 208] on div "rgb(255, 255, 255)" at bounding box center [303, 204] width 13 height 13
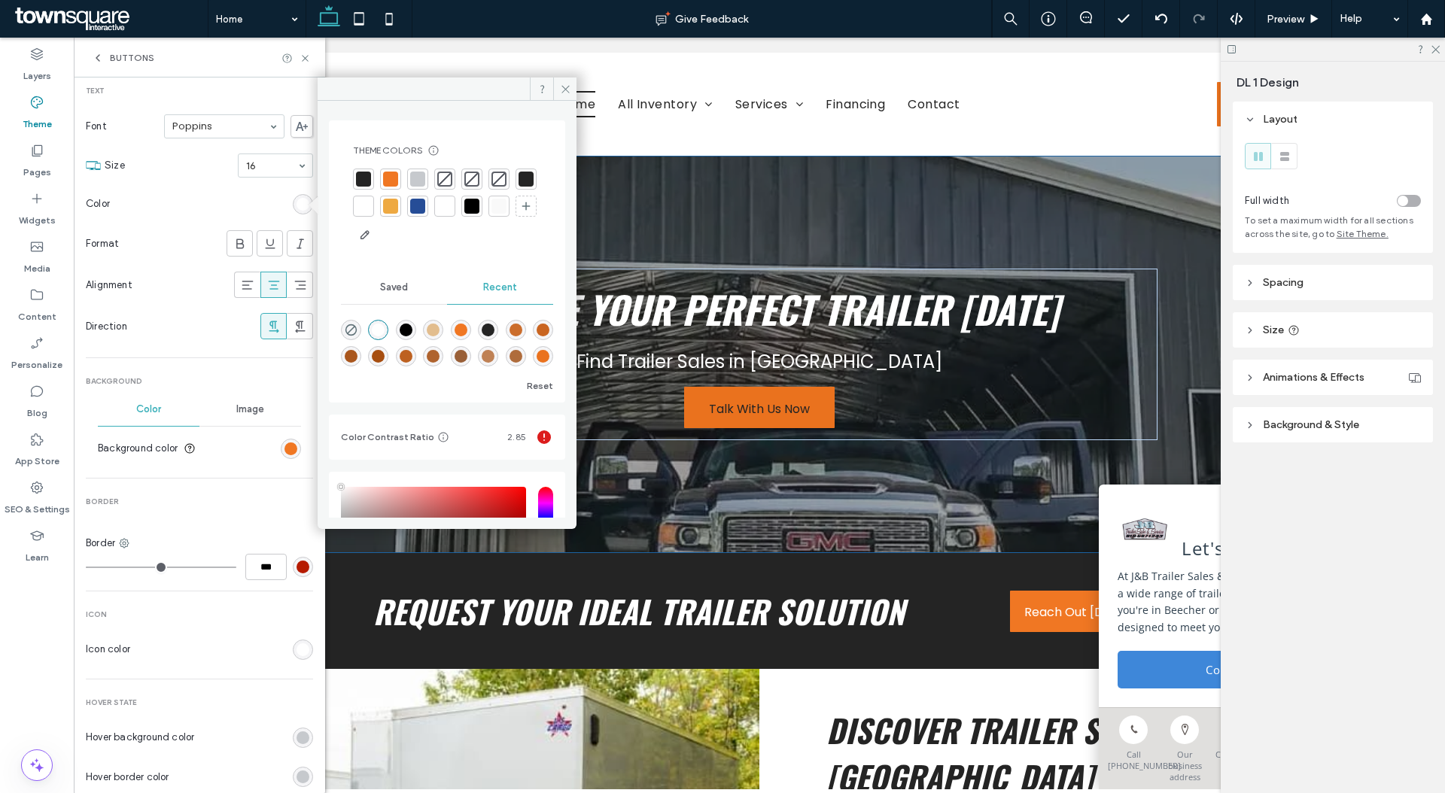
click at [365, 175] on div at bounding box center [363, 179] width 15 height 15
click at [570, 97] on span at bounding box center [564, 89] width 23 height 23
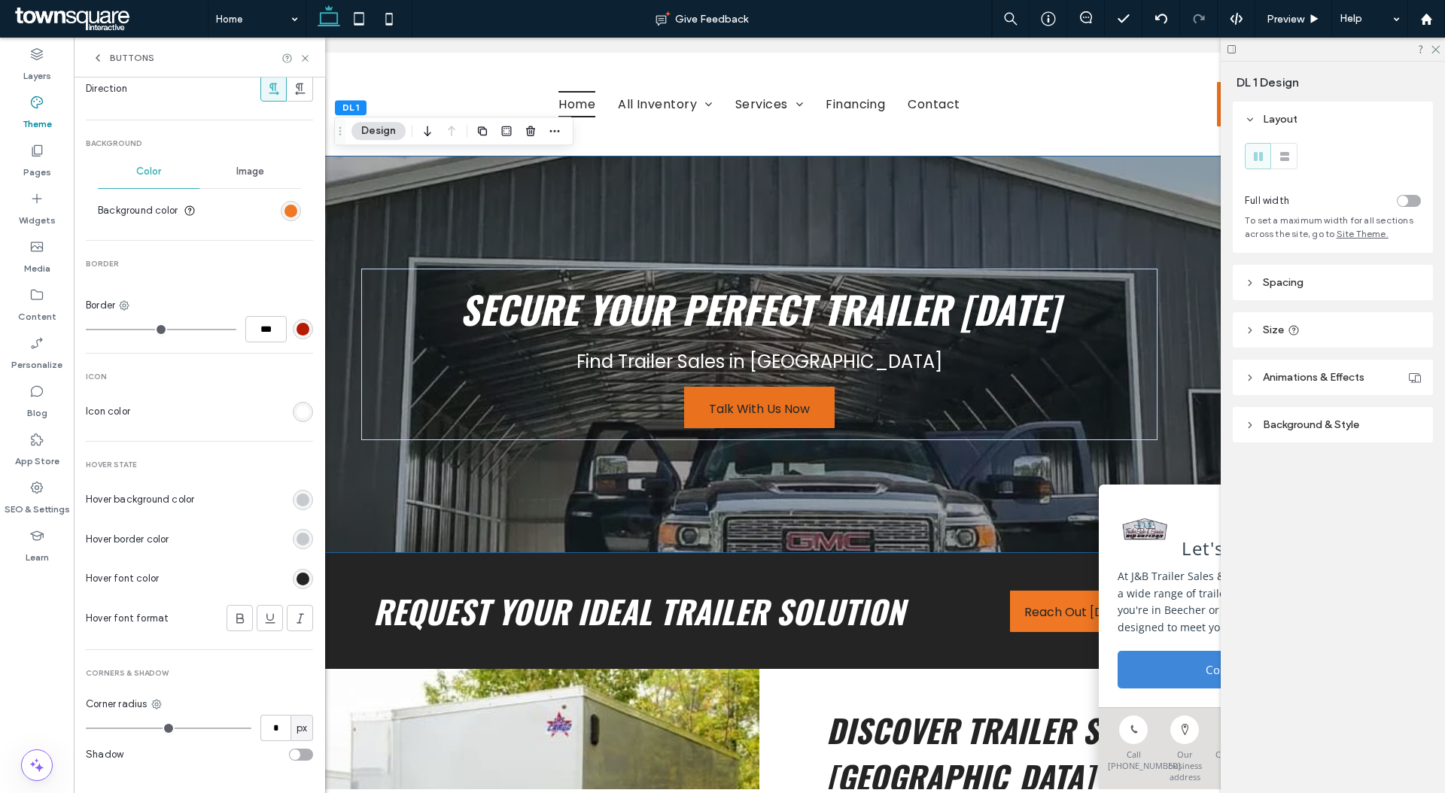
scroll to position [434, 0]
click at [236, 614] on use at bounding box center [240, 616] width 8 height 10
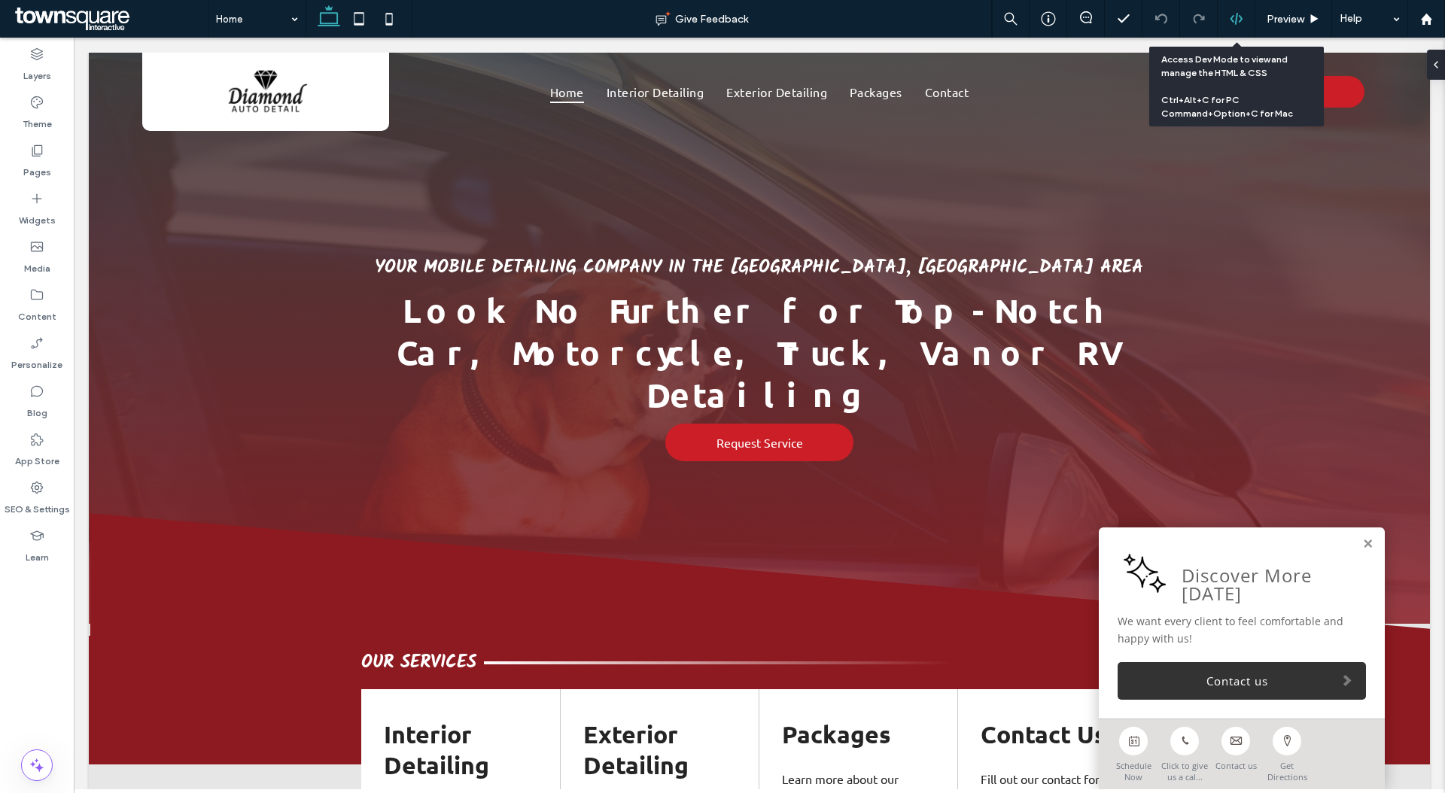
click at [1244, 14] on div at bounding box center [1236, 19] width 37 height 14
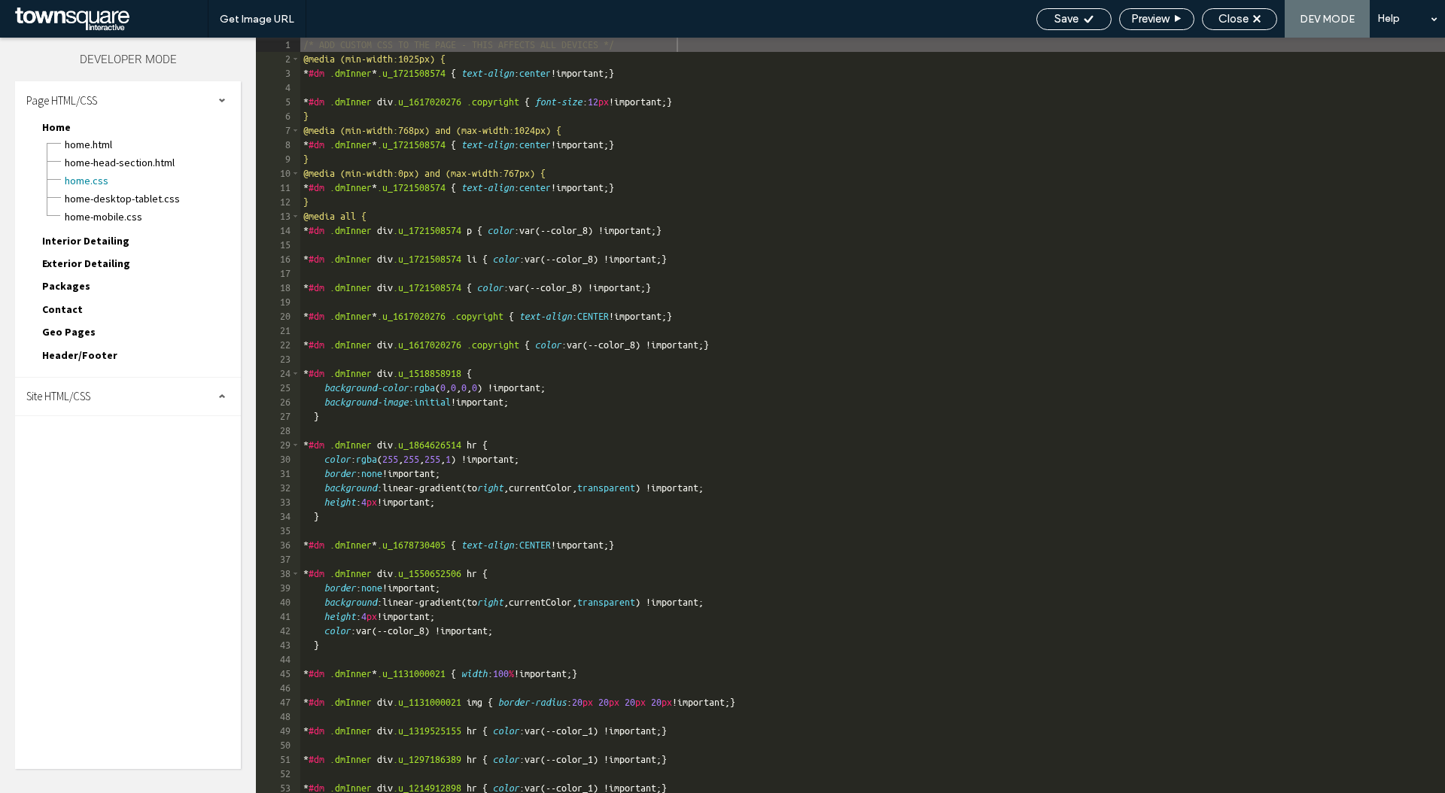
click at [169, 401] on div "Site HTML/CSS" at bounding box center [128, 397] width 226 height 38
click at [175, 434] on div "body-end.html" at bounding box center [155, 443] width 171 height 18
click at [175, 425] on span "head-section.html" at bounding box center [155, 426] width 171 height 15
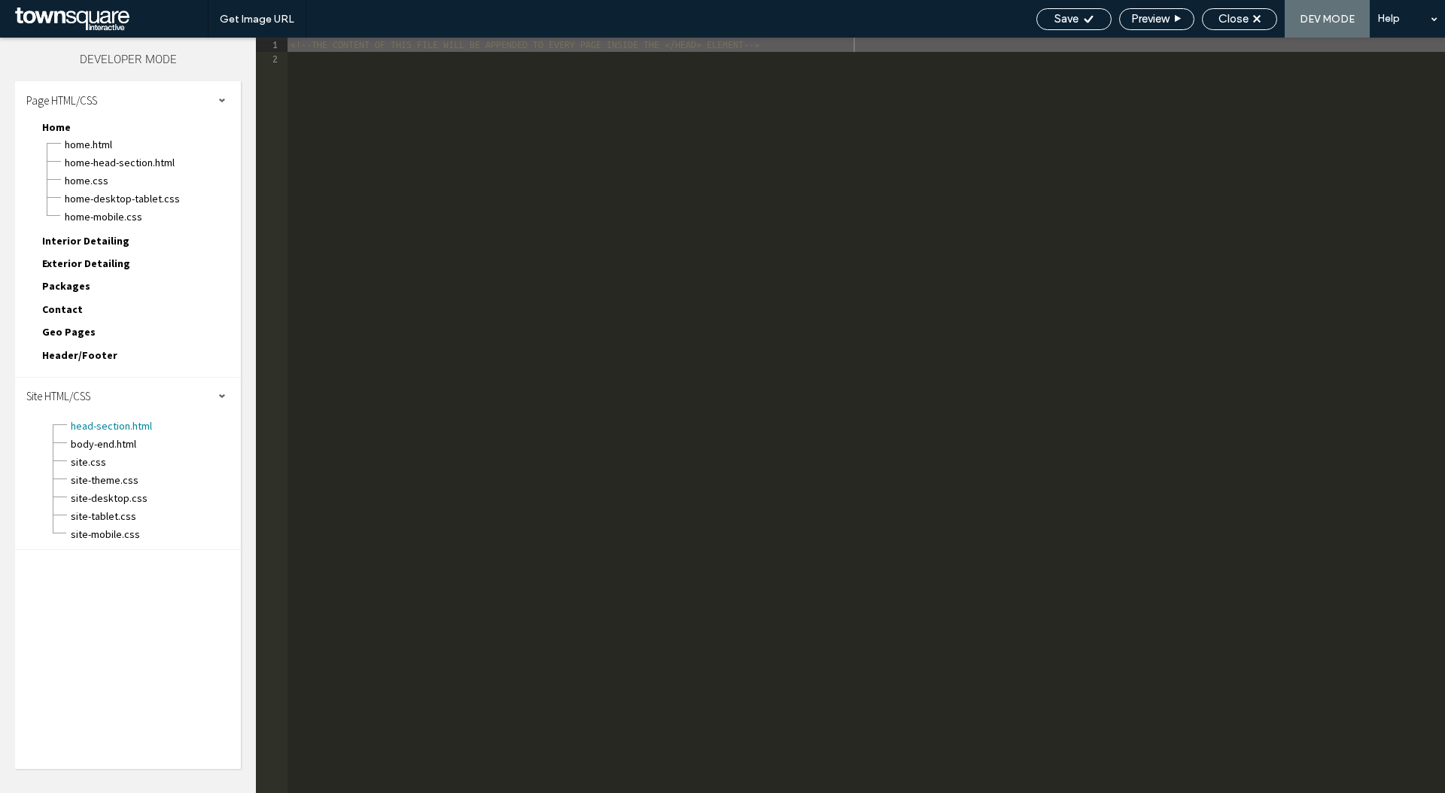
click at [168, 452] on div "site.css" at bounding box center [155, 461] width 171 height 18
click at [166, 444] on span "body-end.html" at bounding box center [155, 444] width 171 height 15
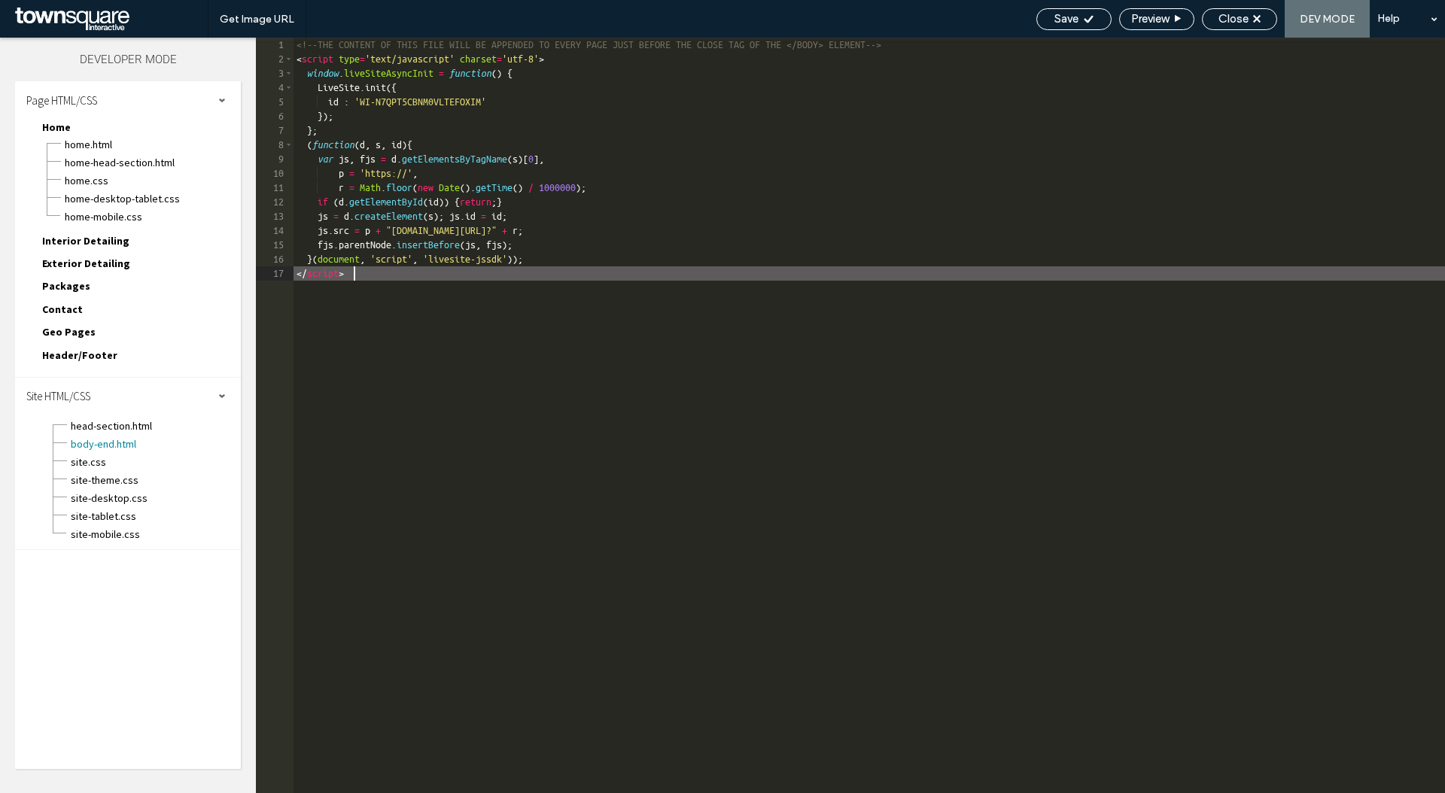
drag, startPoint x: 452, startPoint y: 327, endPoint x: 142, endPoint y: 40, distance: 422.5
click at [142, 40] on div "Layers Theme Pages Widgets Media Content Personalize Blog App Store SEO & Setti…" at bounding box center [722, 416] width 1445 height 756
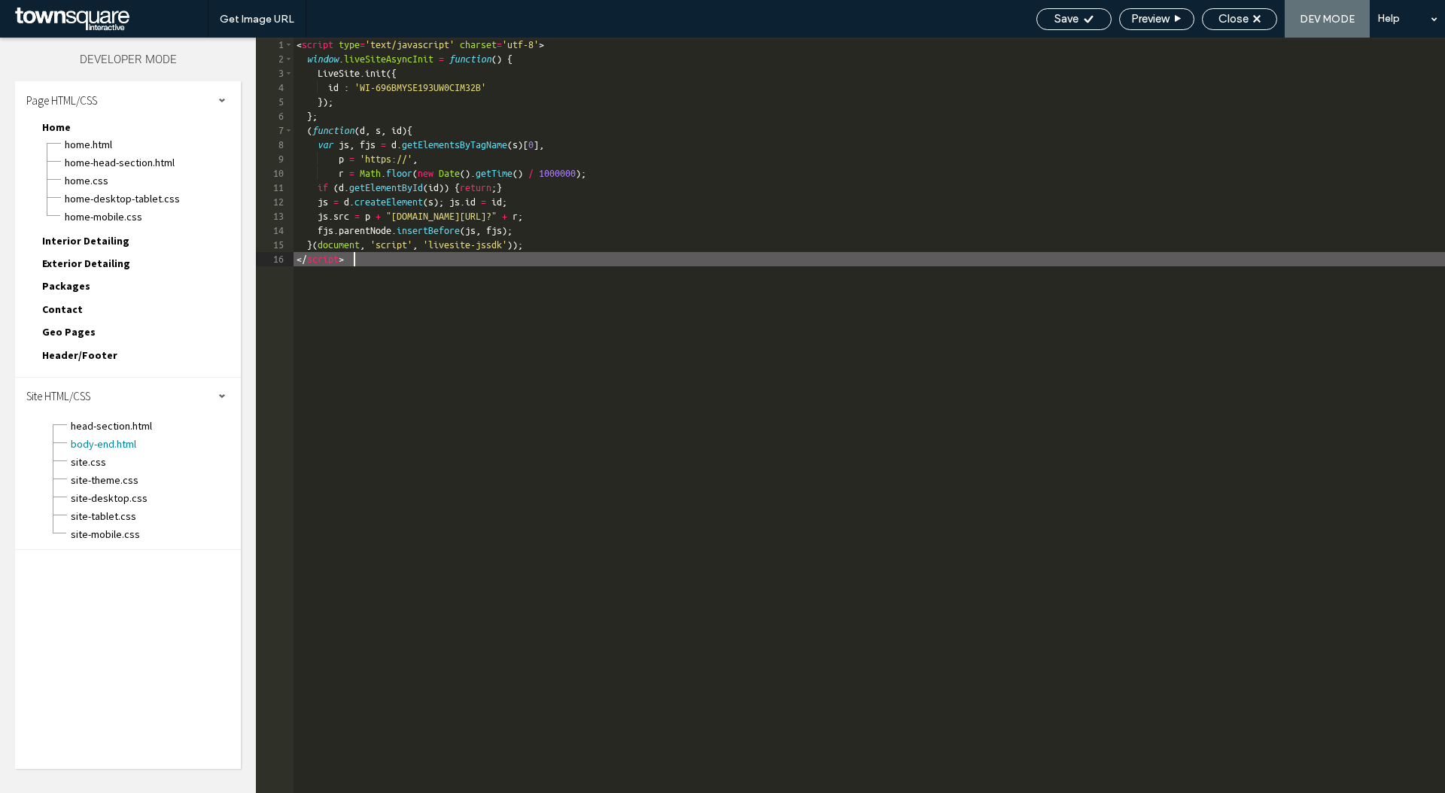
click at [1065, 33] on div "Save Preview Close DEV MODE Help" at bounding box center [1237, 19] width 416 height 38
click at [1065, 21] on span "Save" at bounding box center [1067, 19] width 24 height 14
click at [1092, 26] on div "Save" at bounding box center [1074, 19] width 75 height 22
click at [1084, 20] on use at bounding box center [1088, 19] width 9 height 8
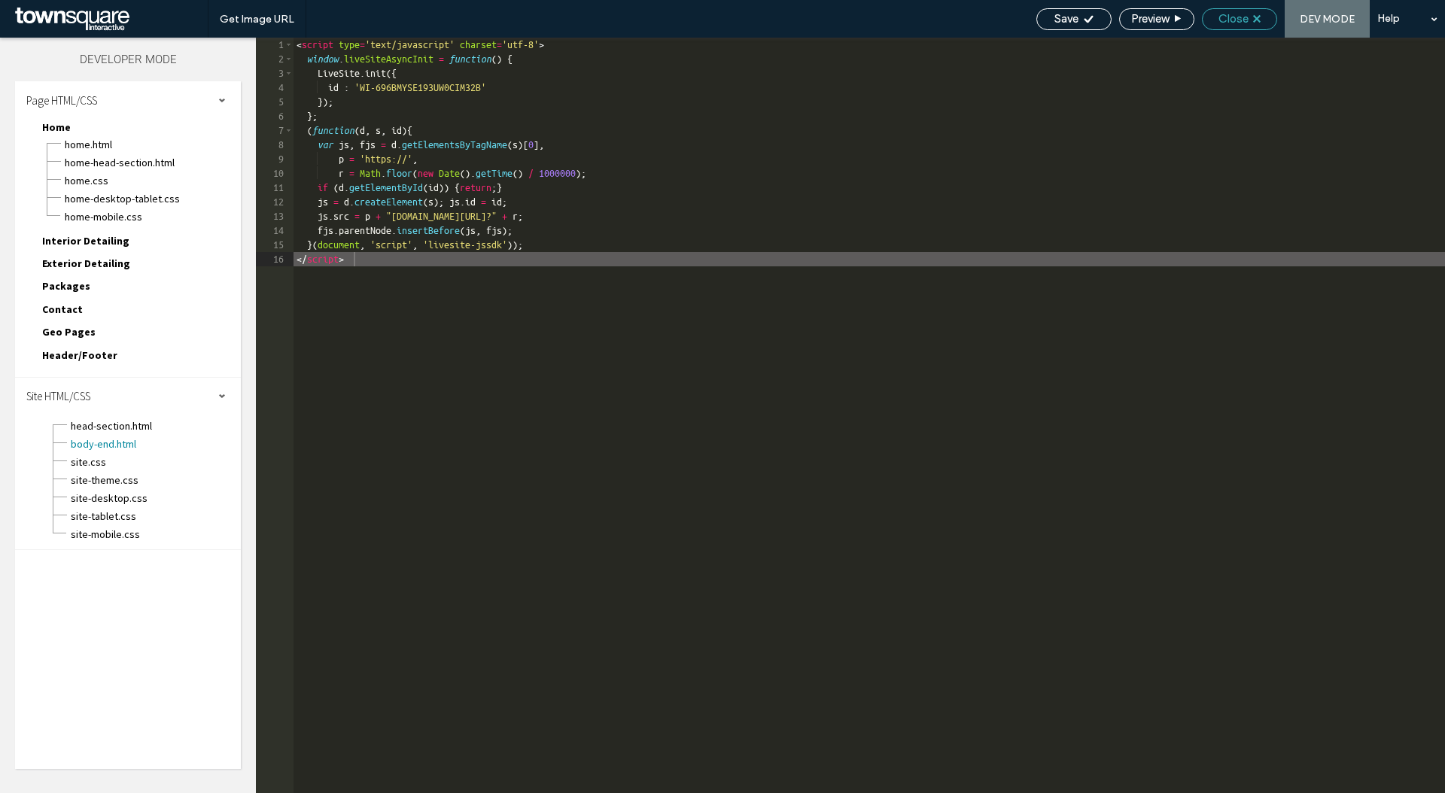
click at [1253, 20] on div "Close" at bounding box center [1240, 19] width 74 height 14
